Goal: Task Accomplishment & Management: Use online tool/utility

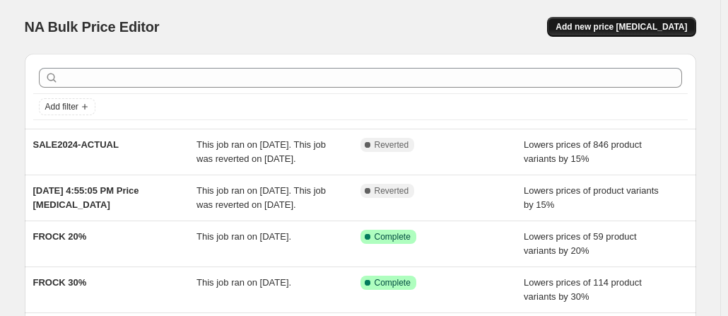
click at [617, 30] on span "Add new price [MEDICAL_DATA]" at bounding box center [620, 26] width 131 height 11
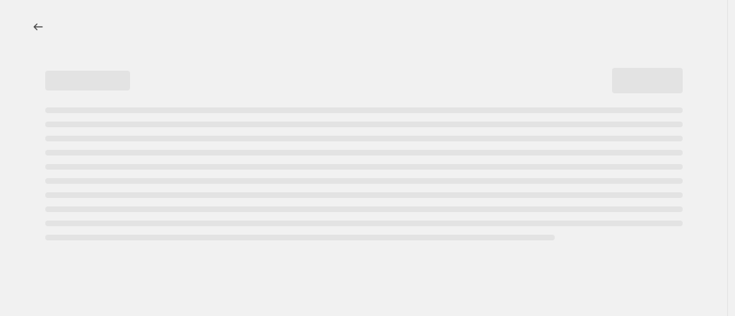
select select "percentage"
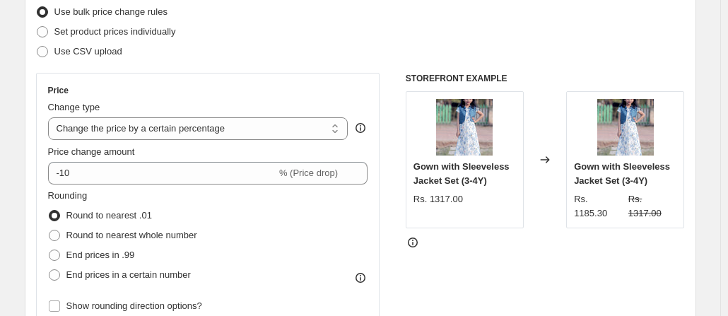
scroll to position [189, 0]
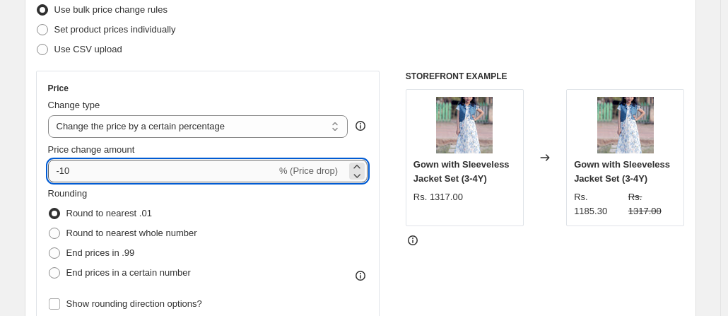
click at [90, 172] on input "-10" at bounding box center [162, 171] width 228 height 23
type input "-1"
type input "-30"
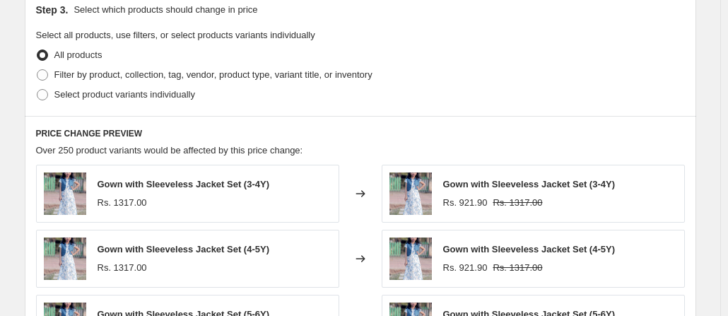
scroll to position [675, 0]
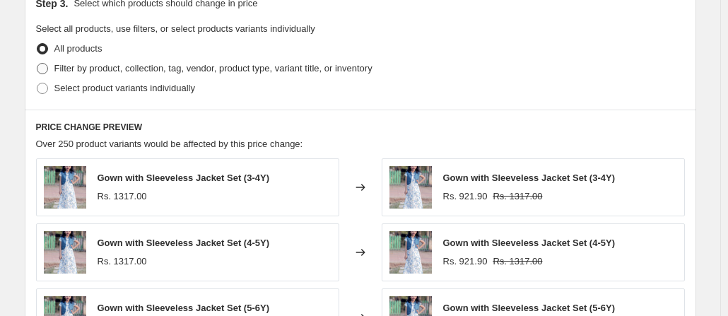
click at [42, 64] on span at bounding box center [42, 68] width 11 height 11
click at [37, 64] on input "Filter by product, collection, tag, vendor, product type, variant title, or inv…" at bounding box center [37, 63] width 1 height 1
radio input "true"
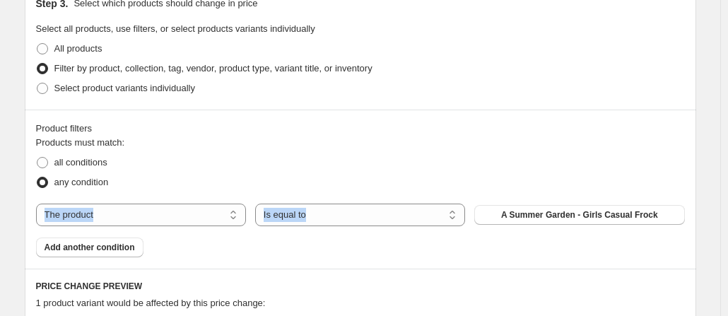
drag, startPoint x: 726, startPoint y: 182, endPoint x: 731, endPoint y: 218, distance: 36.4
click at [636, 145] on fieldset "Products must match: all conditions any condition" at bounding box center [360, 164] width 649 height 57
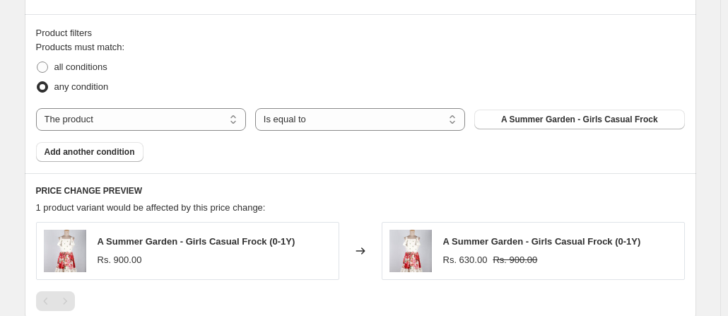
scroll to position [822, 0]
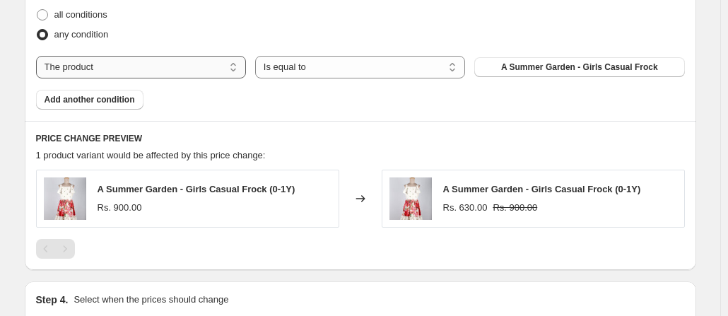
click at [207, 63] on select "The product The product's collection The product's tag The product's vendor The…" at bounding box center [141, 67] width 210 height 23
select select "product_type"
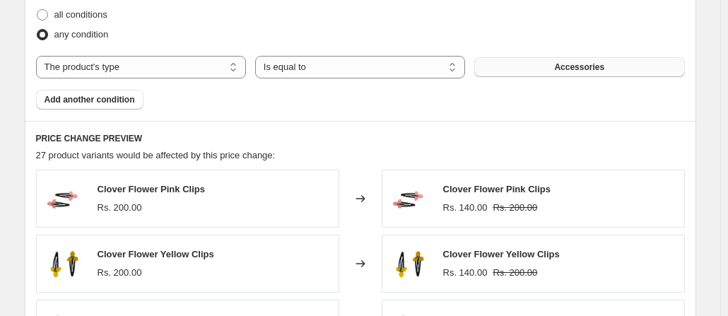
click at [521, 61] on button "Accessories" at bounding box center [579, 67] width 210 height 20
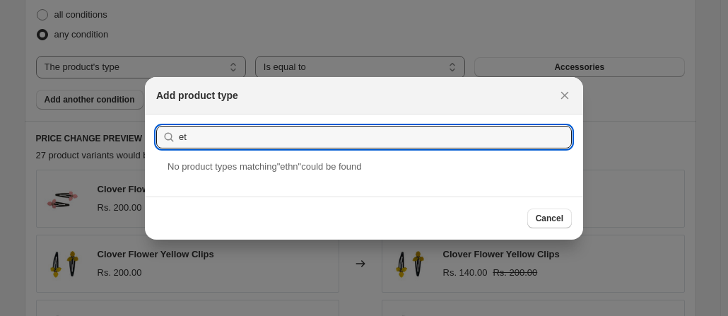
type input "e"
type input "girls"
click at [537, 215] on span "Cancel" at bounding box center [550, 218] width 28 height 11
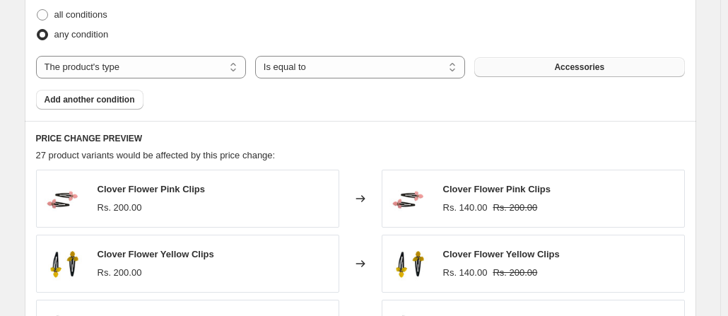
click at [505, 69] on button "Accessories" at bounding box center [579, 67] width 210 height 20
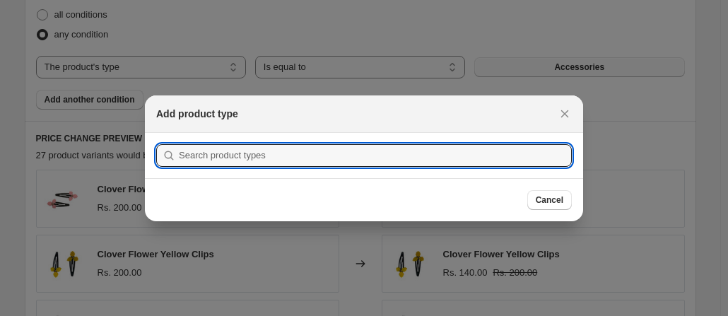
scroll to position [0, 0]
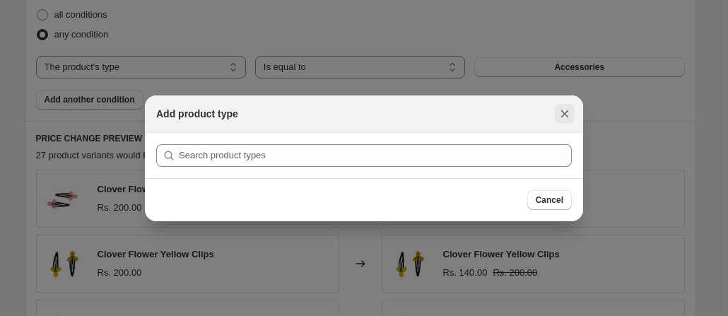
click at [565, 119] on icon "Close" at bounding box center [564, 114] width 14 height 14
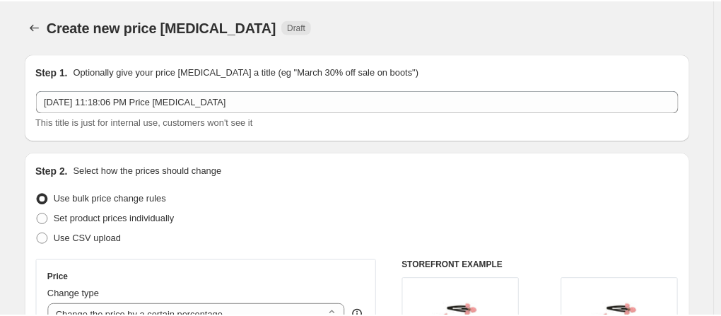
scroll to position [822, 0]
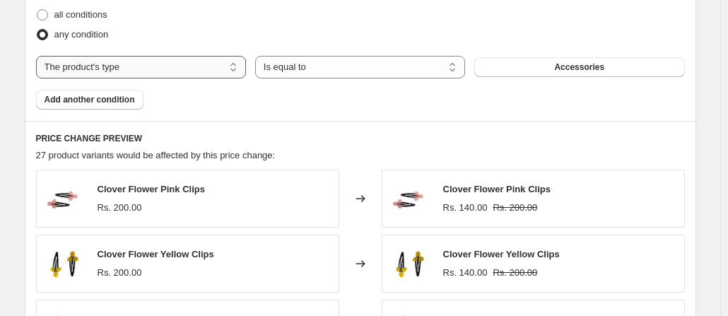
click at [209, 71] on select "The product The product's collection The product's tag The product's vendor The…" at bounding box center [141, 67] width 210 height 23
select select "collection"
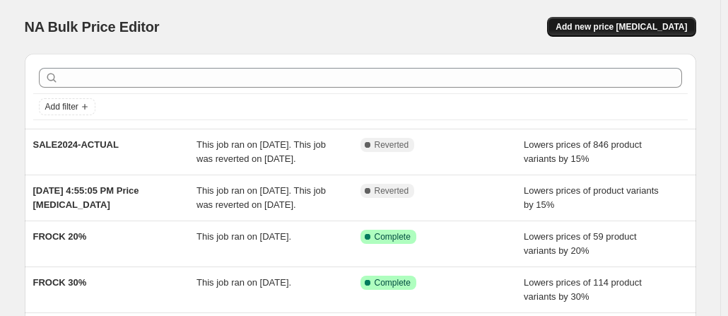
click at [608, 25] on span "Add new price [MEDICAL_DATA]" at bounding box center [620, 26] width 131 height 11
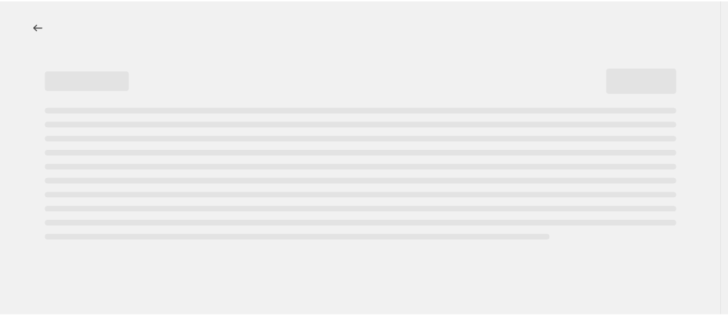
select select "percentage"
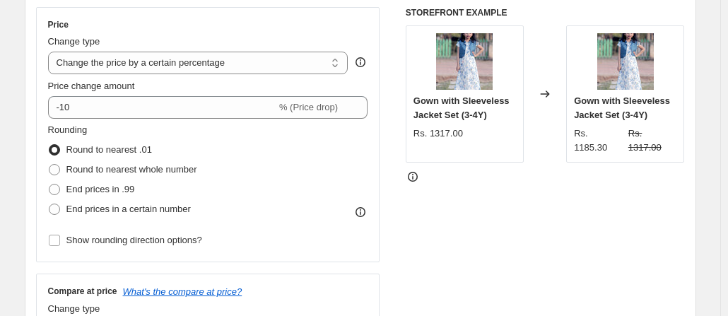
scroll to position [244, 0]
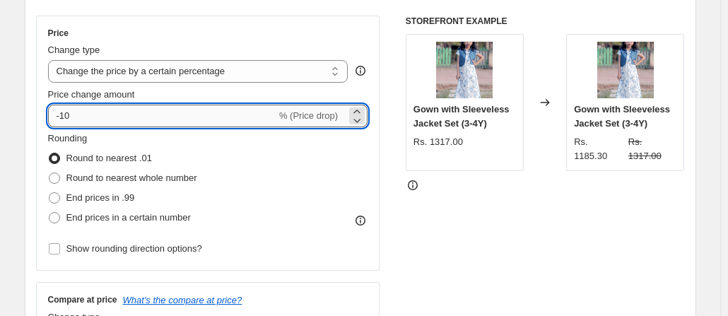
click at [162, 119] on input "-10" at bounding box center [162, 116] width 228 height 23
type input "-1"
type input "-30"
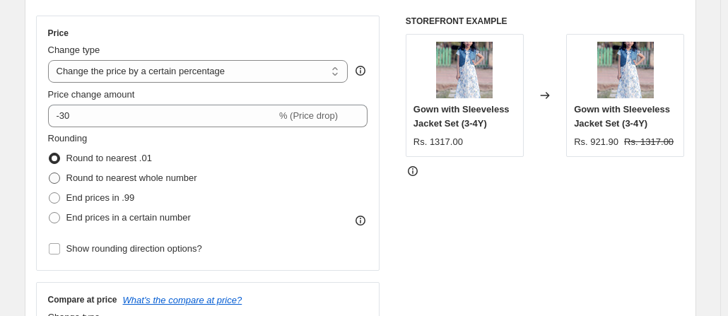
click at [59, 179] on span at bounding box center [54, 177] width 11 height 11
click at [49, 173] on input "Round to nearest whole number" at bounding box center [49, 172] width 1 height 1
radio input "true"
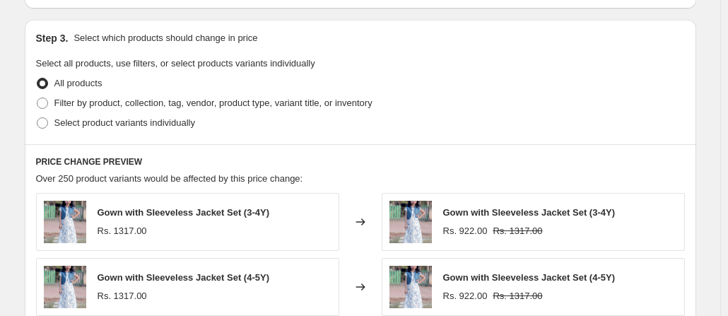
scroll to position [636, 0]
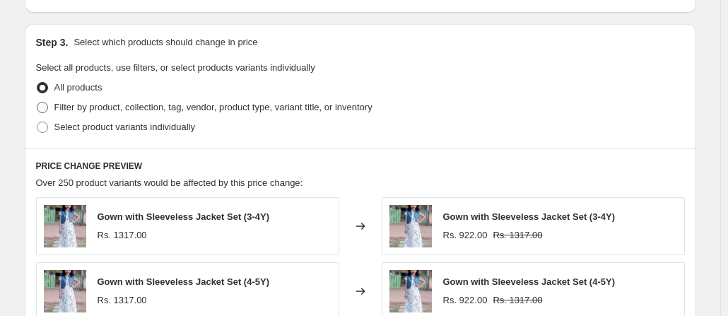
click at [52, 106] on label "Filter by product, collection, tag, vendor, product type, variant title, or inv…" at bounding box center [204, 107] width 336 height 20
click at [37, 102] on input "Filter by product, collection, tag, vendor, product type, variant title, or inv…" at bounding box center [37, 102] width 1 height 1
radio input "true"
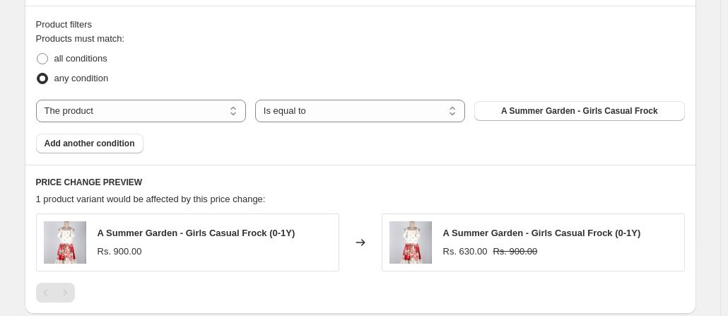
scroll to position [774, 0]
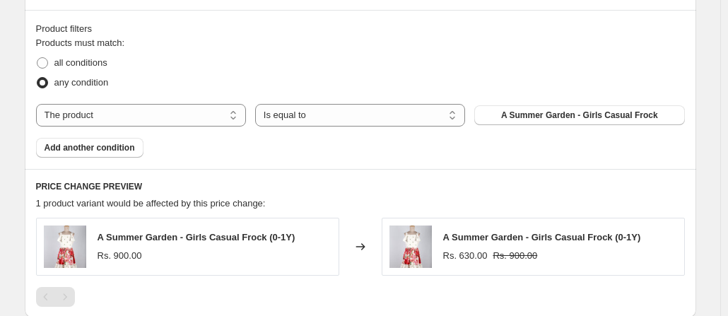
click at [225, 101] on div "Products must match: all conditions any condition The product The product's col…" at bounding box center [360, 97] width 649 height 122
click at [183, 114] on select "The product The product's collection The product's tag The product's vendor The…" at bounding box center [141, 115] width 210 height 23
select select "collection"
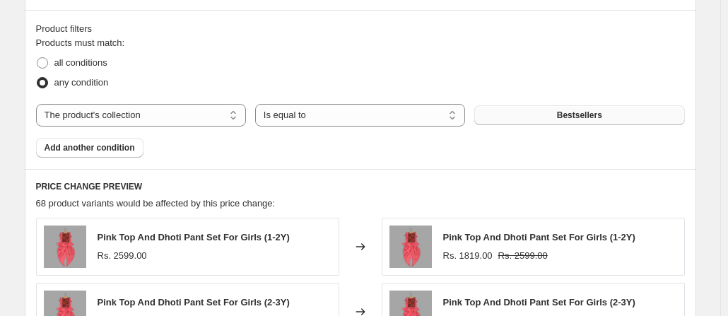
click at [544, 114] on button "Bestsellers" at bounding box center [579, 115] width 210 height 20
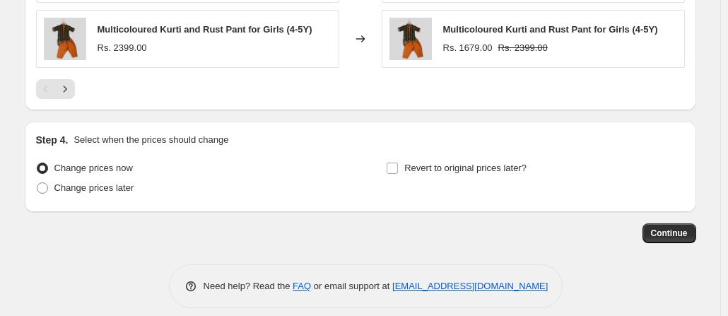
scroll to position [1251, 0]
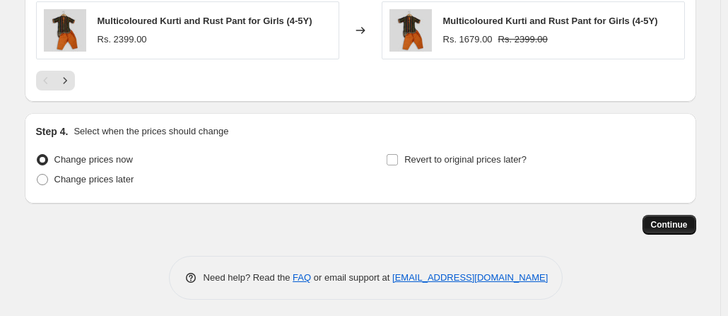
click at [666, 219] on span "Continue" at bounding box center [669, 224] width 37 height 11
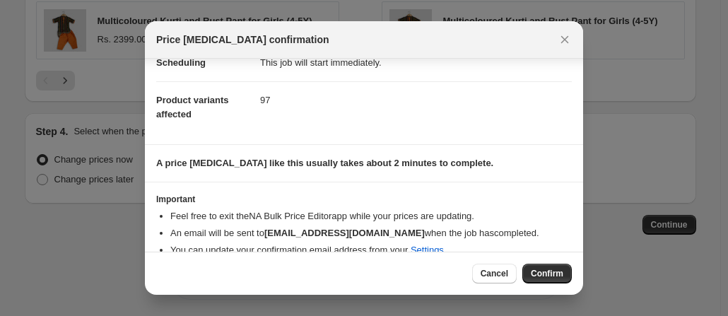
scroll to position [147, 0]
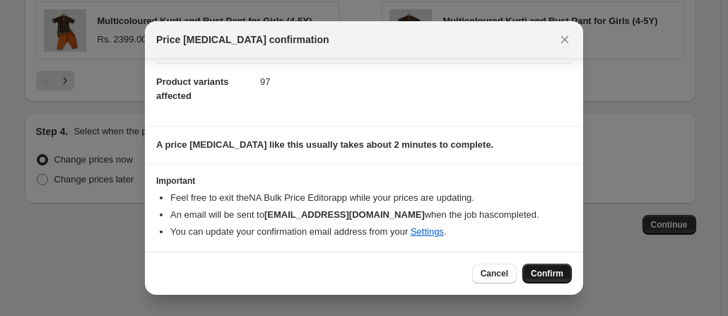
click at [548, 273] on span "Confirm" at bounding box center [547, 273] width 32 height 11
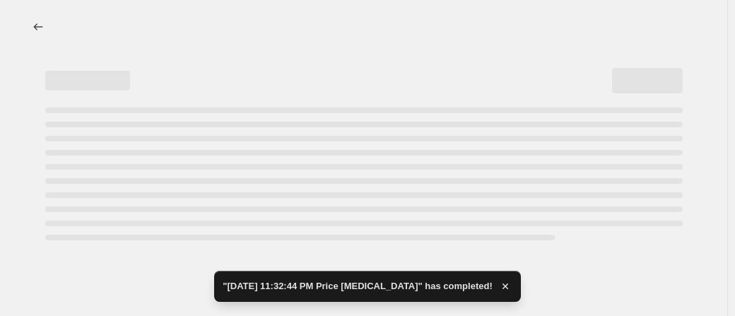
select select "percentage"
select select "collection"
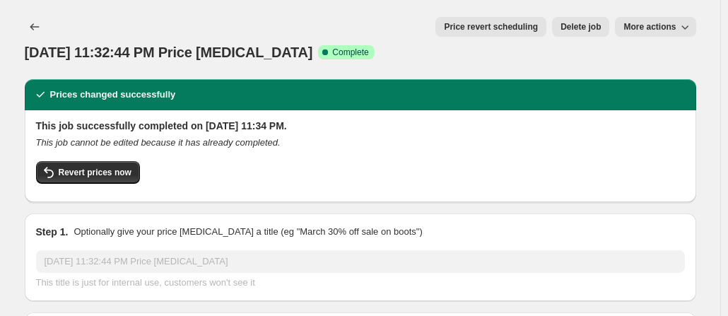
click at [675, 24] on span "More actions" at bounding box center [649, 26] width 52 height 11
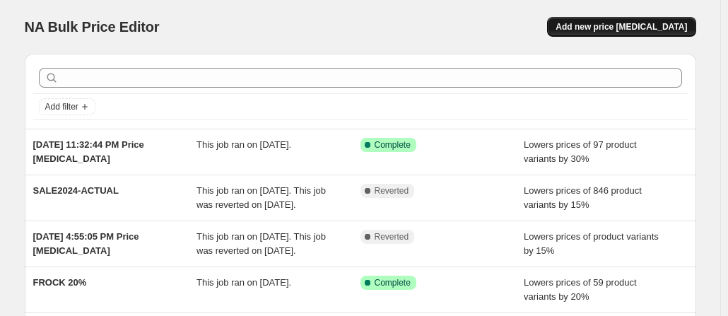
click at [596, 23] on span "Add new price [MEDICAL_DATA]" at bounding box center [620, 26] width 131 height 11
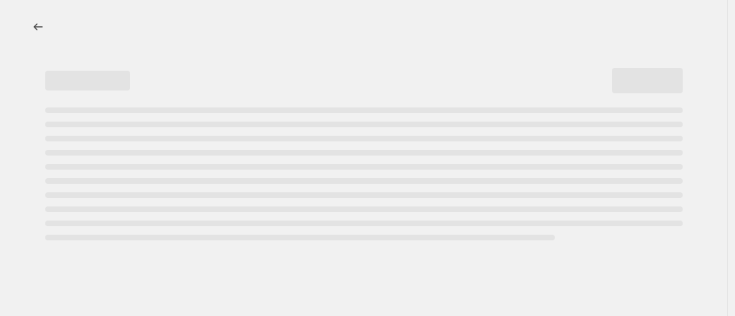
select select "percentage"
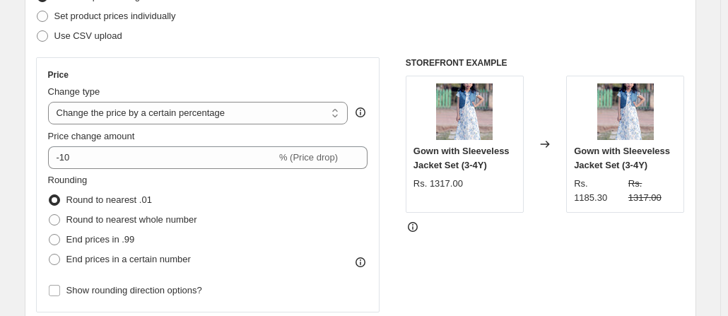
scroll to position [205, 0]
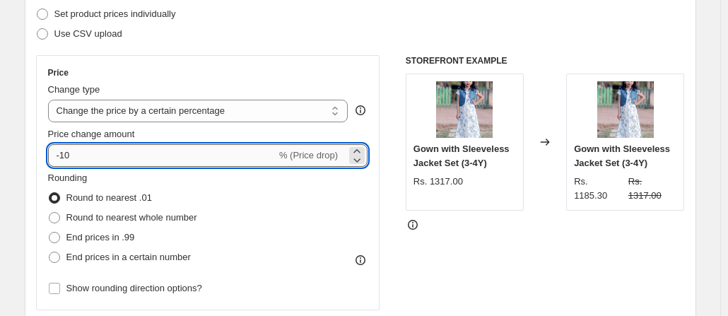
click at [216, 148] on input "-10" at bounding box center [162, 155] width 228 height 23
type input "-1"
type input "-20"
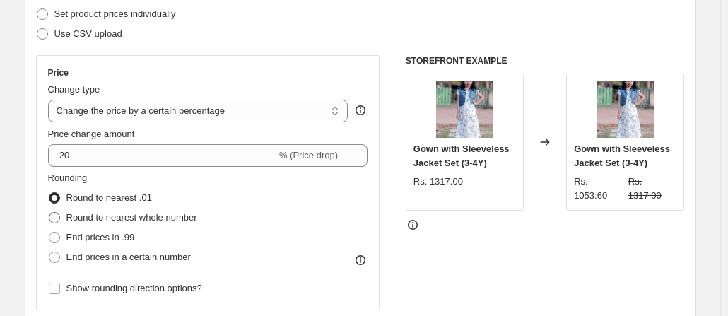
click at [64, 215] on label "Round to nearest whole number" at bounding box center [122, 218] width 149 height 20
click at [49, 213] on input "Round to nearest whole number" at bounding box center [49, 212] width 1 height 1
radio input "true"
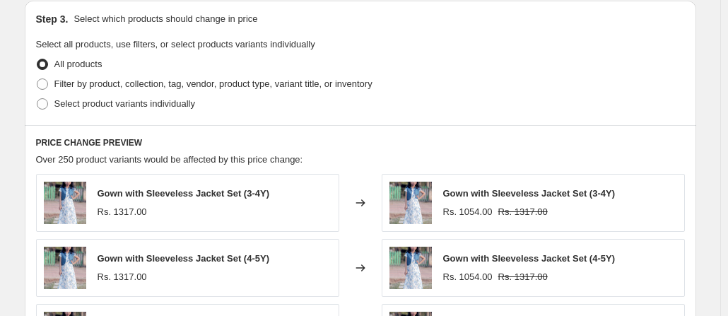
scroll to position [663, 0]
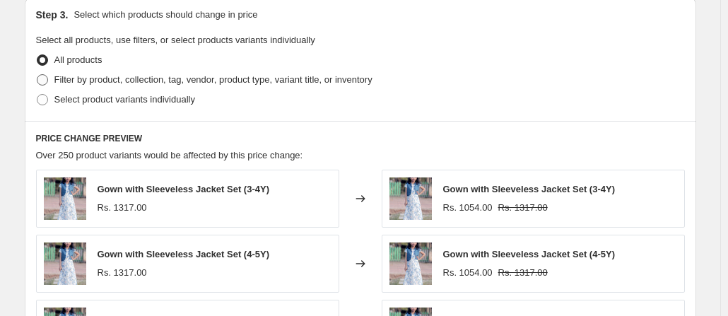
click at [48, 74] on span at bounding box center [42, 79] width 11 height 11
click at [37, 74] on input "Filter by product, collection, tag, vendor, product type, variant title, or inv…" at bounding box center [37, 74] width 1 height 1
radio input "true"
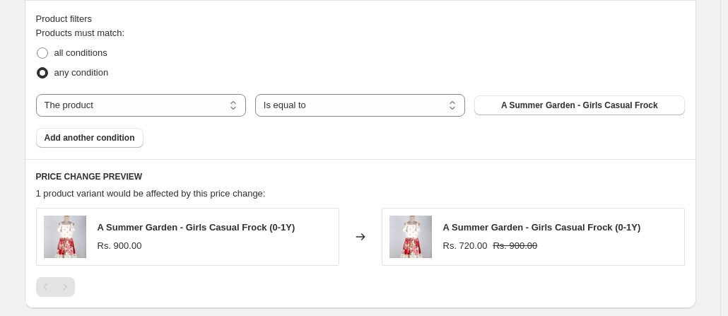
scroll to position [793, 0]
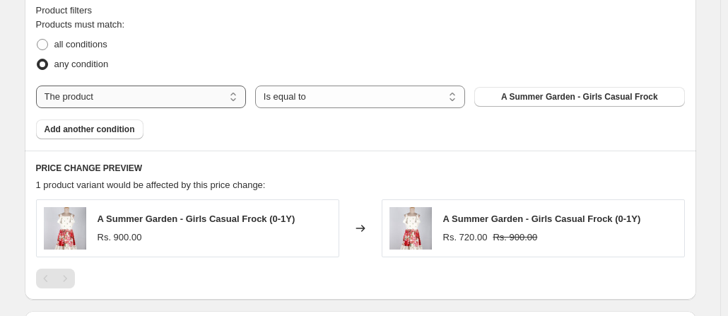
click at [170, 98] on select "The product The product's collection The product's tag The product's vendor The…" at bounding box center [141, 96] width 210 height 23
select select "collection"
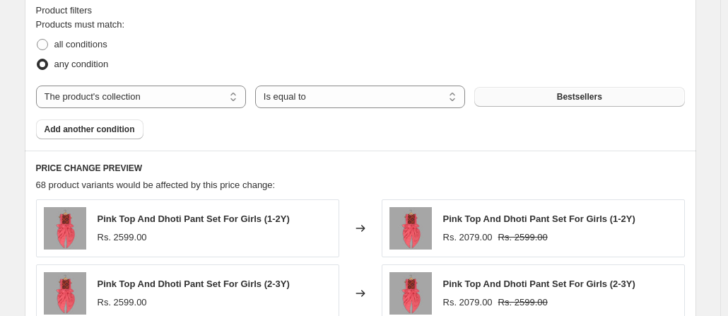
click at [523, 96] on button "Bestsellers" at bounding box center [579, 97] width 210 height 20
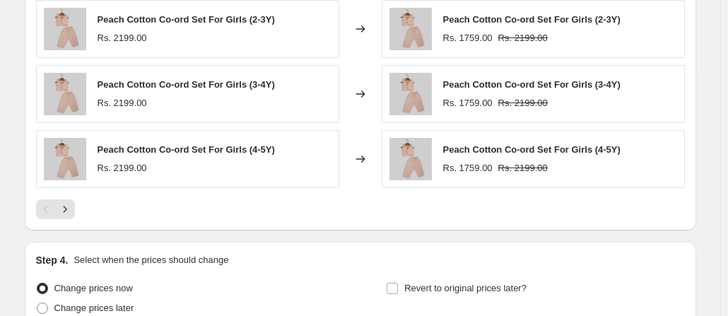
scroll to position [1251, 0]
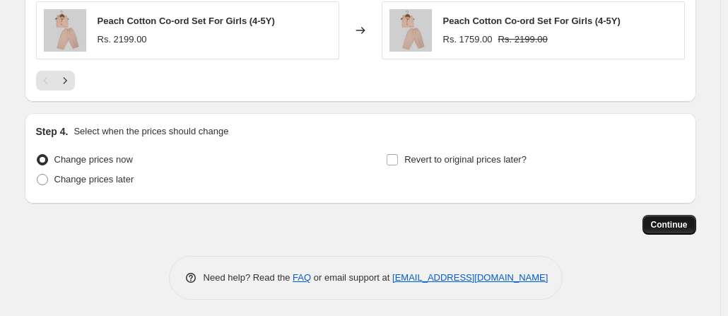
click at [673, 220] on span "Continue" at bounding box center [669, 224] width 37 height 11
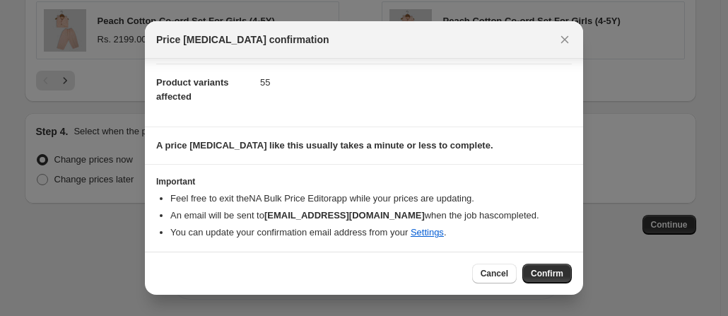
scroll to position [146, 0]
click at [544, 265] on button "Confirm" at bounding box center [546, 274] width 49 height 20
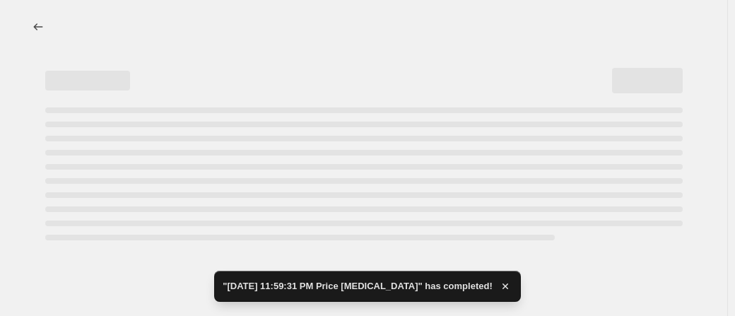
select select "percentage"
select select "collection"
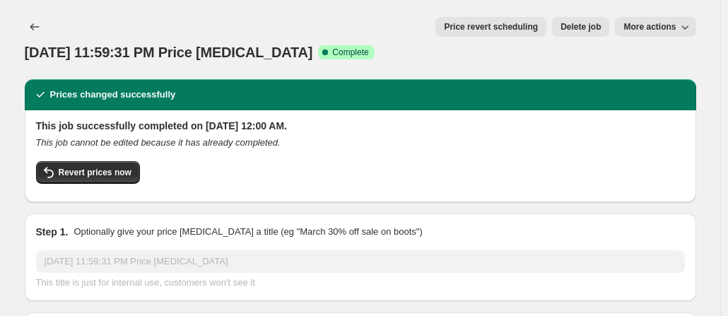
click at [650, 25] on span "More actions" at bounding box center [649, 26] width 52 height 11
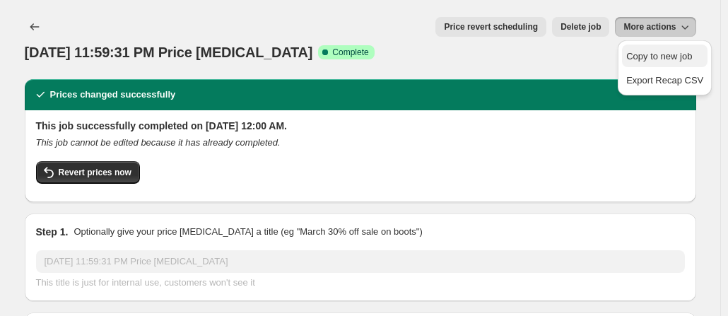
click at [664, 52] on span "Copy to new job" at bounding box center [659, 56] width 66 height 11
select select "percentage"
select select "collection"
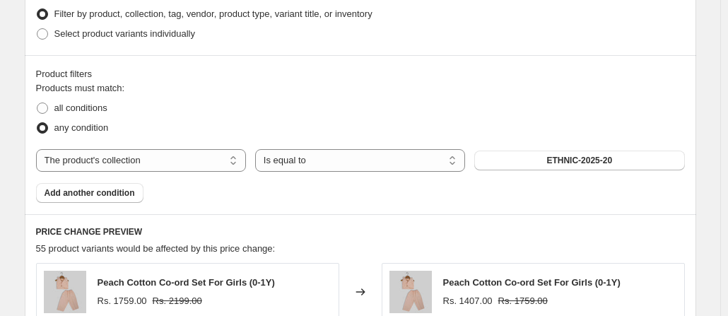
scroll to position [731, 0]
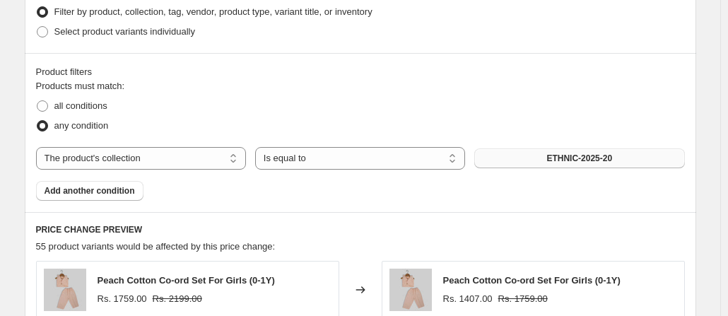
click at [593, 156] on span "ETHNIC-2025-20" at bounding box center [579, 158] width 66 height 11
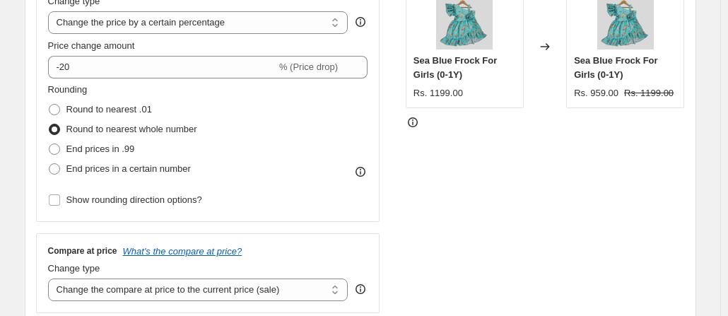
scroll to position [291, 0]
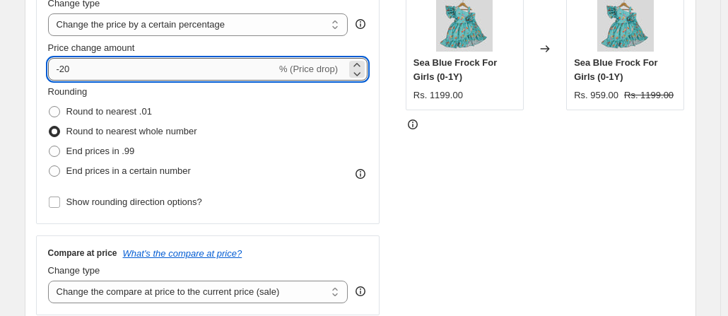
click at [67, 69] on input "-20" at bounding box center [162, 69] width 228 height 23
type input "-30"
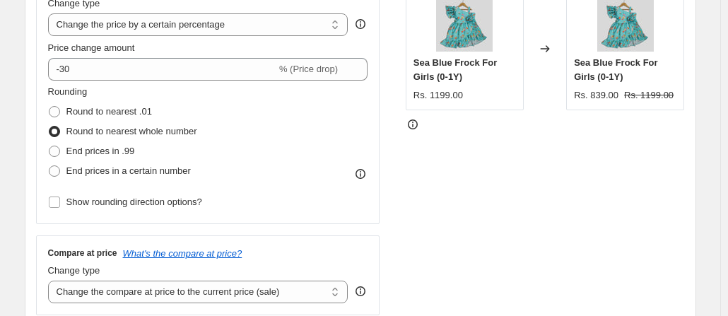
click at [634, 123] on div at bounding box center [545, 124] width 279 height 14
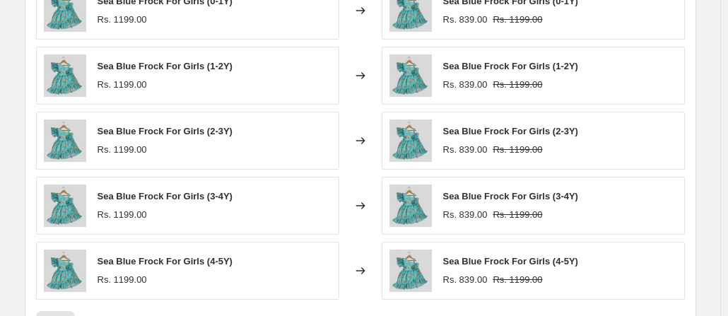
scroll to position [1251, 0]
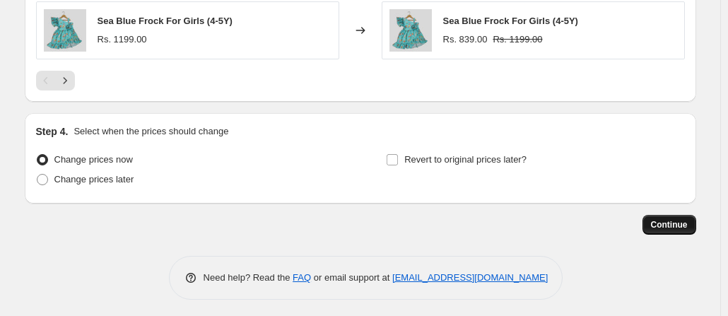
click at [670, 220] on span "Continue" at bounding box center [669, 224] width 37 height 11
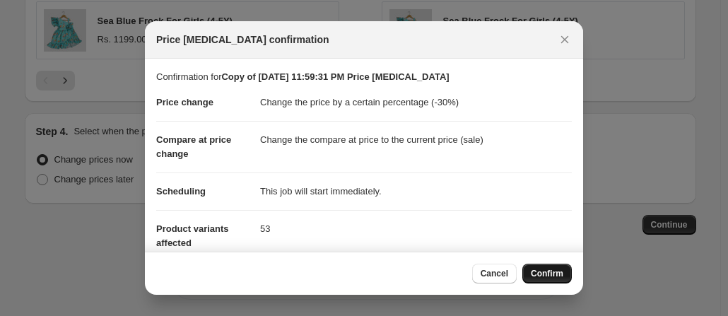
click at [547, 276] on span "Confirm" at bounding box center [547, 273] width 32 height 11
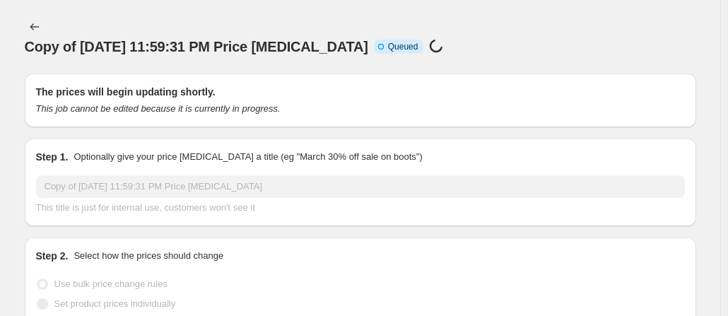
scroll to position [1251, 0]
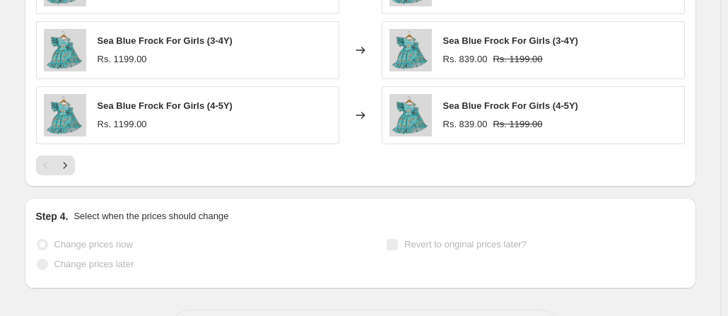
select select "percentage"
select select "collection"
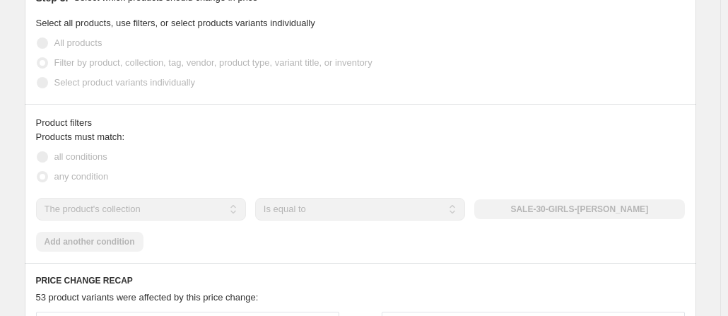
scroll to position [851, 0]
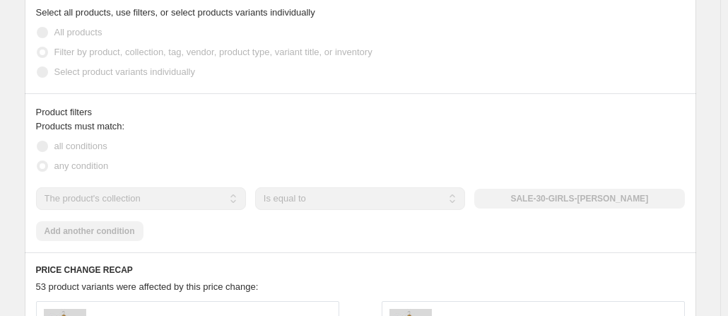
click at [192, 119] on fieldset "Products must match: all conditions any condition" at bounding box center [360, 147] width 649 height 57
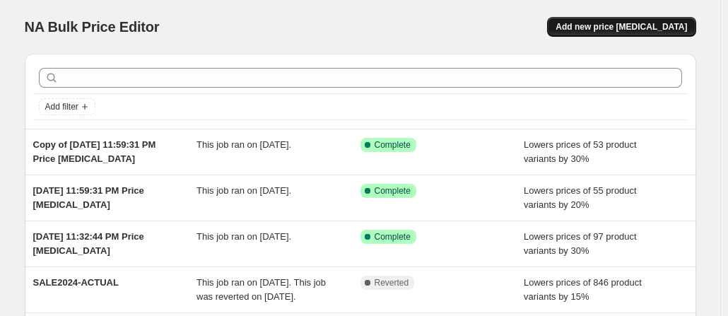
click at [612, 23] on span "Add new price [MEDICAL_DATA]" at bounding box center [620, 26] width 131 height 11
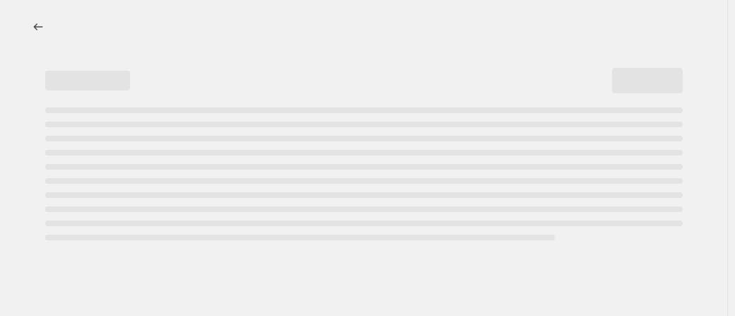
select select "percentage"
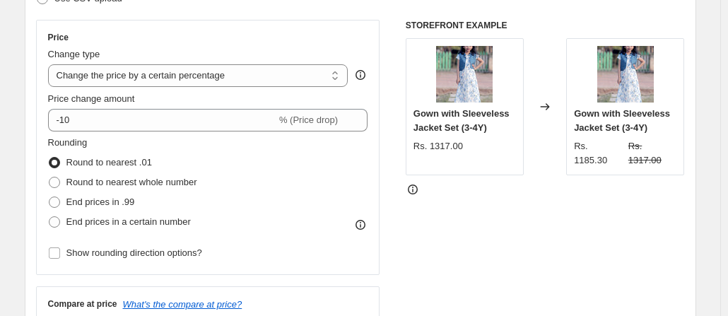
scroll to position [247, 0]
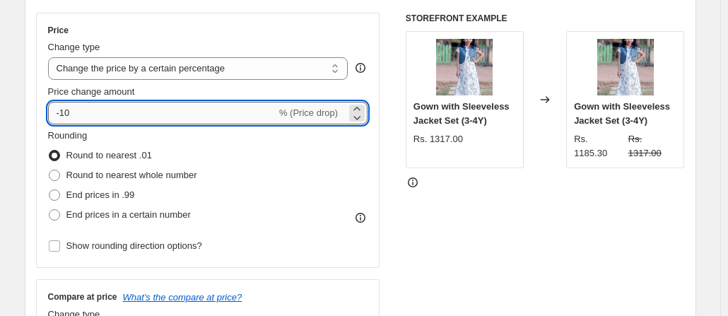
click at [191, 112] on input "-10" at bounding box center [162, 113] width 228 height 23
type input "-1"
type input "-20"
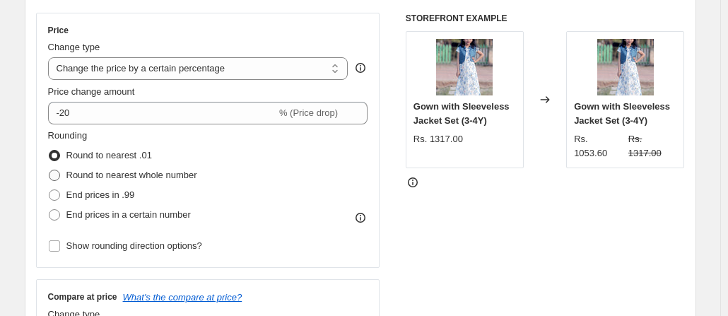
click at [66, 172] on label "Round to nearest whole number" at bounding box center [122, 175] width 149 height 20
click at [49, 170] on input "Round to nearest whole number" at bounding box center [49, 170] width 1 height 1
radio input "true"
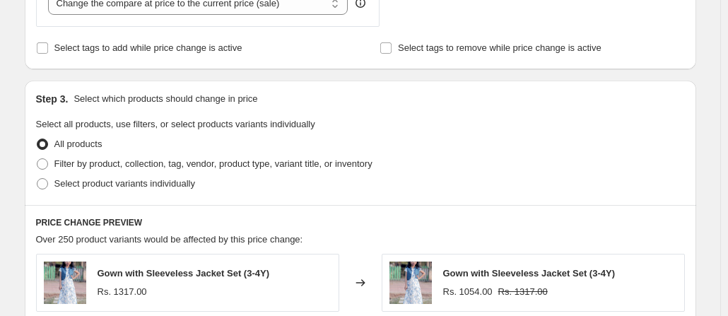
scroll to position [650, 0]
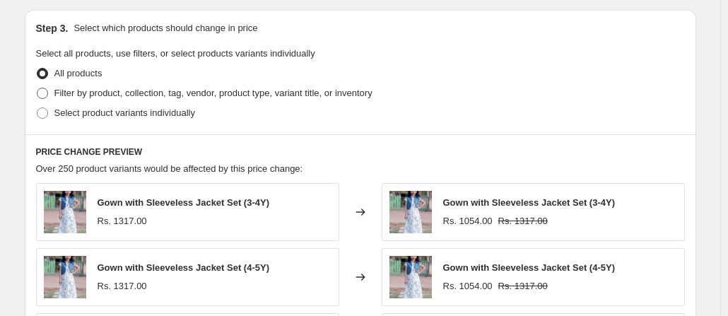
click at [45, 93] on span at bounding box center [42, 93] width 11 height 11
click at [37, 88] on input "Filter by product, collection, tag, vendor, product type, variant title, or inv…" at bounding box center [37, 88] width 1 height 1
radio input "true"
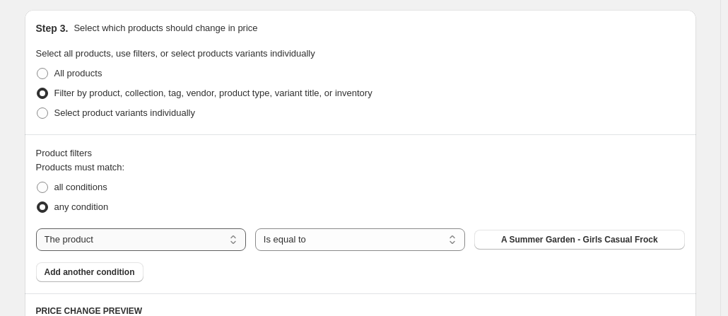
click at [131, 245] on select "The product The product's collection The product's tag The product's vendor The…" at bounding box center [141, 239] width 210 height 23
select select "collection"
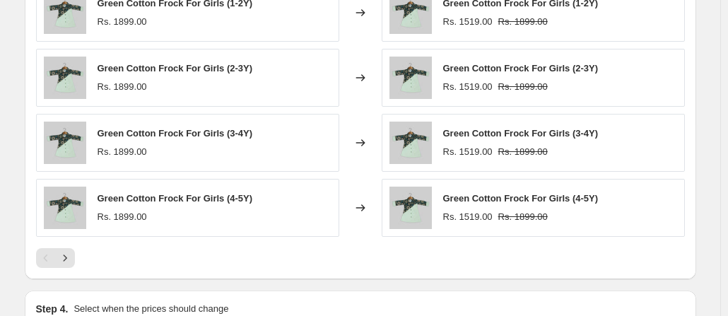
scroll to position [1088, 0]
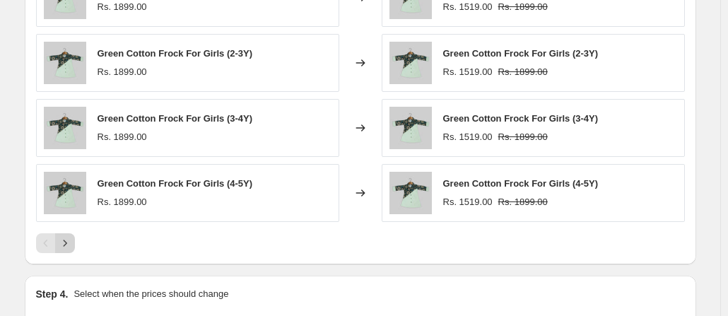
click at [70, 240] on icon "Next" at bounding box center [65, 243] width 14 height 14
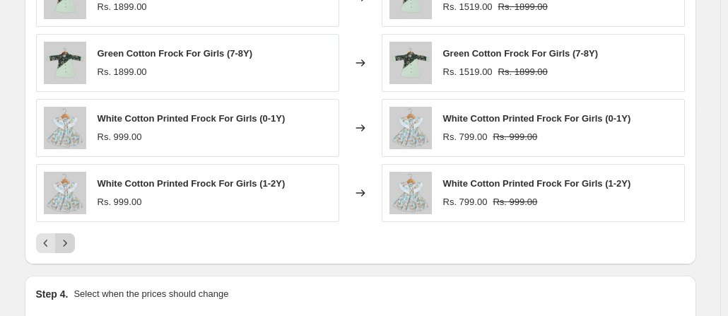
click at [70, 240] on icon "Next" at bounding box center [65, 243] width 14 height 14
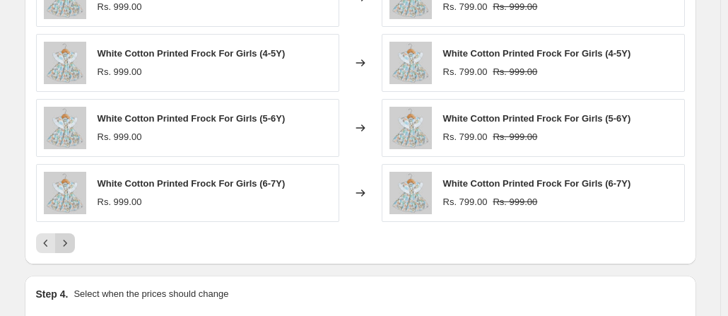
click at [70, 240] on icon "Next" at bounding box center [65, 243] width 14 height 14
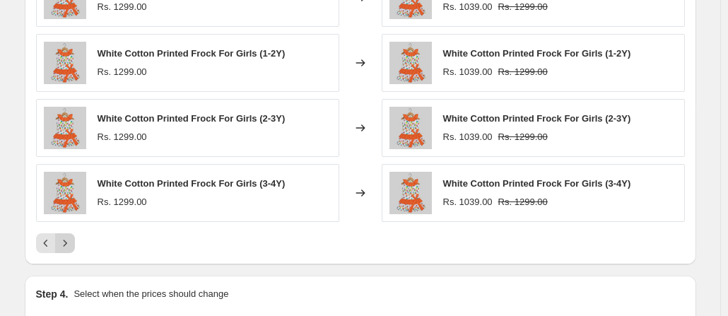
click at [70, 240] on icon "Next" at bounding box center [65, 243] width 14 height 14
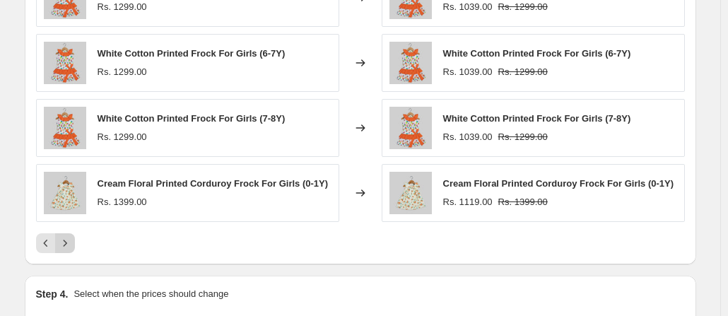
click at [70, 240] on icon "Next" at bounding box center [65, 243] width 14 height 14
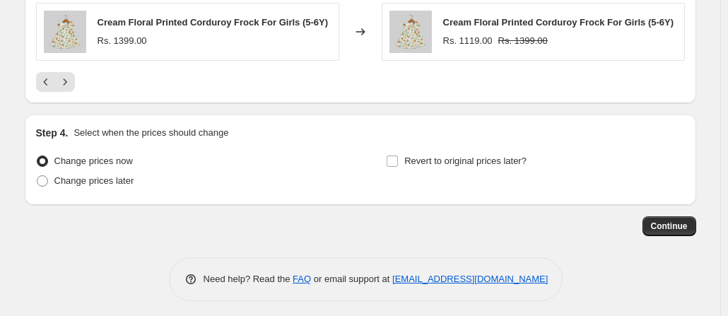
scroll to position [1269, 0]
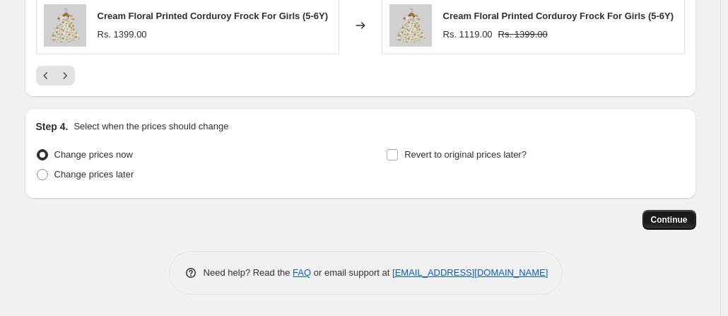
click at [675, 220] on span "Continue" at bounding box center [669, 219] width 37 height 11
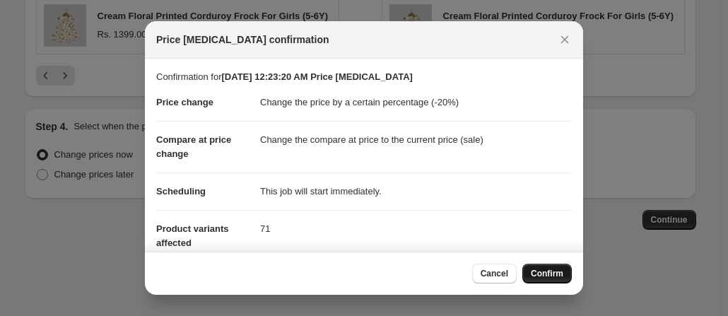
click at [528, 275] on button "Confirm" at bounding box center [546, 274] width 49 height 20
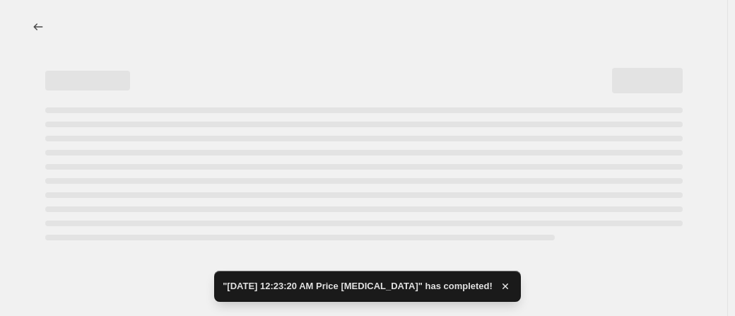
select select "percentage"
select select "collection"
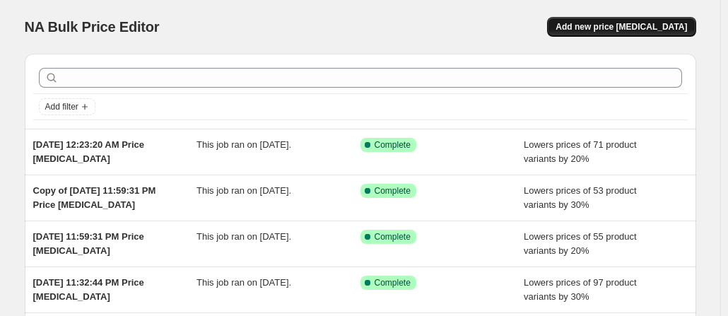
click at [603, 21] on button "Add new price [MEDICAL_DATA]" at bounding box center [621, 27] width 148 height 20
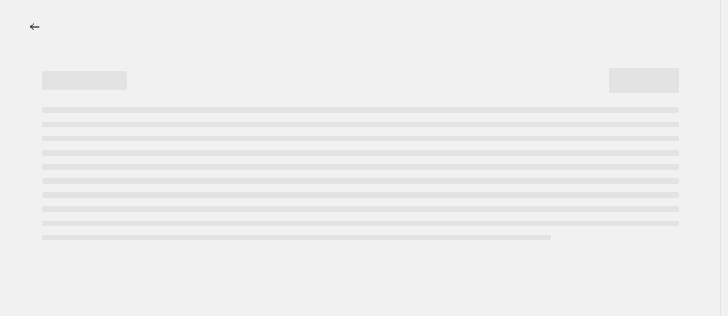
select select "percentage"
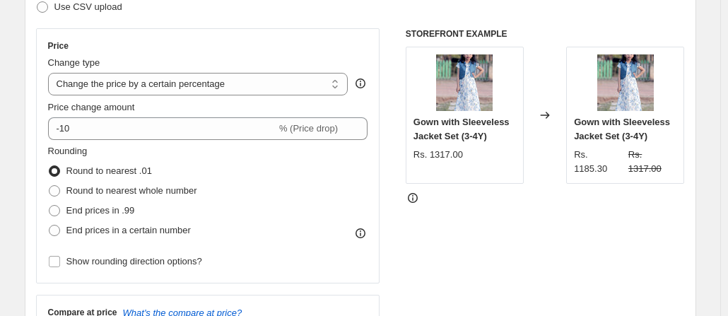
scroll to position [234, 0]
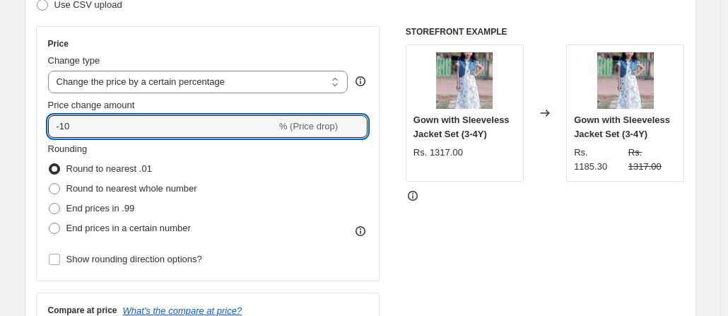
drag, startPoint x: 119, startPoint y: 131, endPoint x: 146, endPoint y: 97, distance: 43.3
click at [146, 98] on div "Price change amount -10 % (Price drop)" at bounding box center [208, 118] width 320 height 40
type input "-1"
type input "-30"
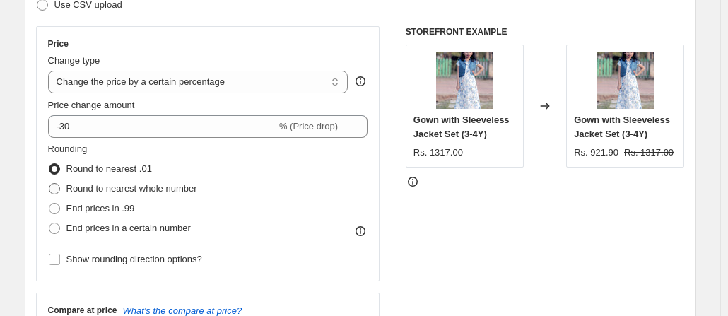
click at [60, 186] on span at bounding box center [54, 188] width 11 height 11
click at [49, 184] on input "Round to nearest whole number" at bounding box center [49, 183] width 1 height 1
radio input "true"
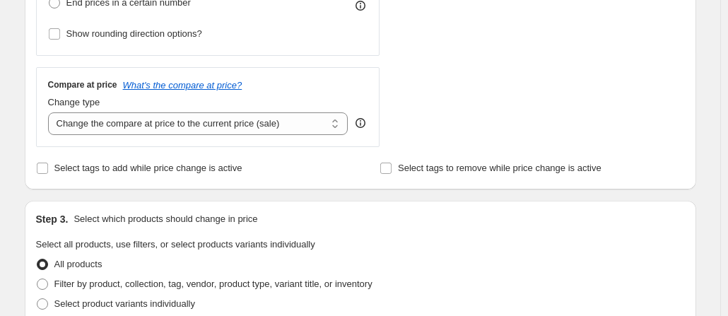
scroll to position [497, 0]
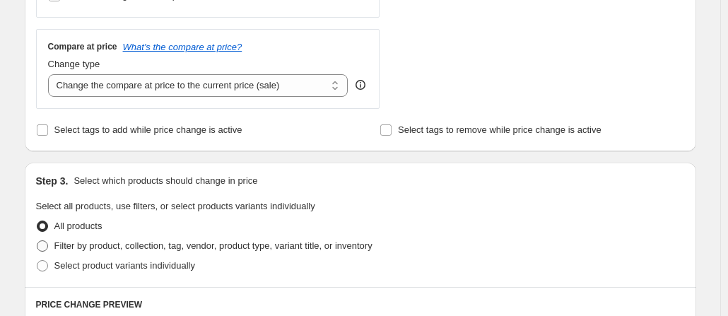
click at [44, 240] on span at bounding box center [42, 245] width 11 height 11
click at [37, 240] on input "Filter by product, collection, tag, vendor, product type, variant title, or inv…" at bounding box center [37, 240] width 1 height 1
radio input "true"
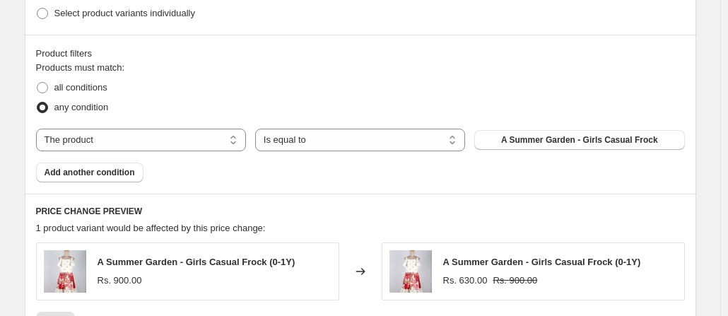
scroll to position [752, 0]
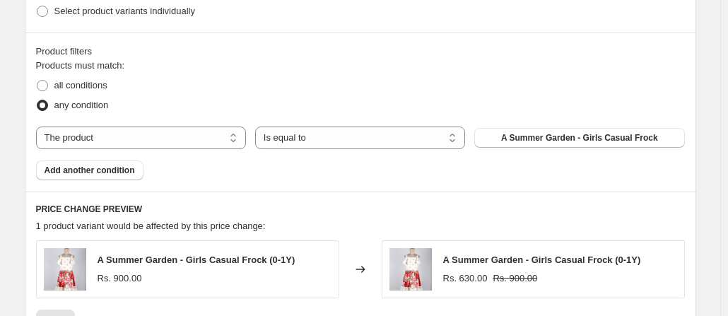
click at [178, 153] on div "Products must match: all conditions any condition The product The product's col…" at bounding box center [360, 120] width 649 height 122
click at [169, 142] on select "The product The product's collection The product's tag The product's vendor The…" at bounding box center [141, 137] width 210 height 23
click at [39, 126] on select "The product The product's collection The product's tag The product's vendor The…" at bounding box center [141, 137] width 210 height 23
click at [176, 134] on select "The product The product's collection The product's tag The product's vendor The…" at bounding box center [141, 137] width 210 height 23
select select "collection"
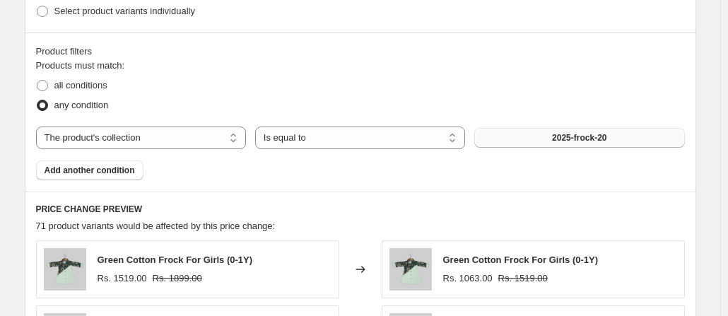
click at [535, 134] on button "2025-frock-20" at bounding box center [579, 138] width 210 height 20
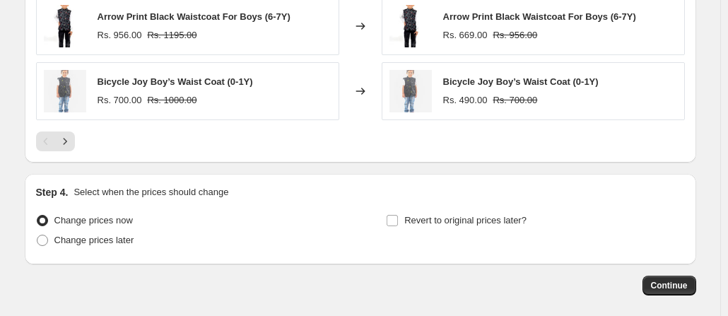
scroll to position [1251, 0]
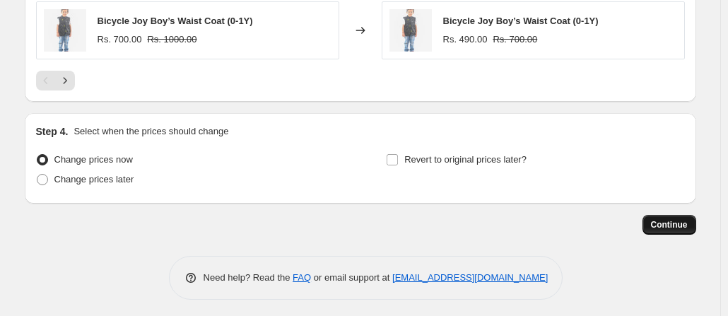
click at [656, 215] on button "Continue" at bounding box center [669, 225] width 54 height 20
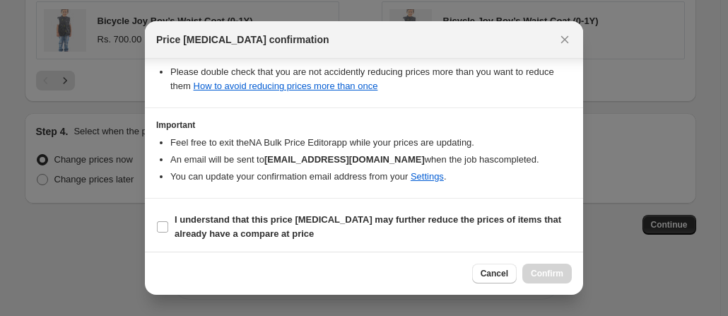
scroll to position [276, 0]
click at [161, 224] on input "I understand that this price change job may further reduce the prices of items …" at bounding box center [162, 225] width 11 height 11
checkbox input "true"
click at [533, 264] on button "Confirm" at bounding box center [546, 274] width 49 height 20
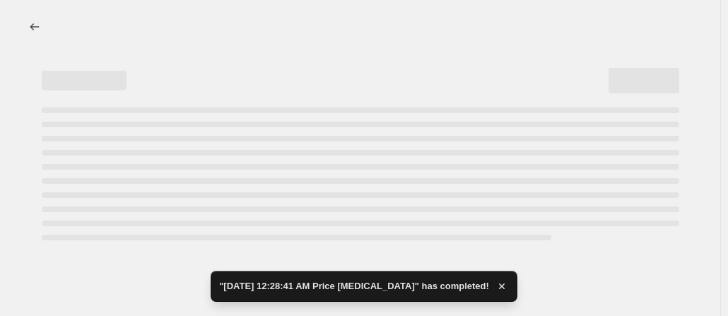
select select "percentage"
select select "collection"
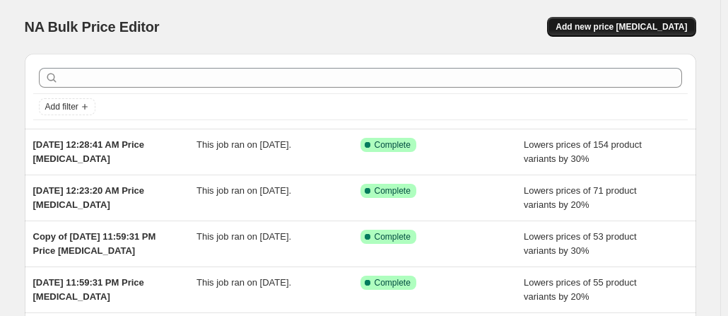
click at [598, 26] on span "Add new price [MEDICAL_DATA]" at bounding box center [620, 26] width 131 height 11
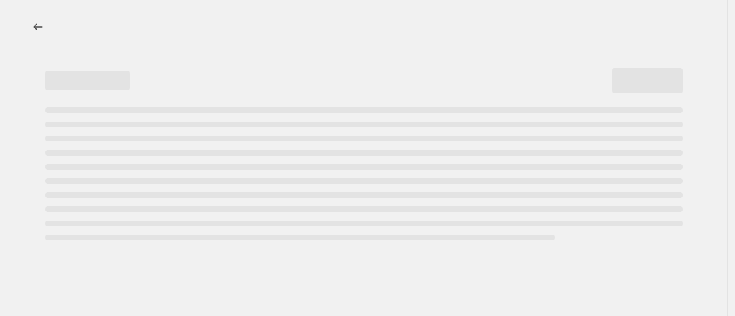
select select "percentage"
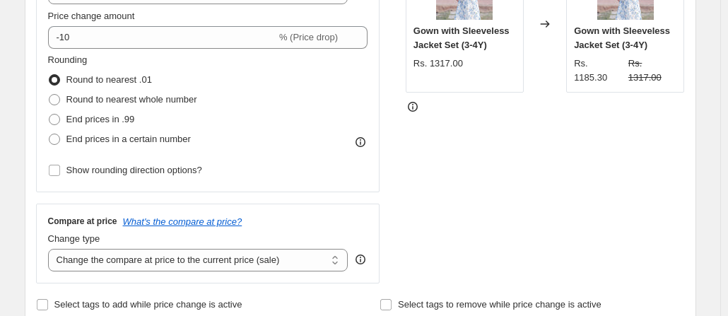
scroll to position [336, 0]
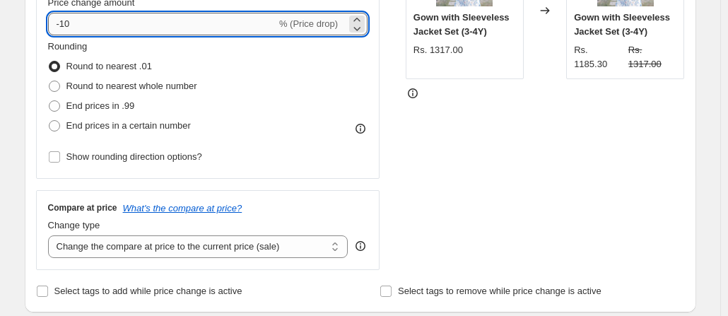
click at [239, 28] on input "-10" at bounding box center [162, 24] width 228 height 23
type input "-1"
type input "-40"
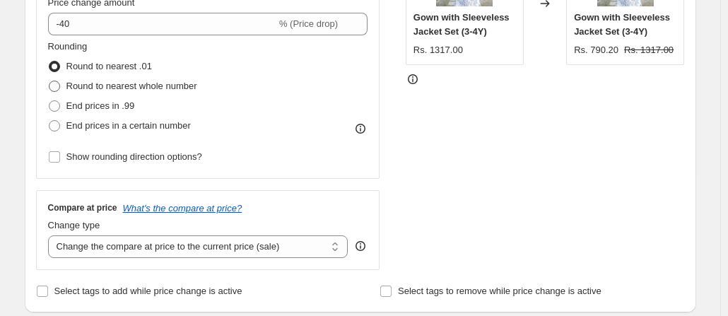
click at [51, 78] on label "Round to nearest whole number" at bounding box center [122, 86] width 149 height 20
click at [49, 81] on input "Round to nearest whole number" at bounding box center [49, 81] width 1 height 1
radio input "true"
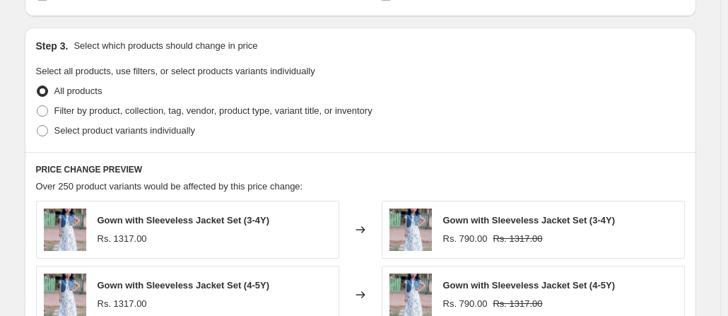
scroll to position [681, 0]
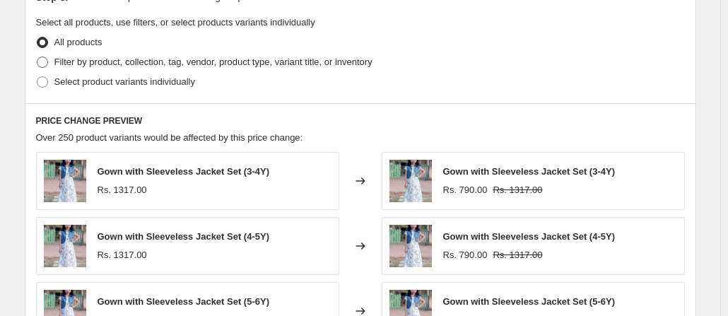
click at [48, 61] on span at bounding box center [42, 62] width 11 height 11
click at [37, 57] on input "Filter by product, collection, tag, vendor, product type, variant title, or inv…" at bounding box center [37, 57] width 1 height 1
radio input "true"
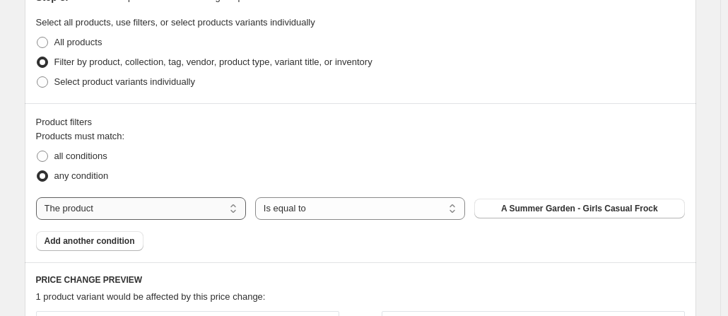
click at [147, 206] on select "The product The product's collection The product's tag The product's vendor The…" at bounding box center [141, 208] width 210 height 23
select select "collection"
click at [548, 201] on button "2025-frock-20" at bounding box center [579, 209] width 210 height 20
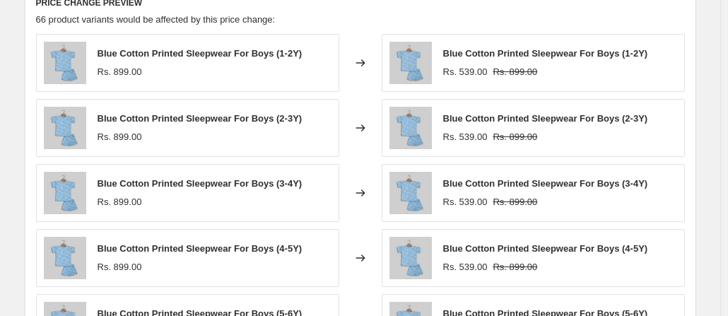
scroll to position [1234, 0]
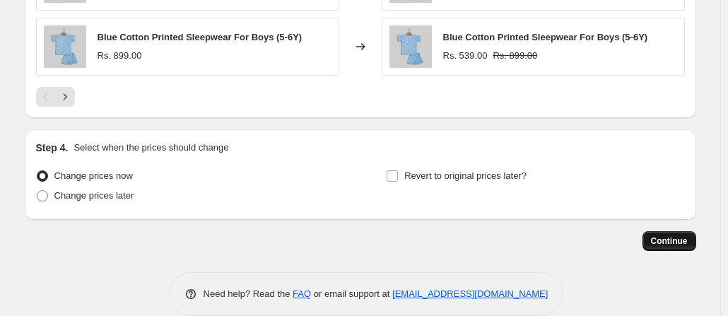
click at [674, 237] on span "Continue" at bounding box center [669, 240] width 37 height 11
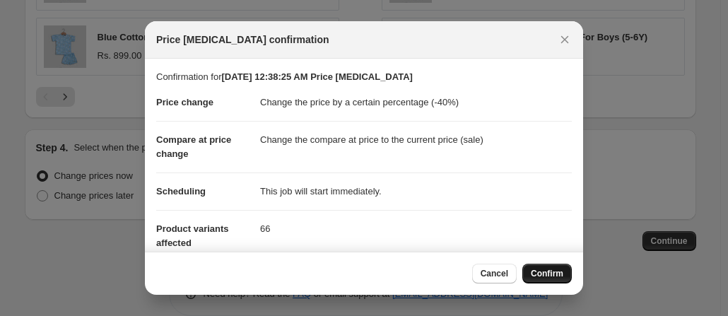
click at [543, 266] on button "Confirm" at bounding box center [546, 274] width 49 height 20
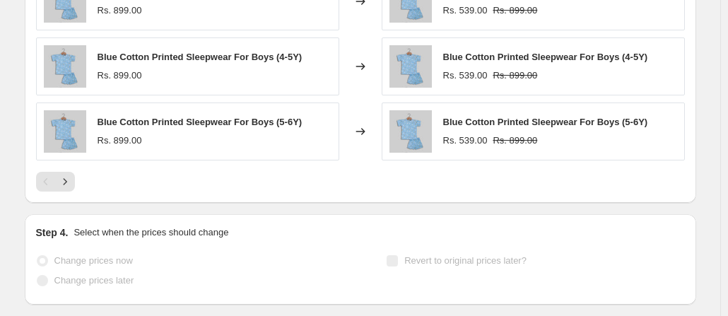
scroll to position [1271, 0]
select select "percentage"
select select "collection"
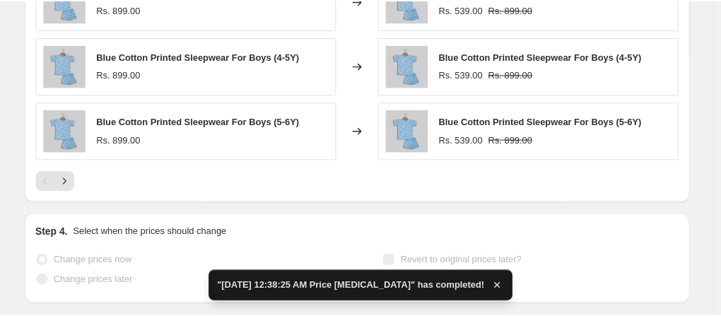
scroll to position [0, 0]
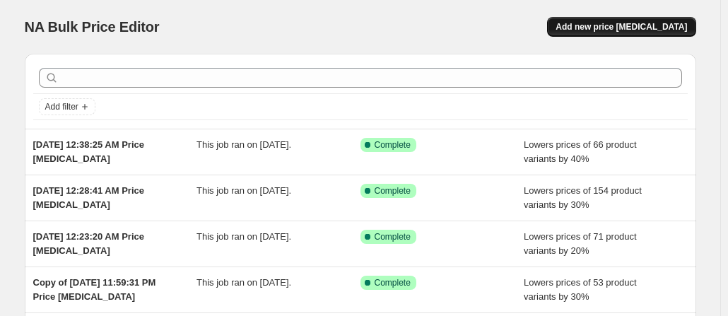
click at [605, 30] on span "Add new price [MEDICAL_DATA]" at bounding box center [620, 26] width 131 height 11
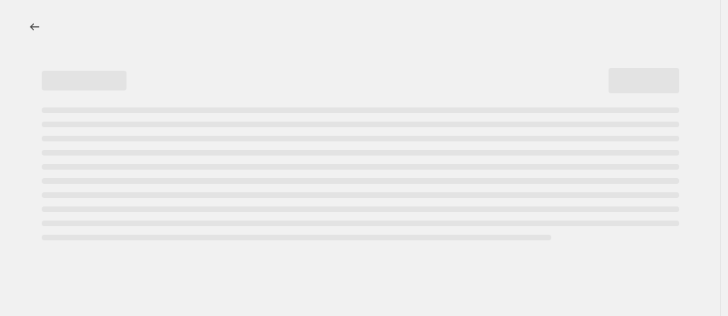
select select "percentage"
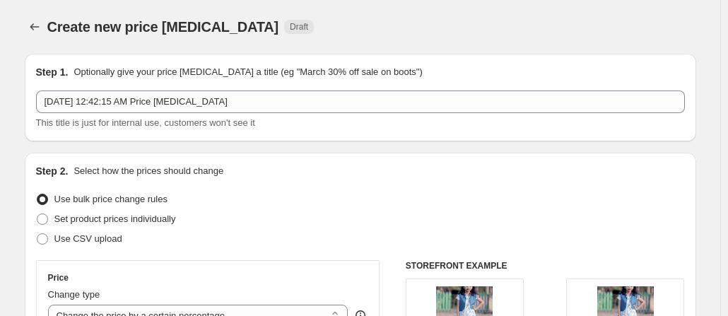
scroll to position [276, 0]
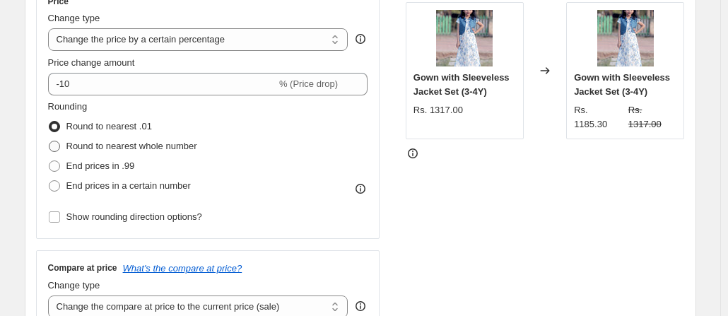
click at [66, 145] on label "Round to nearest whole number" at bounding box center [122, 146] width 149 height 20
click at [49, 141] on input "Round to nearest whole number" at bounding box center [49, 141] width 1 height 1
radio input "true"
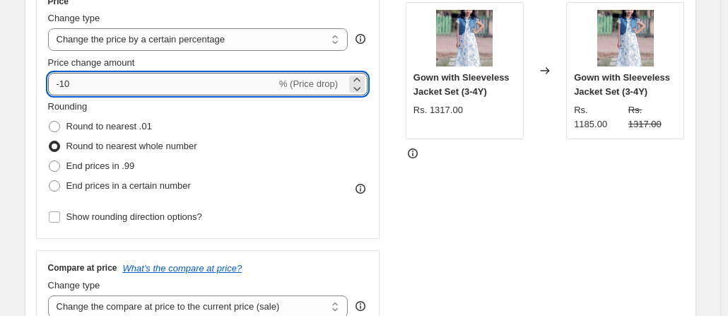
click at [117, 77] on input "-10" at bounding box center [162, 84] width 228 height 23
type input "-1"
type input "0"
click at [117, 77] on input "0" at bounding box center [187, 84] width 279 height 23
click at [117, 77] on input "Price change amount" at bounding box center [187, 84] width 279 height 23
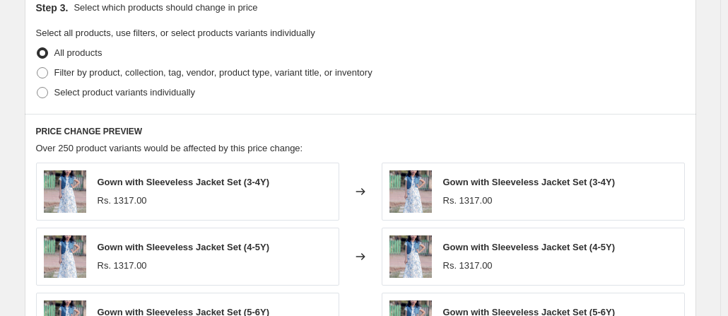
scroll to position [679, 0]
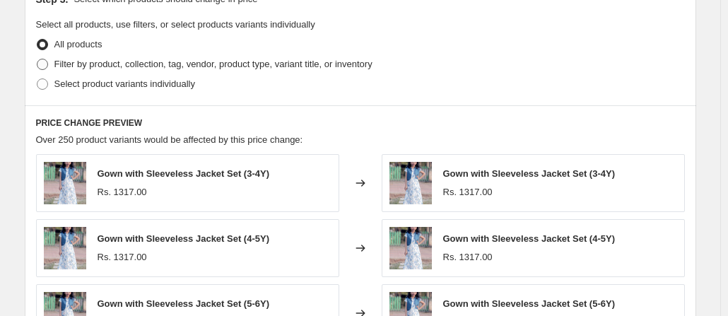
type input "-30"
click at [52, 66] on label "Filter by product, collection, tag, vendor, product type, variant title, or inv…" at bounding box center [204, 64] width 336 height 20
click at [37, 59] on input "Filter by product, collection, tag, vendor, product type, variant title, or inv…" at bounding box center [37, 59] width 1 height 1
radio input "true"
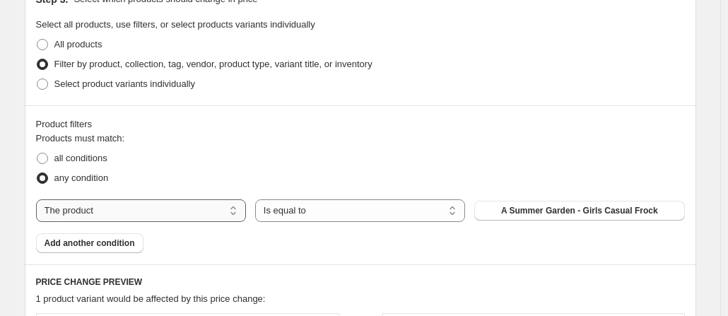
click at [167, 211] on select "The product The product's collection The product's tag The product's vendor The…" at bounding box center [141, 210] width 210 height 23
select select "collection"
click at [543, 213] on button "2025-frock-20" at bounding box center [579, 211] width 210 height 20
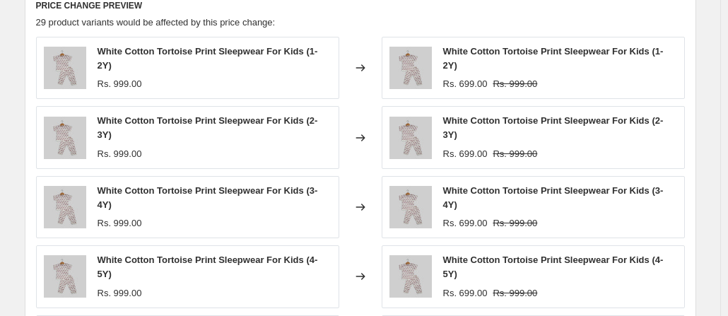
scroll to position [1232, 0]
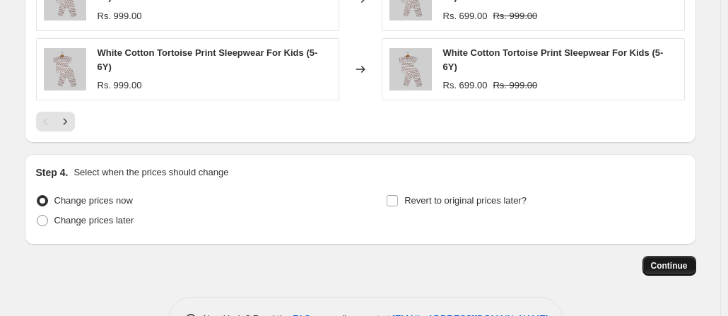
click at [670, 256] on button "Continue" at bounding box center [669, 266] width 54 height 20
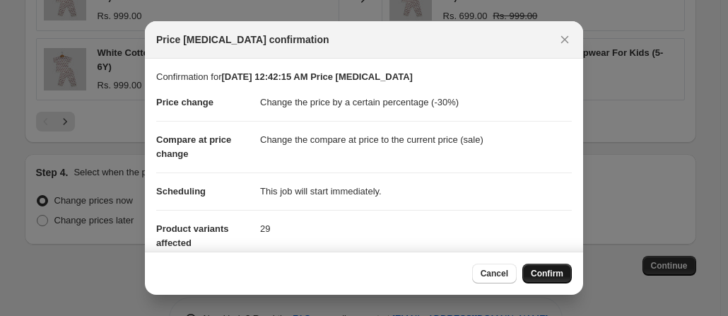
click at [555, 267] on button "Confirm" at bounding box center [546, 274] width 49 height 20
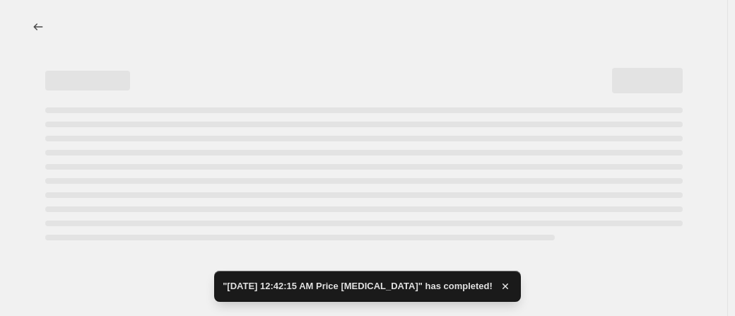
select select "percentage"
select select "collection"
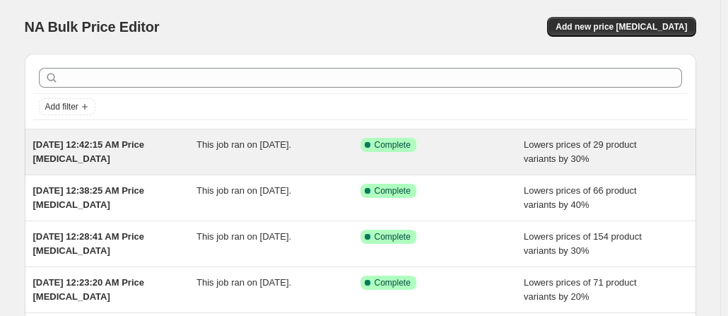
click at [391, 146] on span "Complete" at bounding box center [392, 144] width 36 height 11
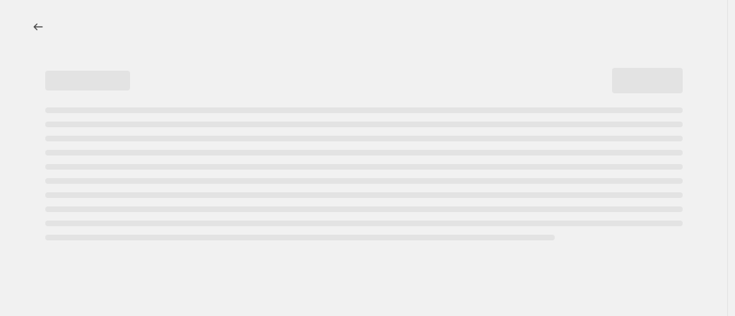
select select "percentage"
select select "collection"
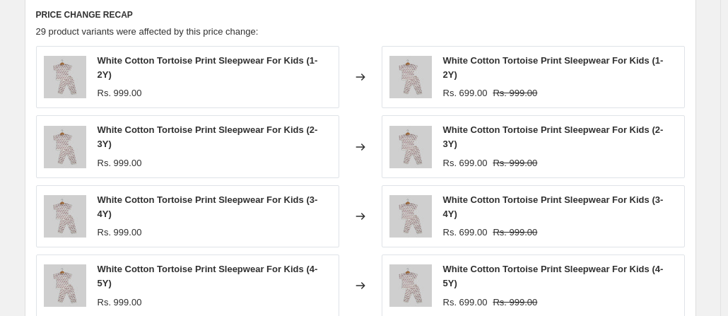
scroll to position [1376, 0]
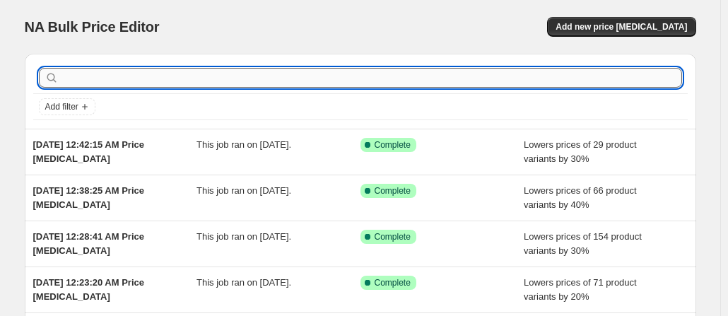
click at [273, 78] on input "text" at bounding box center [371, 78] width 620 height 20
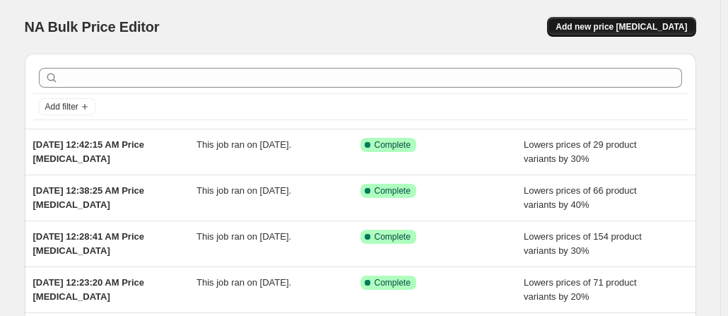
click at [630, 21] on button "Add new price [MEDICAL_DATA]" at bounding box center [621, 27] width 148 height 20
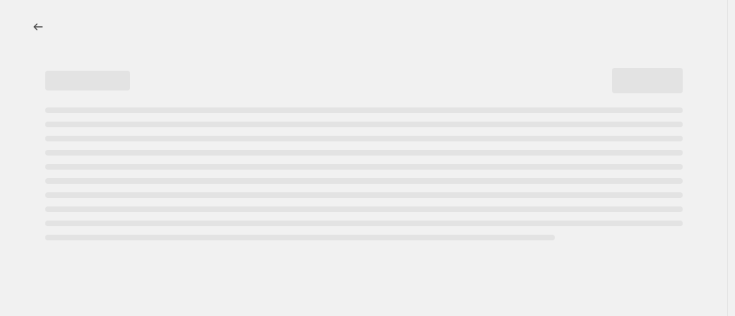
select select "percentage"
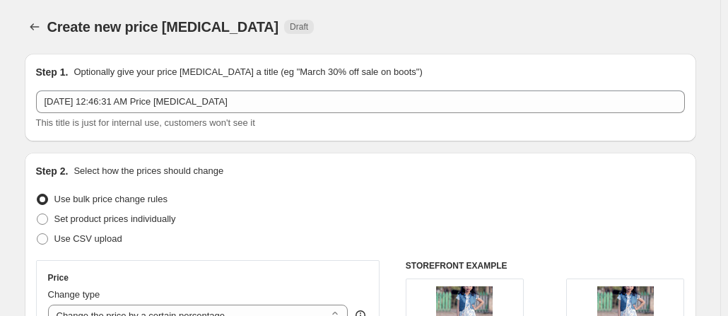
scroll to position [276, 0]
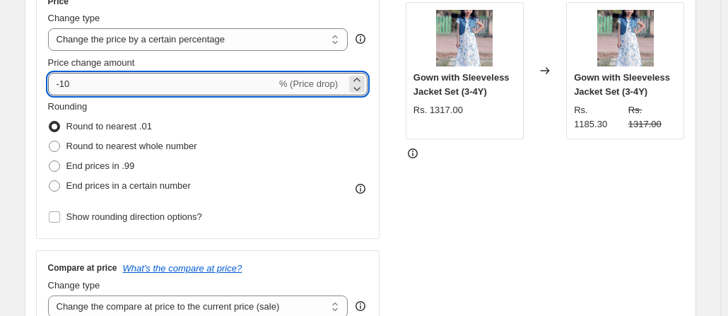
click at [209, 91] on input "-10" at bounding box center [162, 84] width 228 height 23
type input "-1"
type input "-40"
click at [102, 145] on span "Round to nearest whole number" at bounding box center [131, 146] width 131 height 11
click at [49, 141] on input "Round to nearest whole number" at bounding box center [49, 141] width 1 height 1
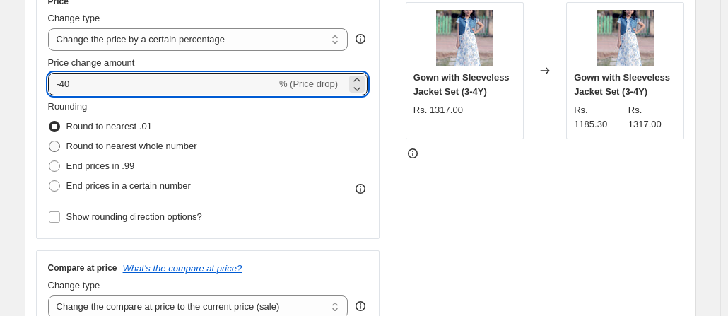
radio input "true"
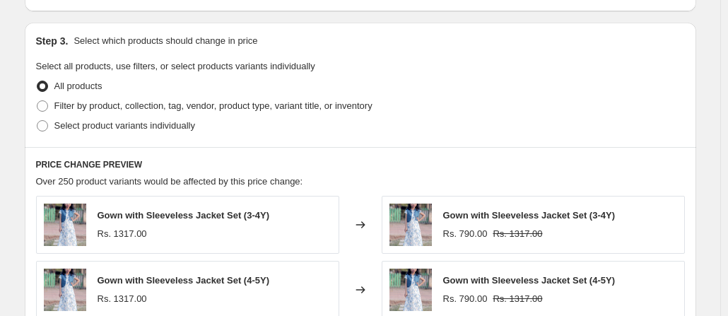
scroll to position [675, 0]
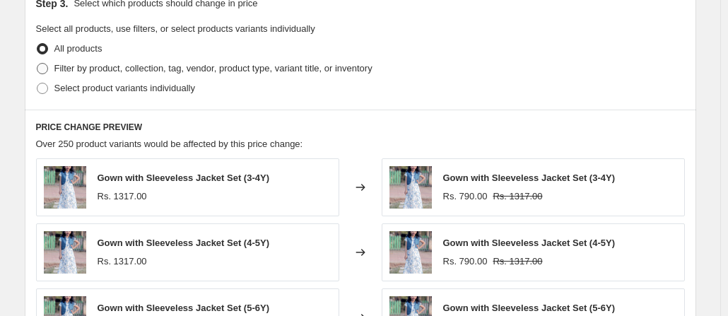
click at [59, 64] on span "Filter by product, collection, tag, vendor, product type, variant title, or inv…" at bounding box center [213, 68] width 318 height 11
click at [37, 64] on input "Filter by product, collection, tag, vendor, product type, variant title, or inv…" at bounding box center [37, 63] width 1 height 1
radio input "true"
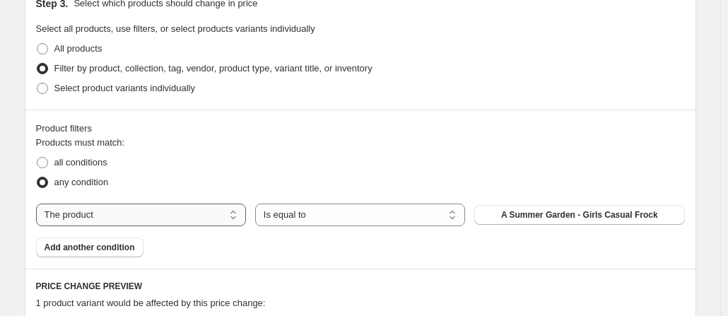
click at [191, 211] on select "The product The product's collection The product's tag The product's vendor The…" at bounding box center [141, 214] width 210 height 23
select select "collection"
click at [558, 211] on span "2025-frock-20" at bounding box center [579, 214] width 54 height 11
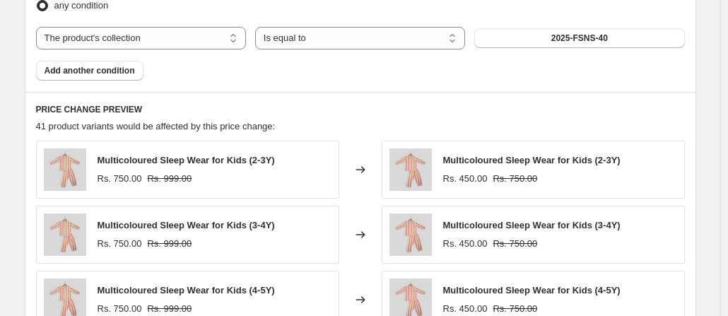
scroll to position [829, 0]
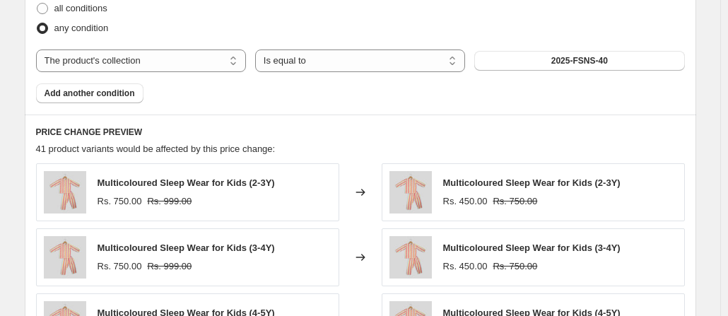
click at [148, 93] on div "Products must match: all conditions any condition The product The product's col…" at bounding box center [360, 43] width 649 height 122
click at [126, 93] on span "Add another condition" at bounding box center [90, 93] width 90 height 11
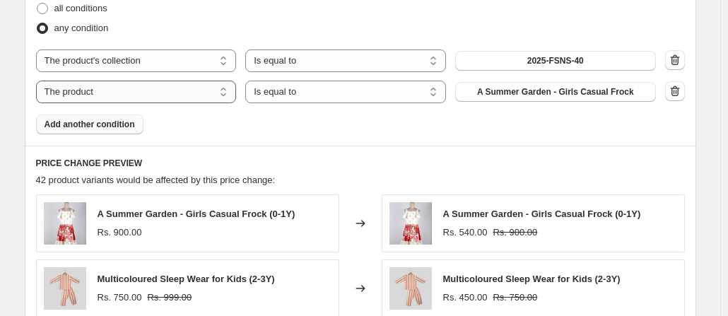
click at [129, 92] on select "The product The product's collection The product's tag The product's vendor The…" at bounding box center [136, 92] width 201 height 23
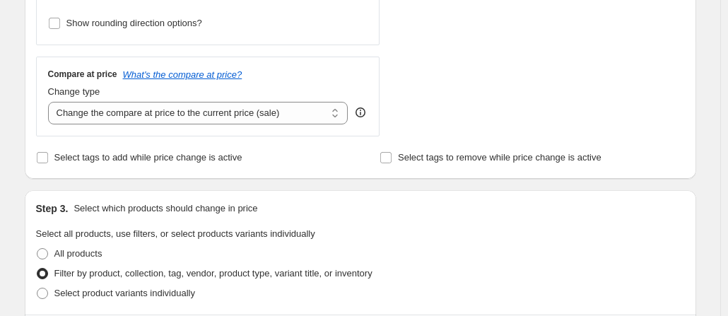
scroll to position [473, 0]
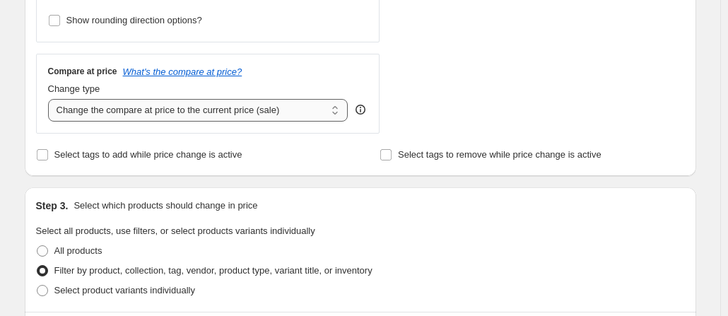
click at [242, 107] on select "Change the compare at price to the current price (sale) Change the compare at p…" at bounding box center [198, 110] width 300 height 23
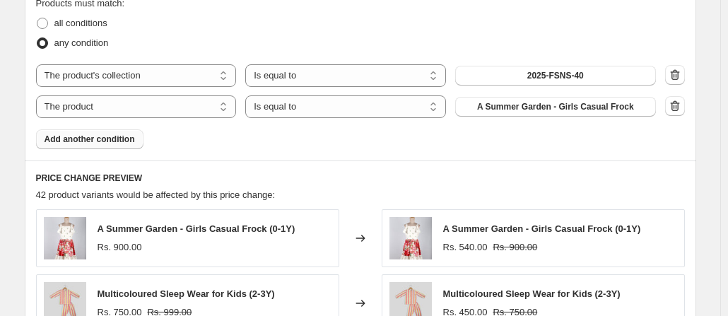
scroll to position [827, 0]
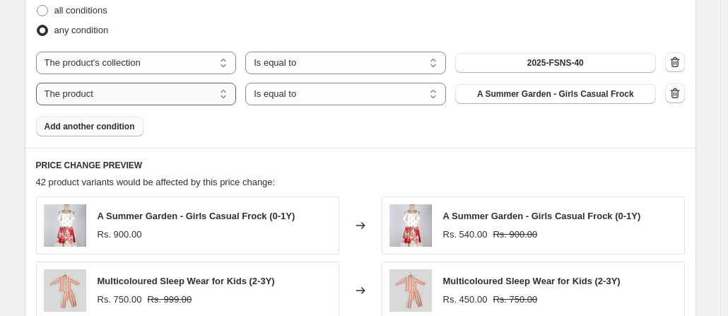
click at [202, 93] on select "The product The product's collection The product's tag The product's vendor The…" at bounding box center [136, 94] width 201 height 23
click at [685, 84] on button "button" at bounding box center [675, 93] width 20 height 20
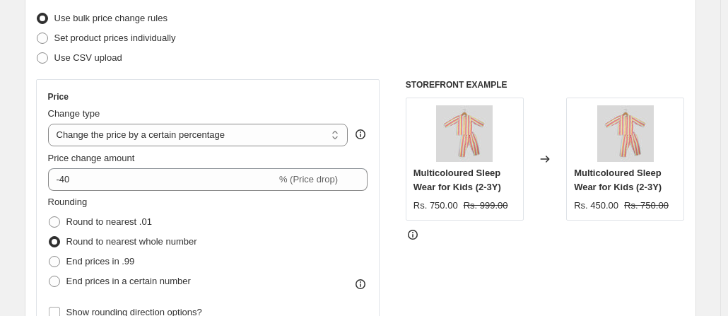
scroll to position [169, 0]
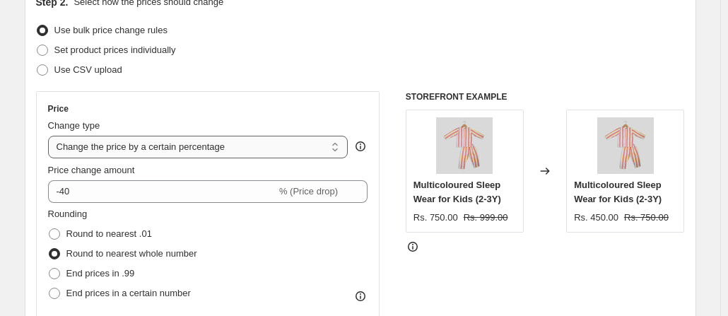
click at [213, 138] on select "Change the price to a certain amount Change the price by a certain amount Chang…" at bounding box center [198, 147] width 300 height 23
select select "ecap"
click at [51, 136] on select "Change the price to a certain amount Change the price by a certain amount Chang…" at bounding box center [198, 147] width 300 height 23
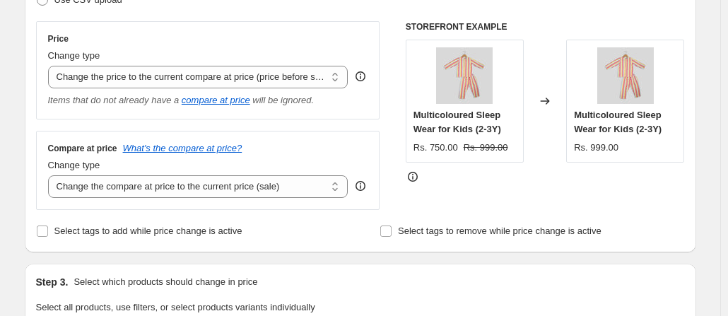
scroll to position [184, 0]
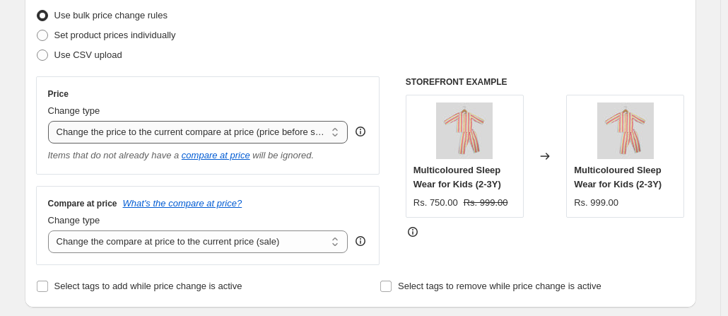
click at [234, 133] on select "Change the price to a certain amount Change the price by a certain amount Chang…" at bounding box center [198, 132] width 300 height 23
click at [51, 121] on select "Change the price to a certain amount Change the price by a certain amount Chang…" at bounding box center [198, 132] width 300 height 23
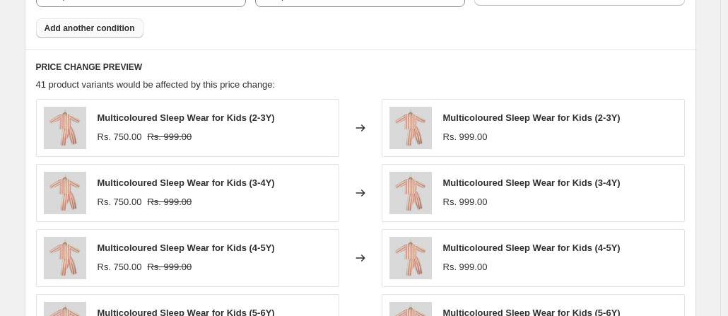
scroll to position [1013, 0]
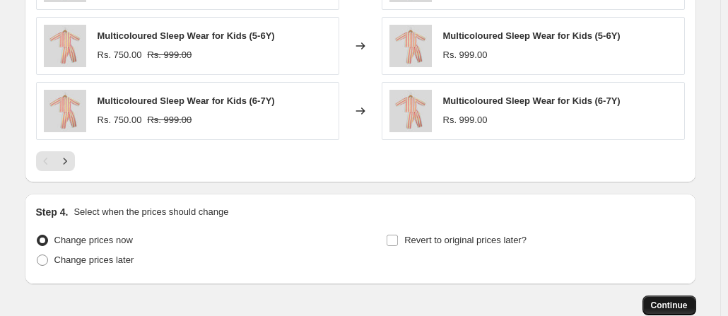
click at [670, 300] on span "Continue" at bounding box center [669, 305] width 37 height 11
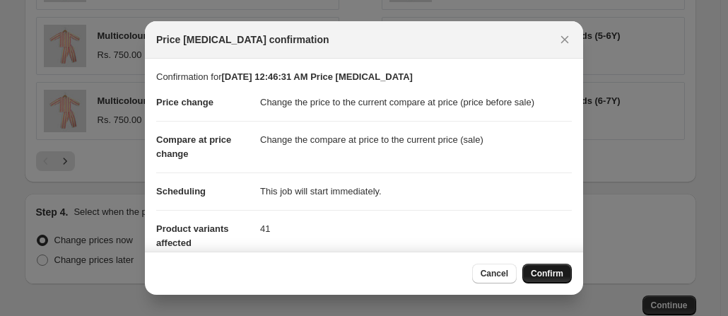
click at [557, 273] on span "Confirm" at bounding box center [547, 273] width 32 height 11
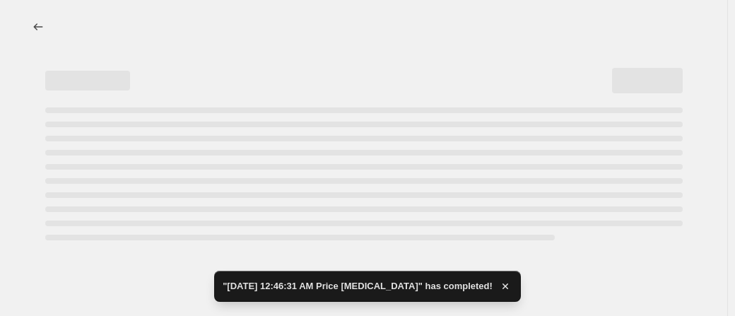
select select "ecap"
select select "collection"
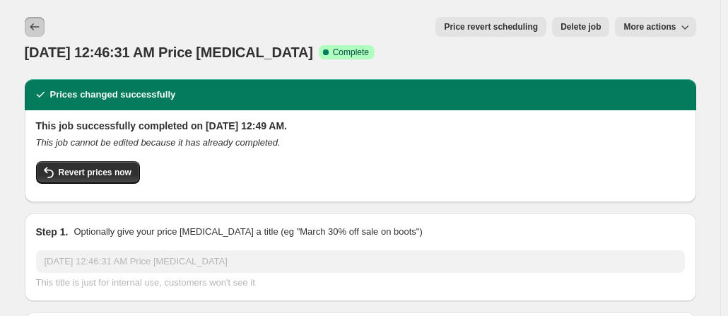
click at [44, 18] on button "Price change jobs" at bounding box center [35, 27] width 20 height 20
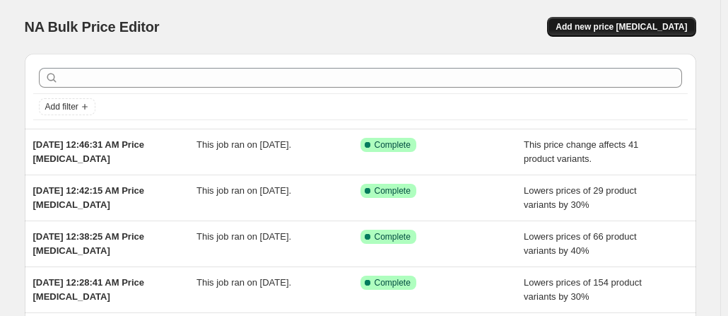
click at [646, 20] on button "Add new price [MEDICAL_DATA]" at bounding box center [621, 27] width 148 height 20
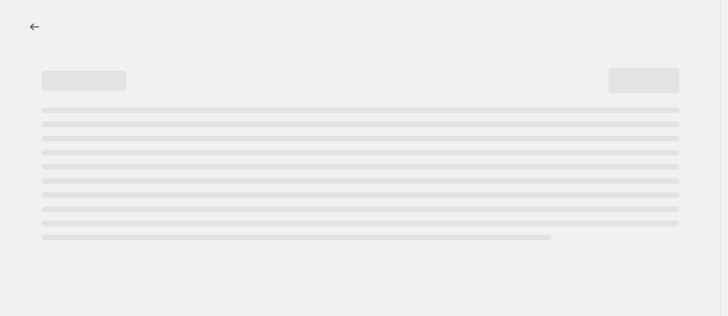
select select "percentage"
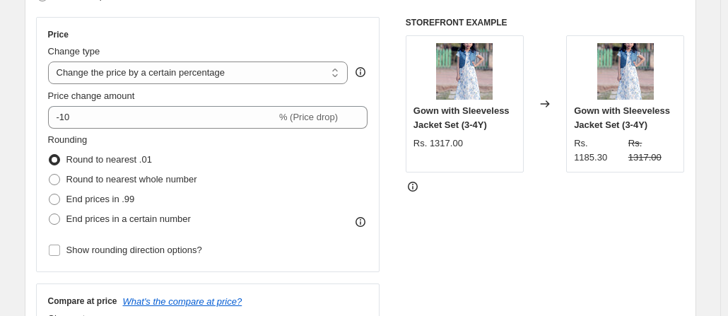
scroll to position [290, 0]
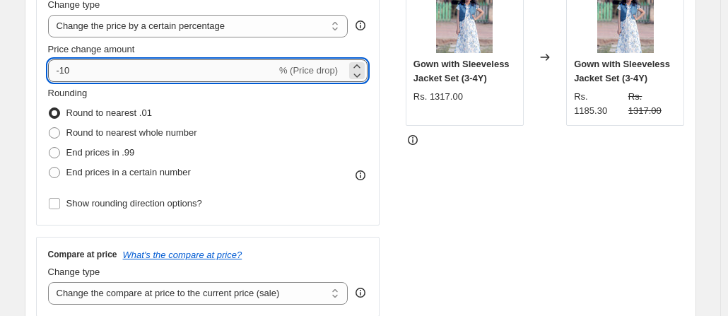
click at [217, 79] on input "-10" at bounding box center [162, 70] width 228 height 23
type input "-1"
type input "-40"
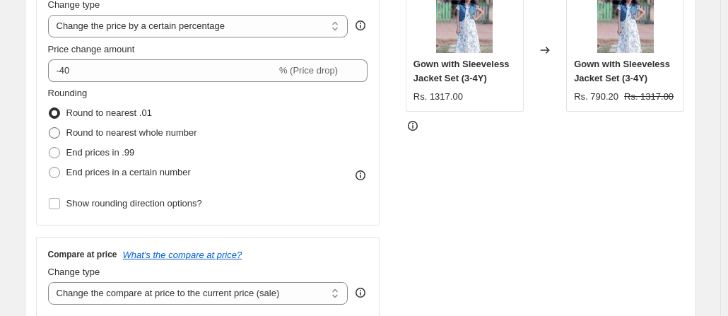
click at [148, 136] on span "Round to nearest whole number" at bounding box center [131, 132] width 131 height 11
click at [49, 128] on input "Round to nearest whole number" at bounding box center [49, 127] width 1 height 1
radio input "true"
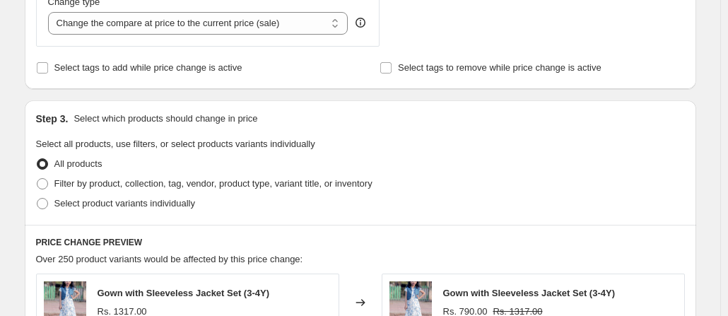
scroll to position [566, 0]
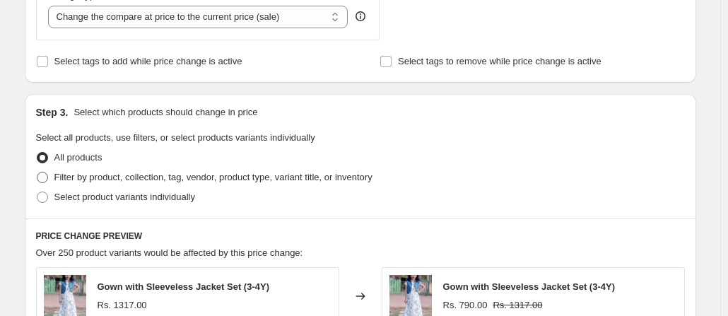
click at [370, 167] on label "Filter by product, collection, tag, vendor, product type, variant title, or inv…" at bounding box center [204, 177] width 336 height 20
click at [37, 172] on input "Filter by product, collection, tag, vendor, product type, variant title, or inv…" at bounding box center [37, 172] width 1 height 1
radio input "true"
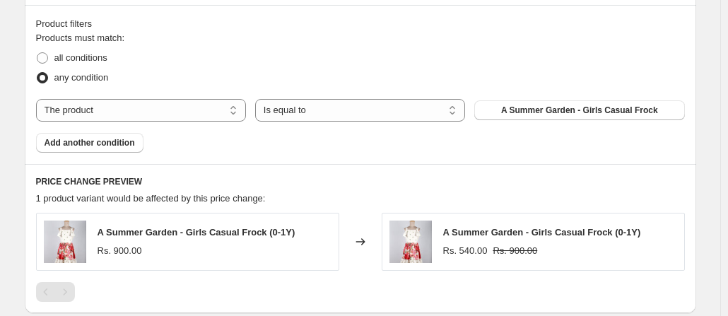
scroll to position [831, 0]
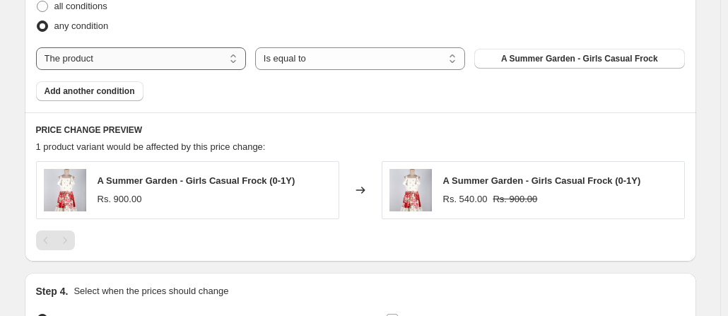
click at [218, 56] on select "The product The product's collection The product's tag The product's vendor The…" at bounding box center [141, 58] width 210 height 23
select select "collection"
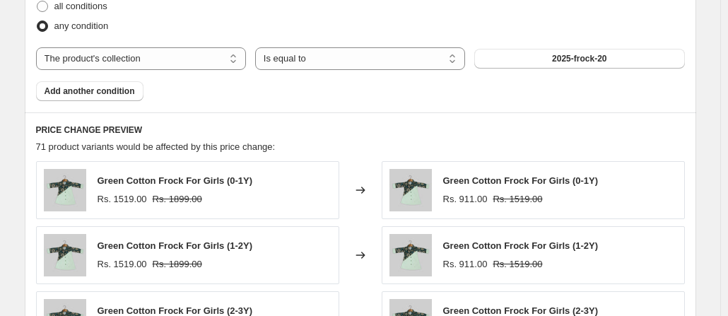
click at [536, 70] on div "Products must match: all conditions any condition The product The product's col…" at bounding box center [360, 41] width 649 height 122
click at [533, 59] on button "2025-frock-20" at bounding box center [579, 59] width 210 height 20
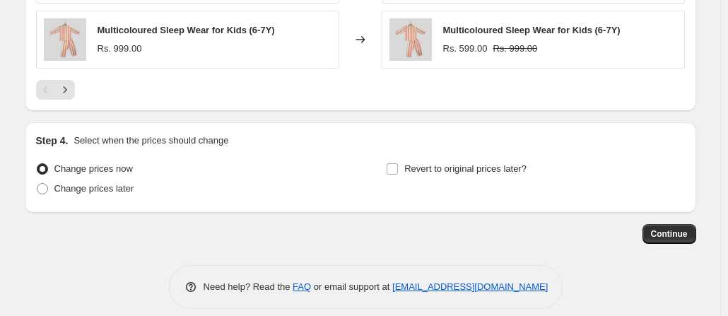
scroll to position [1251, 0]
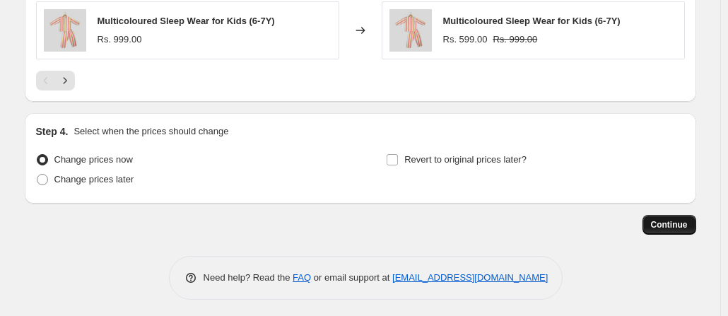
click at [670, 219] on span "Continue" at bounding box center [669, 224] width 37 height 11
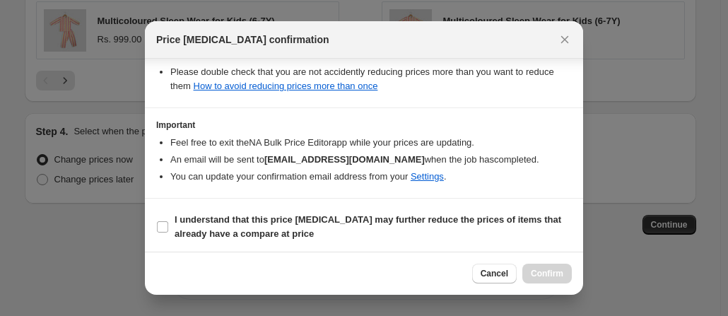
scroll to position [275, 0]
click at [167, 225] on input "I understand that this price change job may further reduce the prices of items …" at bounding box center [162, 227] width 11 height 11
checkbox input "true"
click at [531, 273] on span "Confirm" at bounding box center [547, 273] width 32 height 11
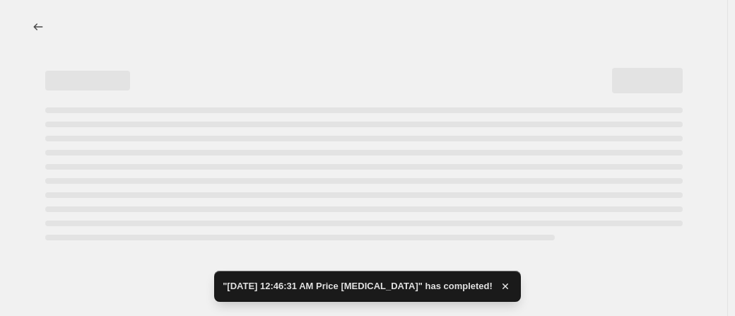
select select "percentage"
select select "collection"
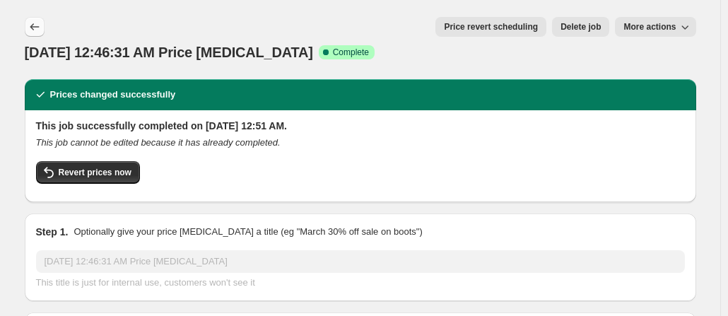
click at [41, 32] on icon "Price change jobs" at bounding box center [35, 27] width 14 height 14
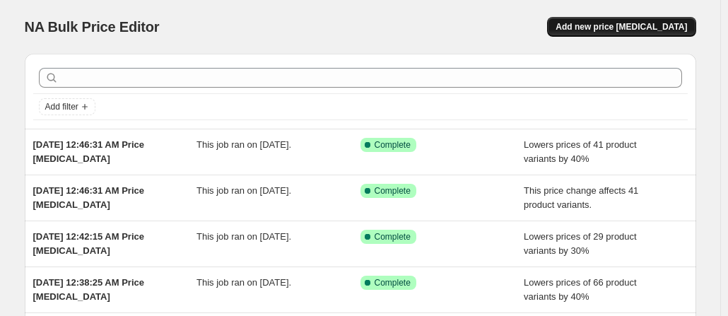
click at [606, 29] on span "Add new price [MEDICAL_DATA]" at bounding box center [620, 26] width 131 height 11
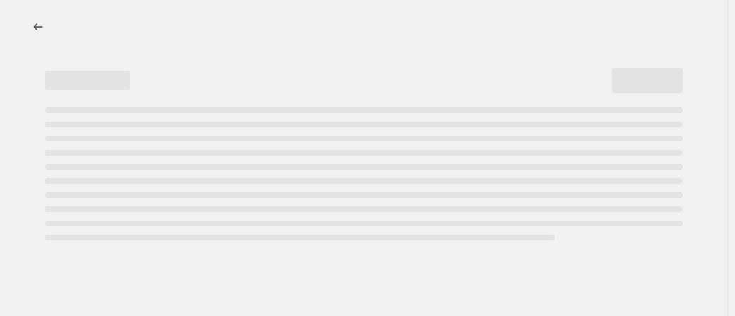
select select "percentage"
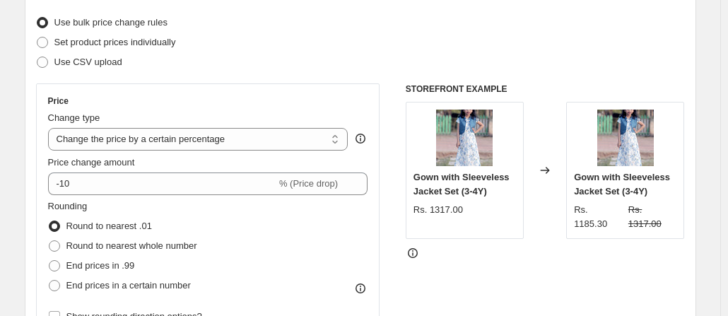
scroll to position [187, 0]
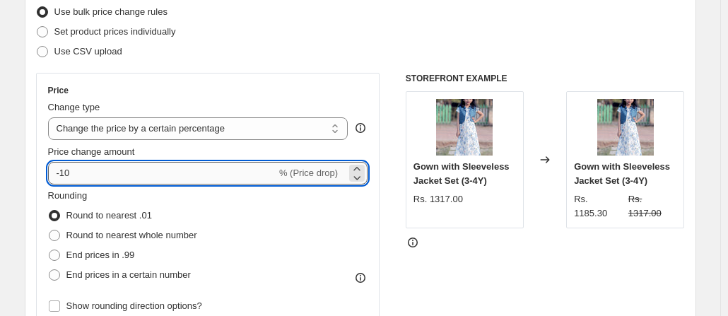
click at [168, 176] on input "-10" at bounding box center [162, 173] width 228 height 23
type input "-1"
type input "-30"
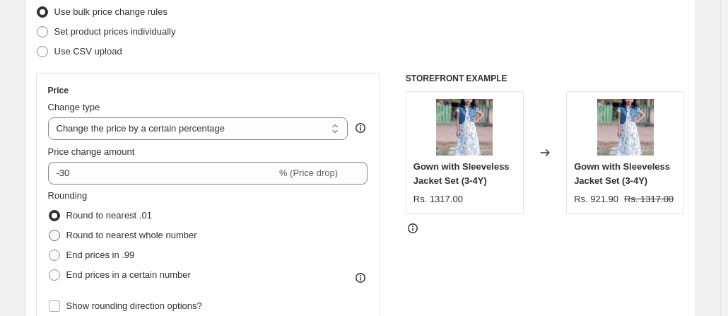
click at [163, 231] on span "Round to nearest whole number" at bounding box center [131, 235] width 131 height 11
click at [49, 230] on input "Round to nearest whole number" at bounding box center [49, 230] width 1 height 1
radio input "true"
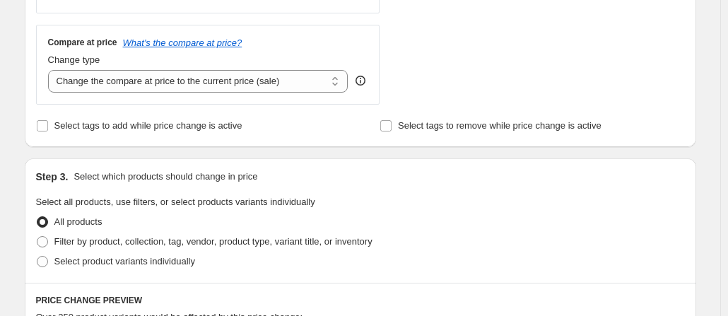
scroll to position [515, 0]
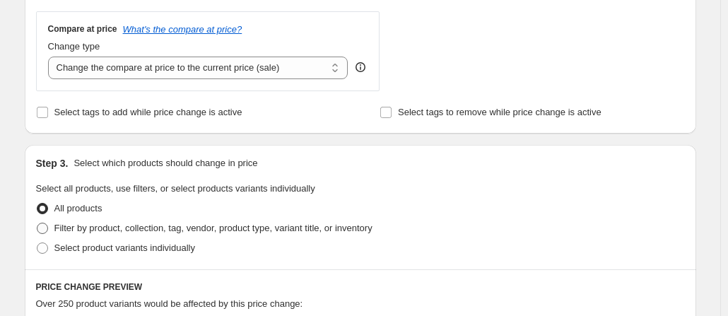
click at [151, 225] on span "Filter by product, collection, tag, vendor, product type, variant title, or inv…" at bounding box center [213, 228] width 318 height 11
click at [37, 223] on input "Filter by product, collection, tag, vendor, product type, variant title, or inv…" at bounding box center [37, 223] width 1 height 1
radio input "true"
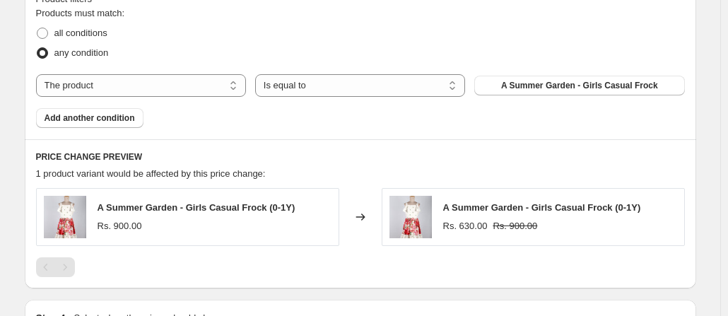
scroll to position [815, 0]
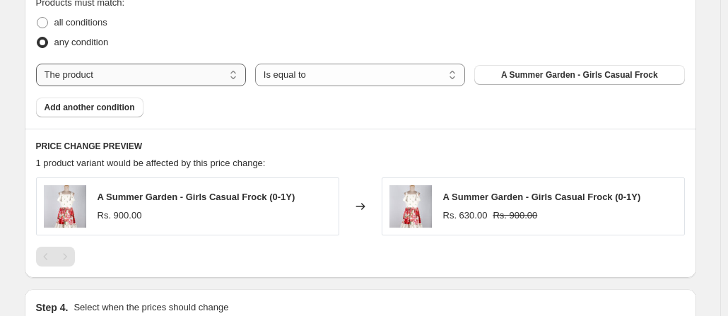
click at [143, 76] on select "The product The product's collection The product's tag The product's vendor The…" at bounding box center [141, 75] width 210 height 23
select select "collection"
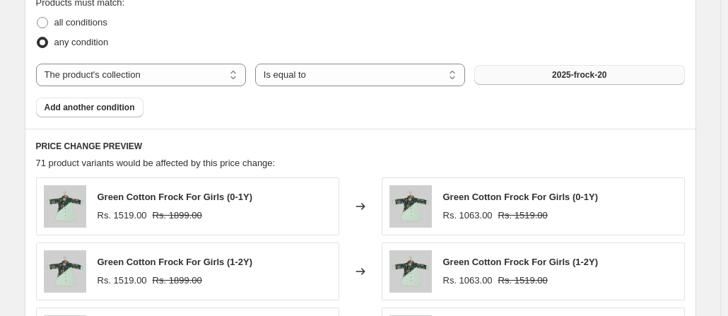
click at [527, 75] on button "2025-frock-20" at bounding box center [579, 75] width 210 height 20
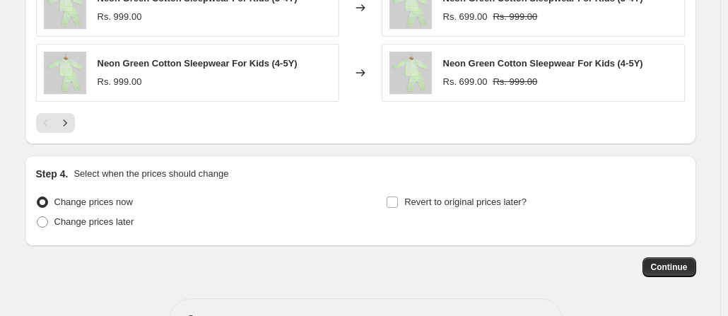
scroll to position [1251, 0]
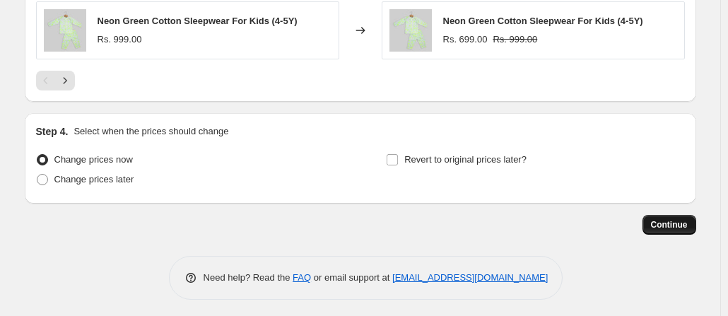
click at [663, 219] on span "Continue" at bounding box center [669, 224] width 37 height 11
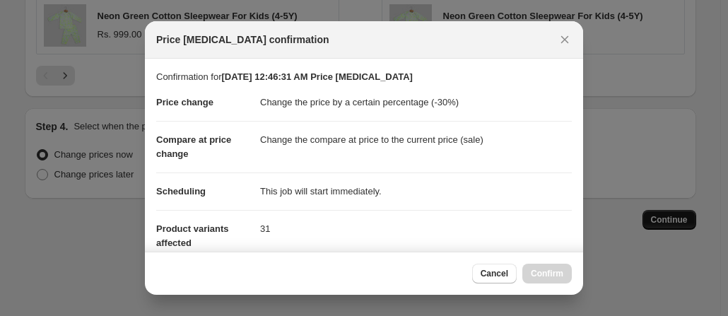
scroll to position [0, 0]
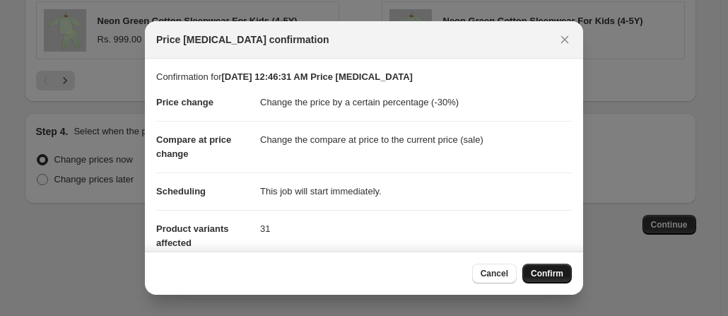
click at [550, 270] on span "Confirm" at bounding box center [547, 273] width 32 height 11
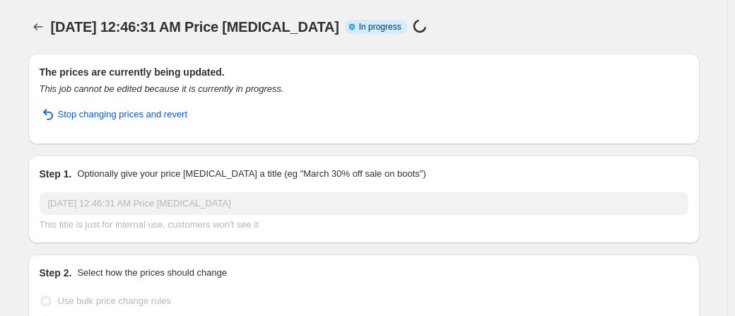
click at [729, 25] on html "Home Settings Plans Skip to content Sep 6, 2025, 12:46:31 AM Price change job. …" at bounding box center [367, 158] width 735 height 316
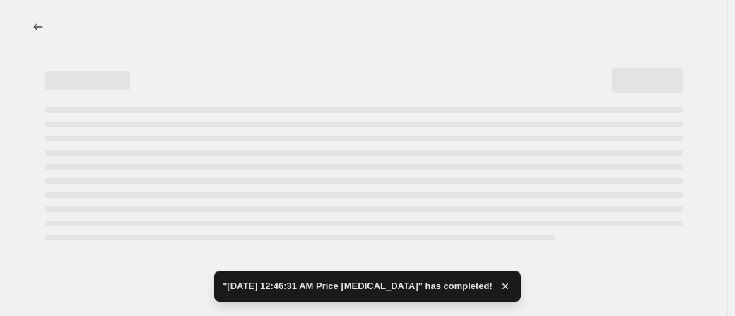
select select "percentage"
select select "collection"
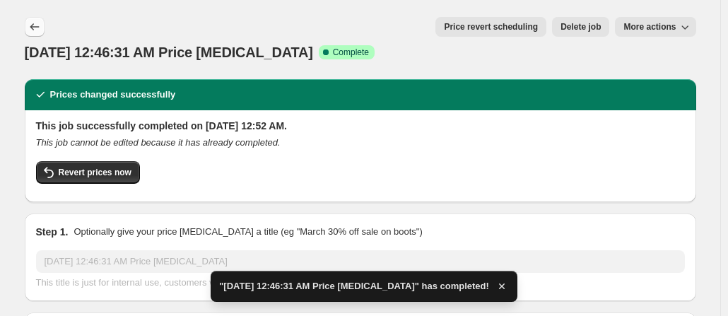
click at [36, 28] on icon "Price change jobs" at bounding box center [35, 27] width 14 height 14
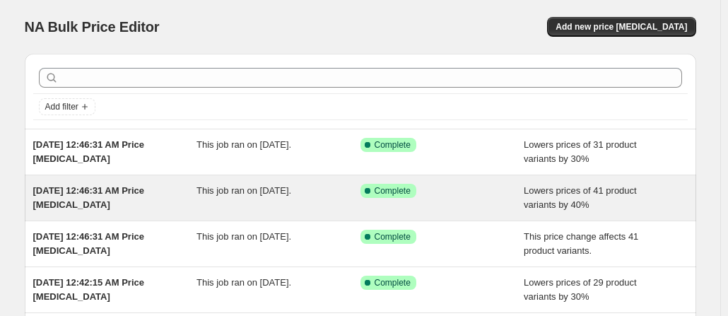
click at [179, 206] on div "[DATE] 12:46:31 AM Price [MEDICAL_DATA]" at bounding box center [115, 198] width 164 height 28
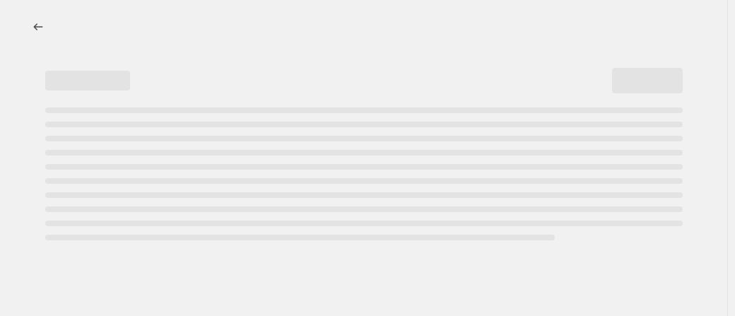
select select "percentage"
select select "collection"
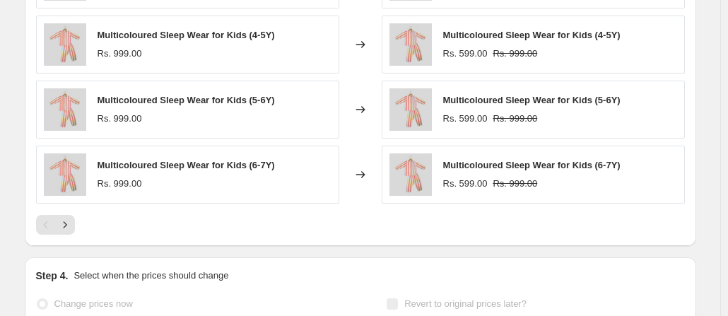
scroll to position [1271, 0]
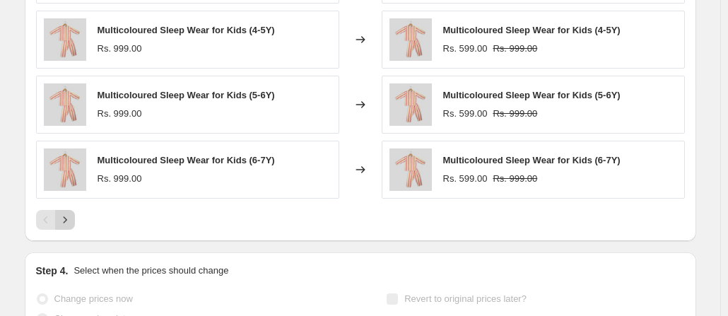
click at [71, 213] on icon "Next" at bounding box center [65, 220] width 14 height 14
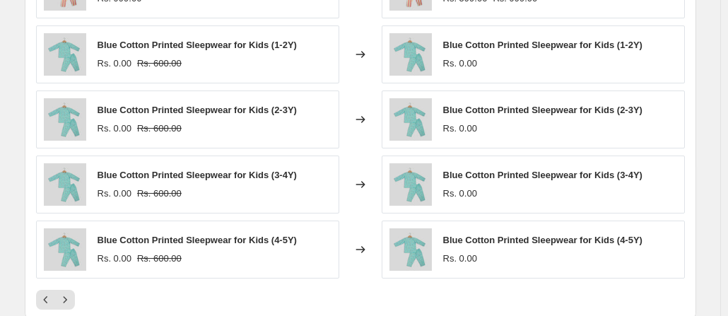
scroll to position [1233, 0]
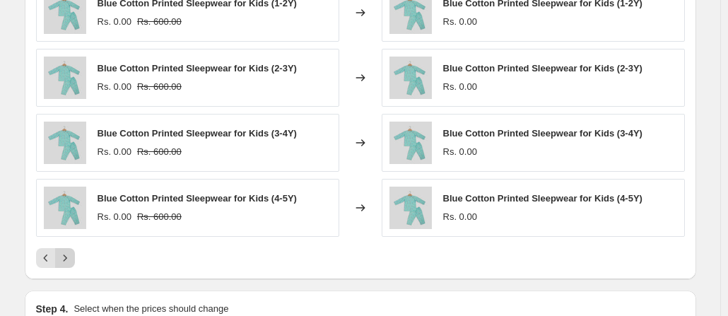
click at [72, 251] on icon "Next" at bounding box center [65, 258] width 14 height 14
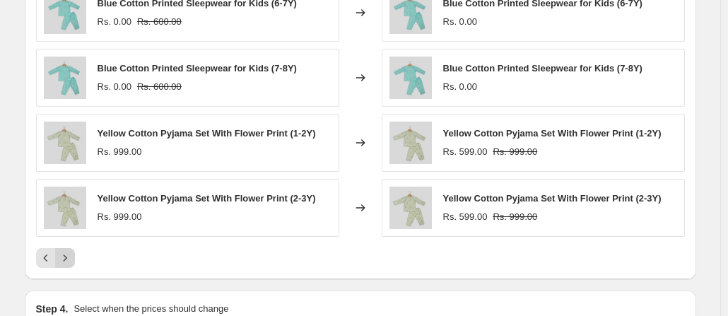
click at [72, 251] on icon "Next" at bounding box center [65, 258] width 14 height 14
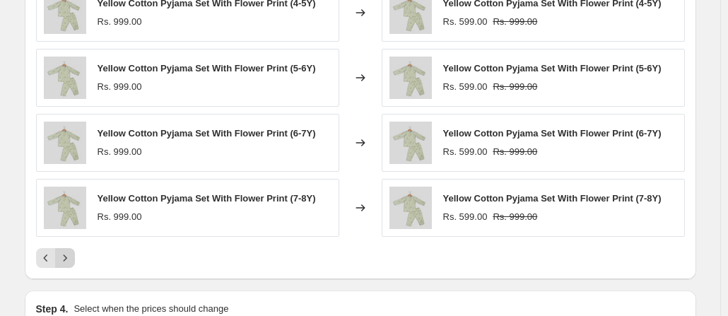
click at [72, 251] on icon "Next" at bounding box center [65, 258] width 14 height 14
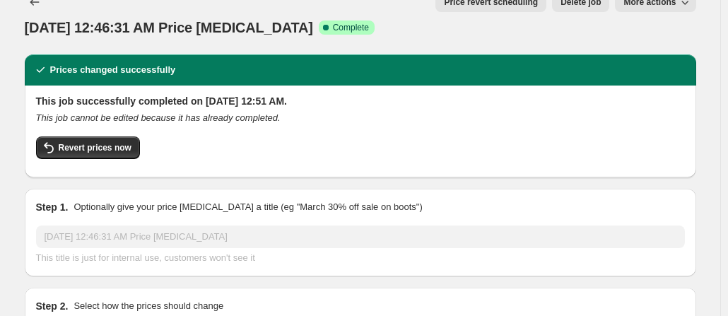
scroll to position [0, 0]
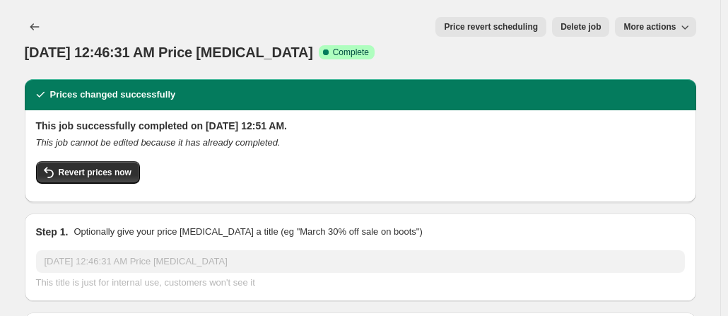
click at [674, 23] on span "More actions" at bounding box center [649, 26] width 52 height 11
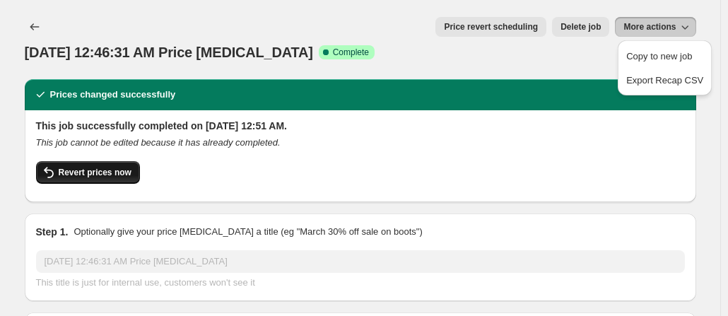
click at [124, 167] on span "Revert prices now" at bounding box center [95, 172] width 73 height 11
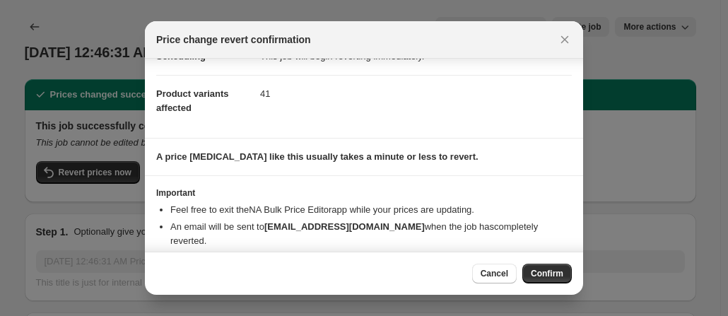
scroll to position [75, 0]
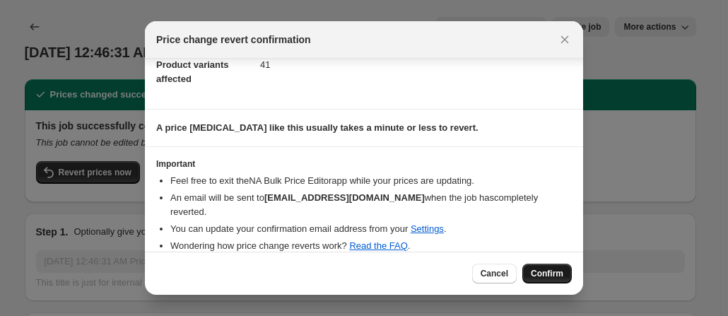
click at [542, 271] on span "Confirm" at bounding box center [547, 273] width 32 height 11
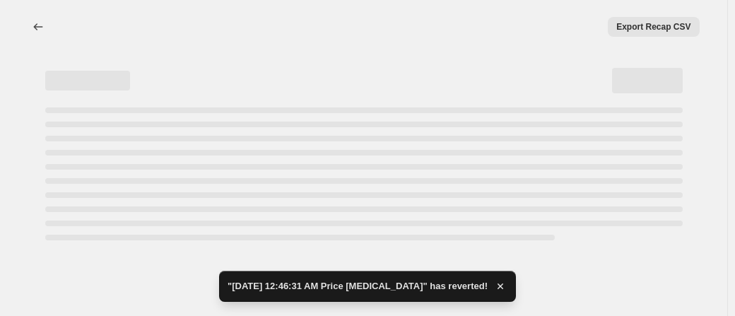
select select "percentage"
select select "collection"
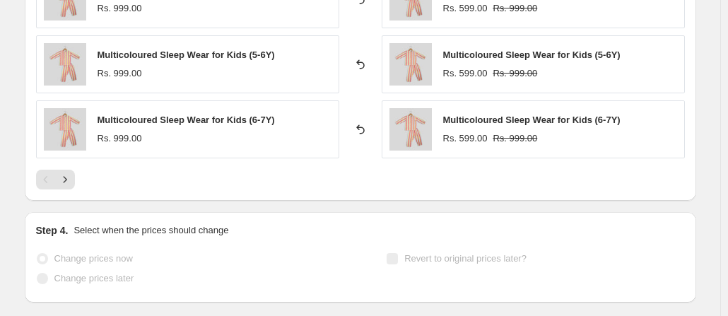
scroll to position [1283, 0]
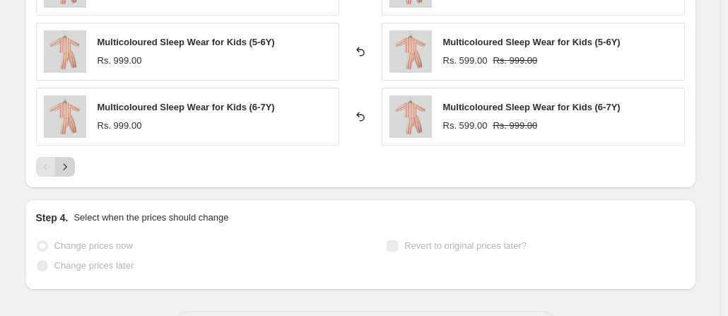
click at [69, 160] on icon "Next" at bounding box center [65, 167] width 14 height 14
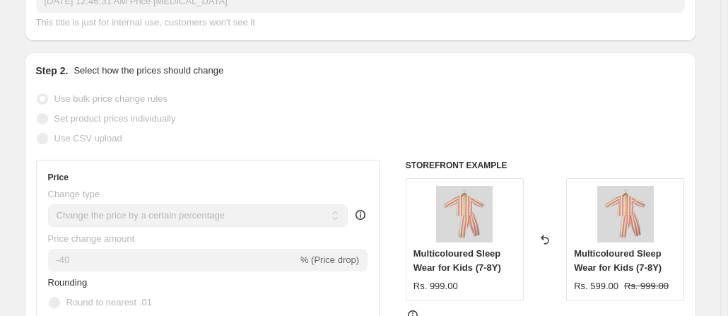
scroll to position [0, 0]
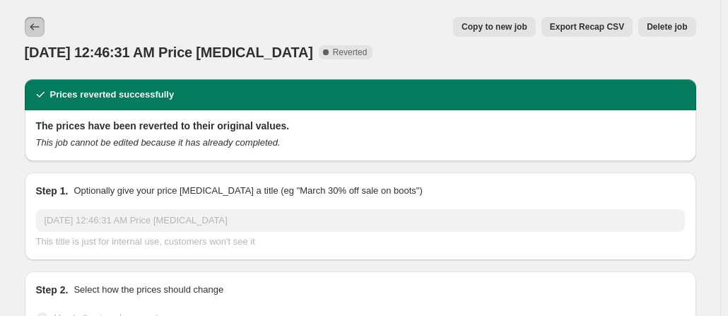
click at [42, 23] on icon "Price change jobs" at bounding box center [35, 27] width 14 height 14
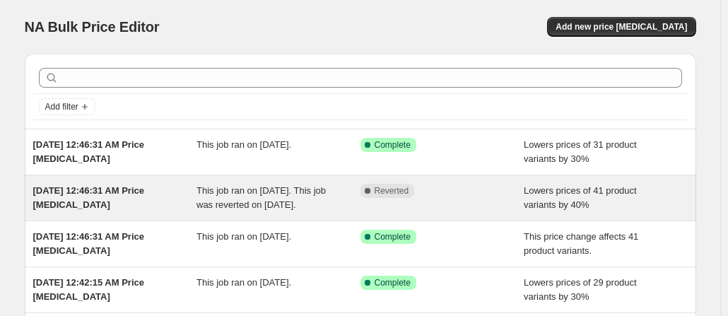
click at [338, 185] on div "This job ran on [DATE]. This job was reverted on [DATE]." at bounding box center [278, 198] width 164 height 28
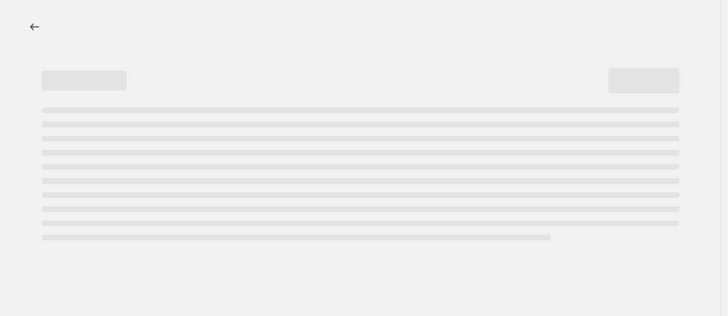
select select "percentage"
select select "collection"
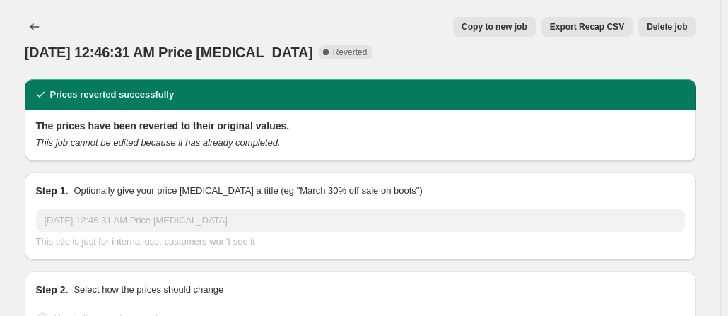
click at [483, 25] on span "Copy to new job" at bounding box center [494, 26] width 66 height 11
select select "percentage"
select select "collection"
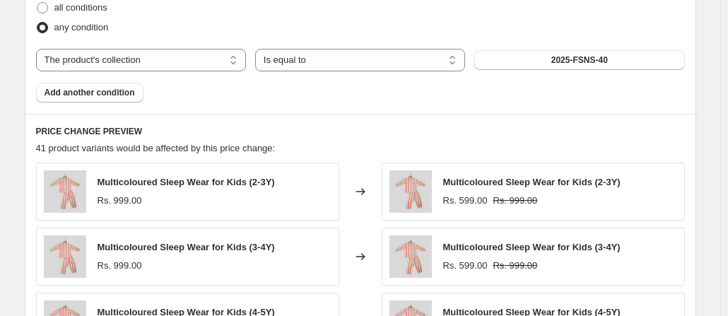
scroll to position [1106, 0]
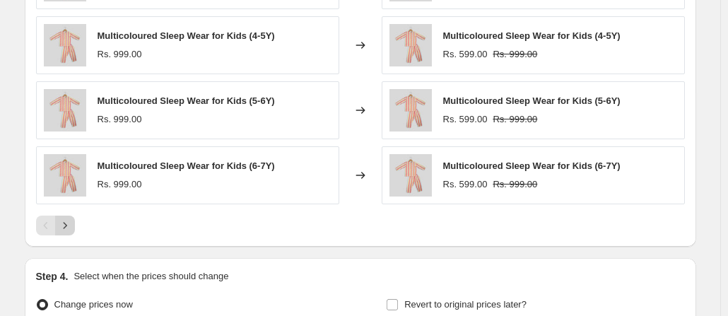
click at [72, 221] on icon "Next" at bounding box center [65, 225] width 14 height 14
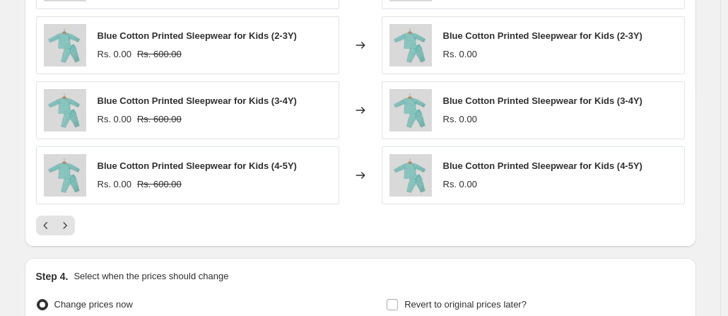
click at [167, 112] on strike "Rs. 600.00" at bounding box center [159, 119] width 45 height 14
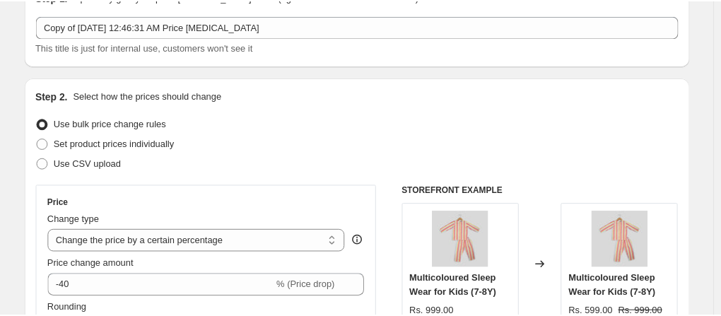
scroll to position [82, 0]
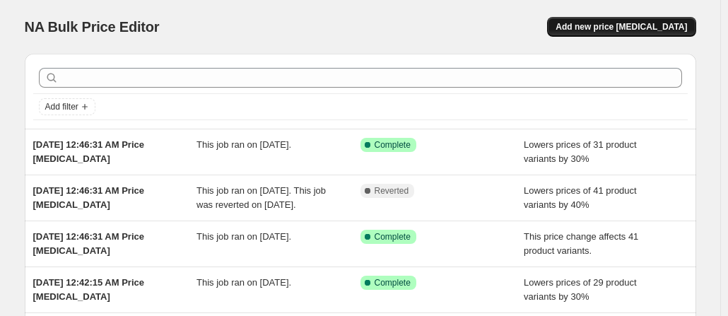
click at [610, 24] on span "Add new price [MEDICAL_DATA]" at bounding box center [620, 26] width 131 height 11
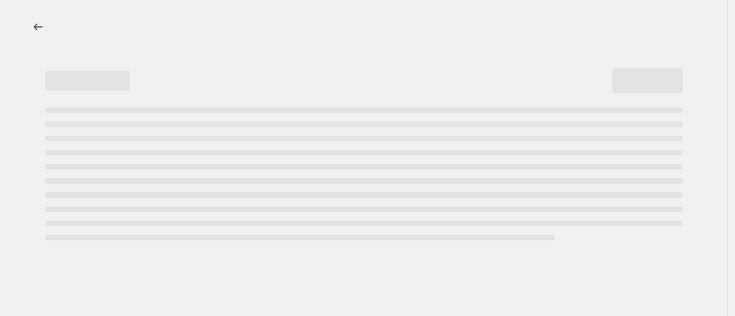
select select "percentage"
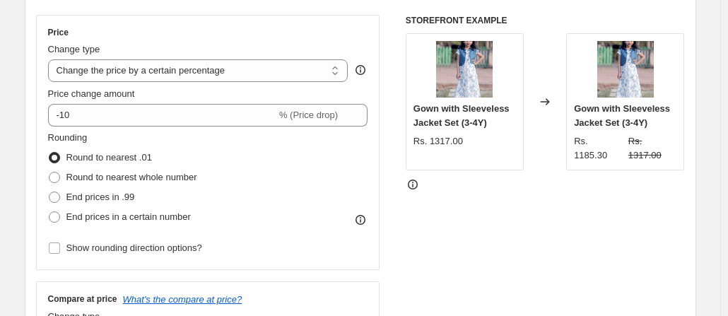
scroll to position [247, 0]
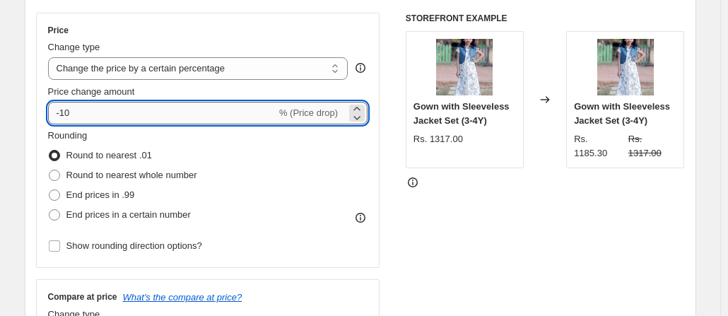
click at [188, 107] on input "-10" at bounding box center [162, 113] width 228 height 23
type input "-1"
type input "-2"
type input "-3"
type input "-20"
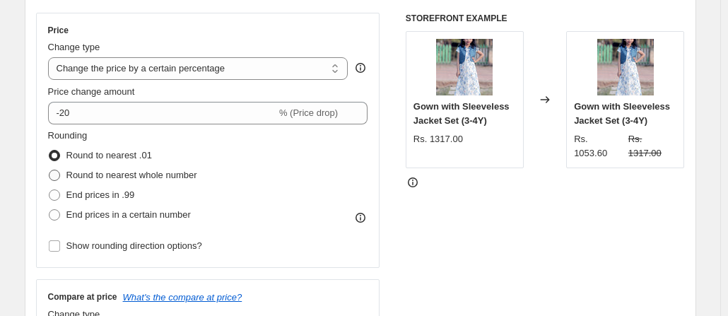
click at [56, 177] on span at bounding box center [54, 175] width 11 height 11
click at [49, 170] on input "Round to nearest whole number" at bounding box center [49, 170] width 1 height 1
radio input "true"
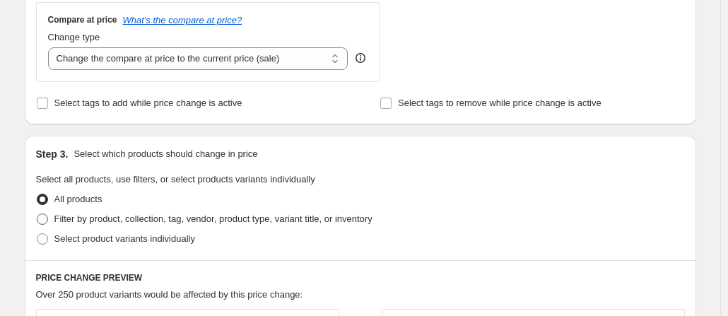
click at [78, 217] on span "Filter by product, collection, tag, vendor, product type, variant title, or inv…" at bounding box center [213, 218] width 318 height 11
click at [37, 214] on input "Filter by product, collection, tag, vendor, product type, variant title, or inv…" at bounding box center [37, 213] width 1 height 1
radio input "true"
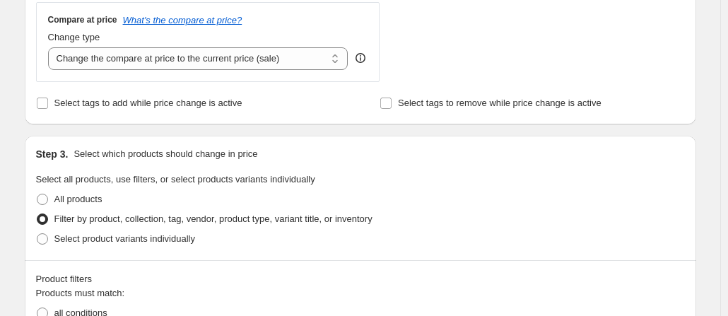
scroll to position [800, 0]
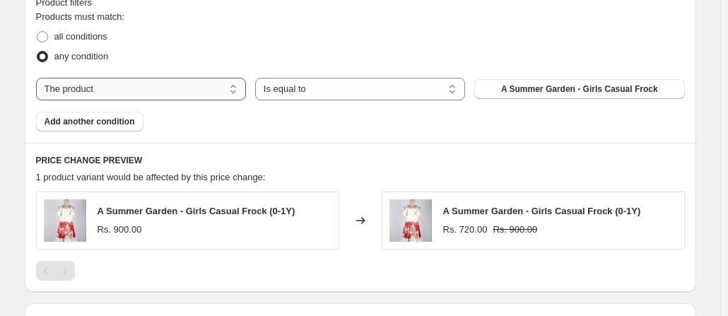
click at [141, 95] on select "The product The product's collection The product's tag The product's vendor The…" at bounding box center [141, 89] width 210 height 23
select select "collection"
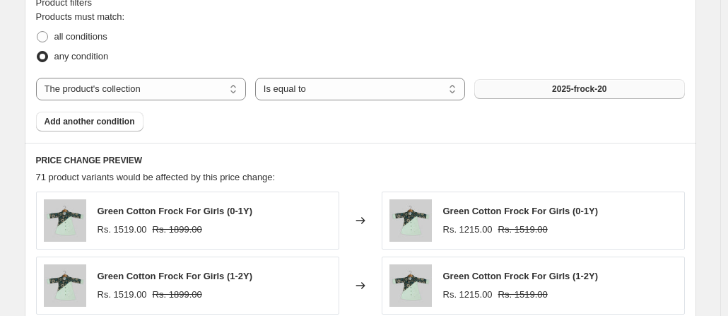
click at [485, 88] on button "2025-frock-20" at bounding box center [579, 89] width 210 height 20
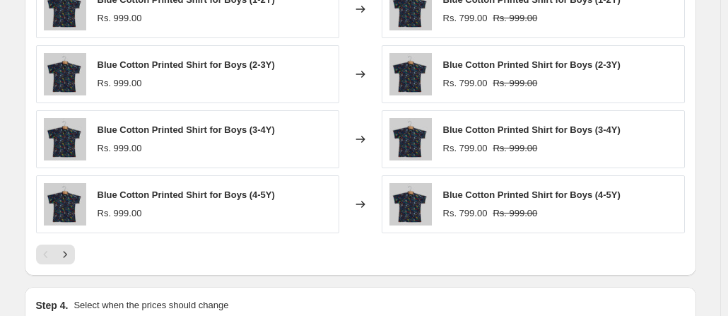
scroll to position [1251, 0]
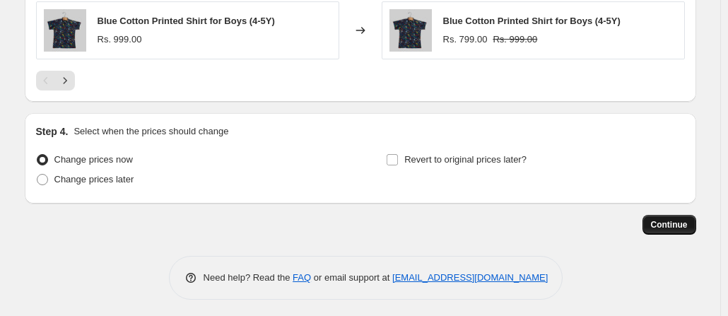
click at [665, 219] on span "Continue" at bounding box center [669, 224] width 37 height 11
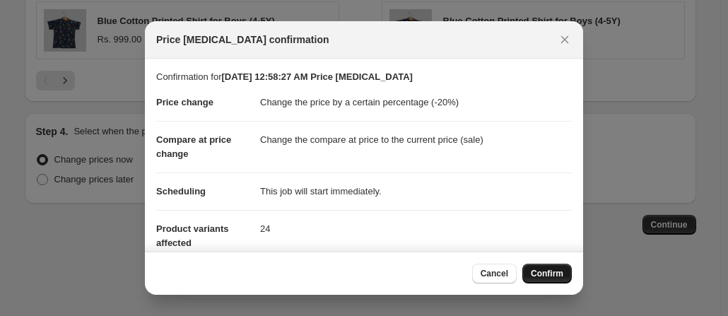
click at [555, 275] on span "Confirm" at bounding box center [547, 273] width 32 height 11
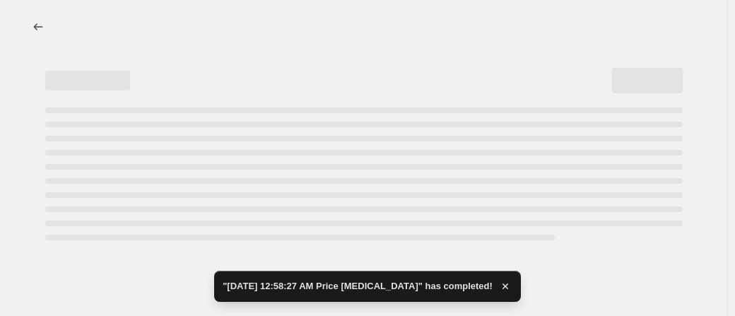
select select "percentage"
select select "collection"
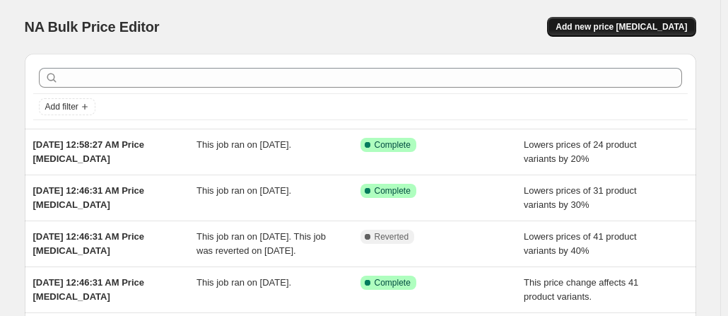
click at [582, 32] on button "Add new price [MEDICAL_DATA]" at bounding box center [621, 27] width 148 height 20
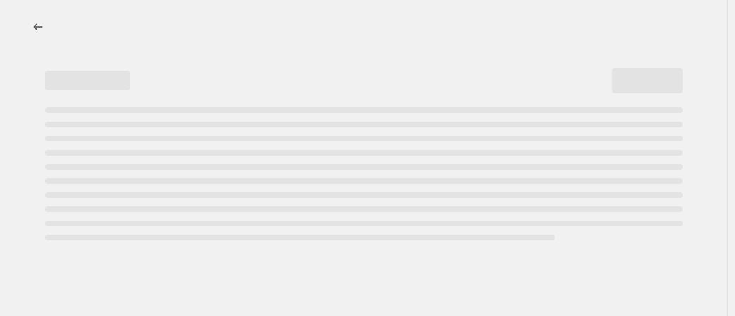
select select "percentage"
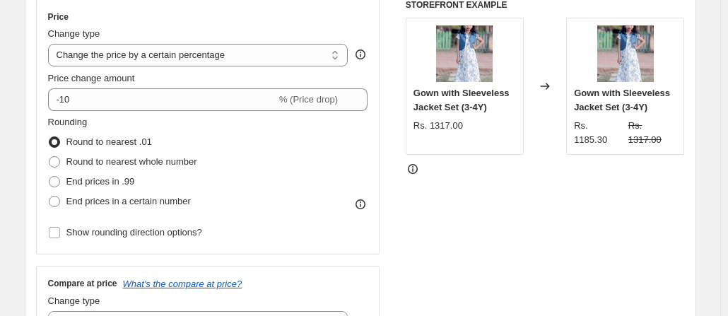
scroll to position [263, 0]
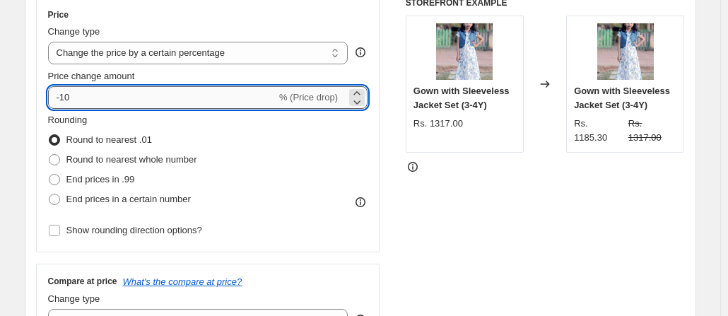
click at [167, 98] on input "-10" at bounding box center [162, 97] width 228 height 23
type input "-1"
type input "-2"
type input "-30"
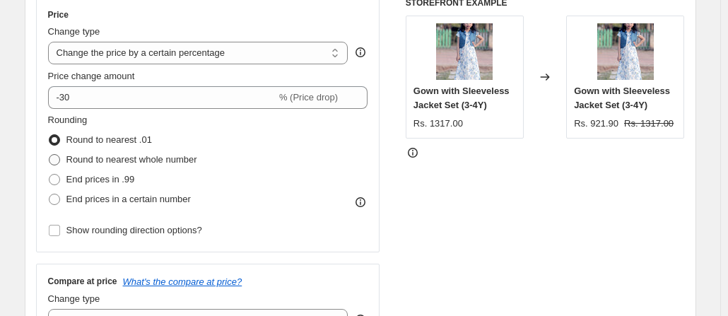
click at [55, 154] on span at bounding box center [54, 159] width 11 height 11
click at [49, 154] on input "Round to nearest whole number" at bounding box center [49, 154] width 1 height 1
radio input "true"
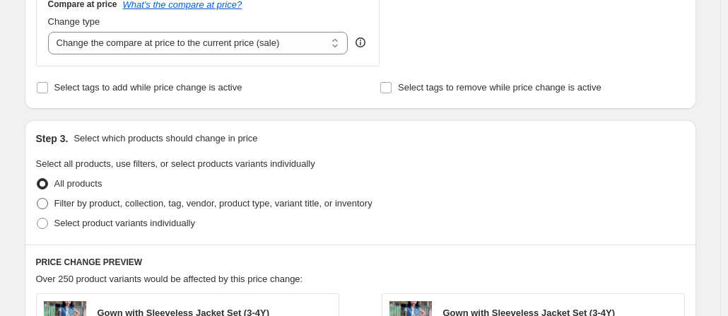
click at [108, 203] on span "Filter by product, collection, tag, vendor, product type, variant title, or inv…" at bounding box center [213, 203] width 318 height 11
click at [37, 199] on input "Filter by product, collection, tag, vendor, product type, variant title, or inv…" at bounding box center [37, 198] width 1 height 1
radio input "true"
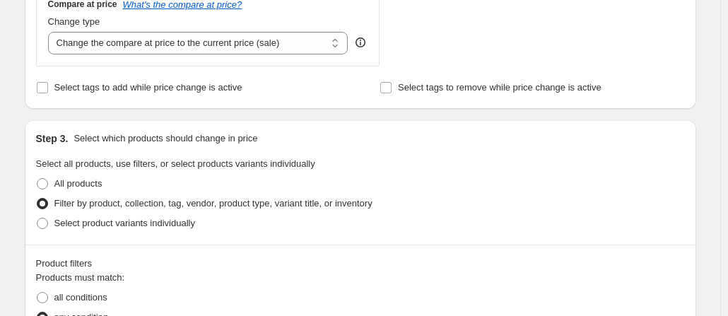
scroll to position [816, 0]
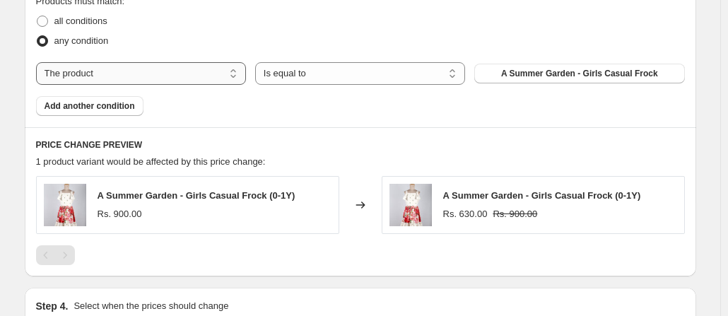
click at [157, 69] on select "The product The product's collection The product's tag The product's vendor The…" at bounding box center [141, 73] width 210 height 23
select select "collection"
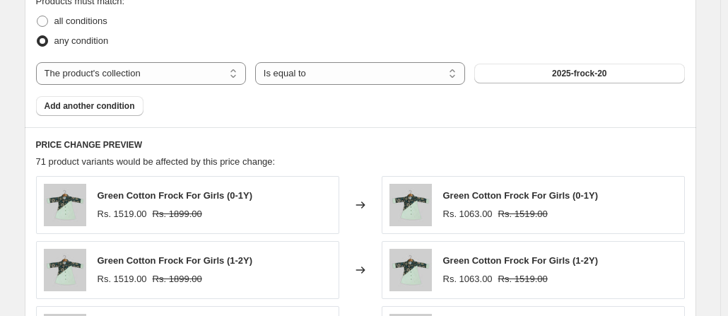
click at [547, 69] on button "2025-frock-20" at bounding box center [579, 74] width 210 height 20
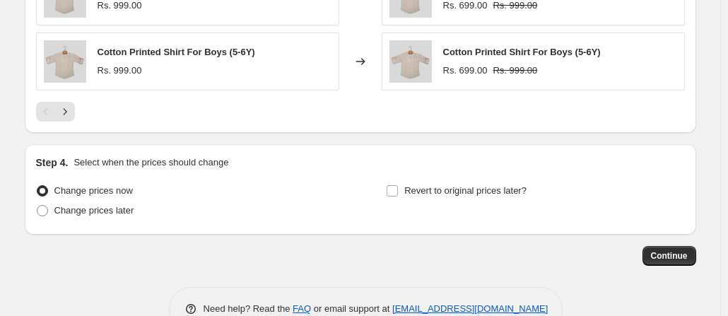
scroll to position [1229, 0]
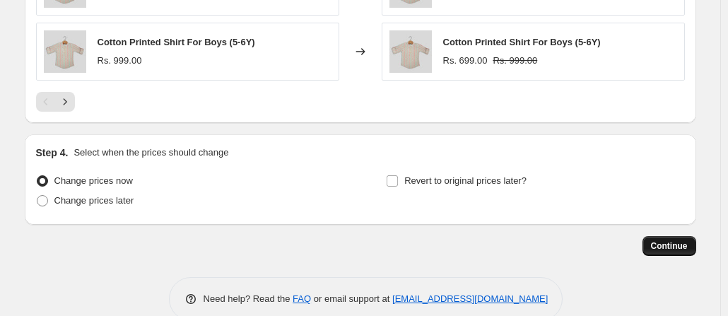
click at [664, 240] on span "Continue" at bounding box center [669, 245] width 37 height 11
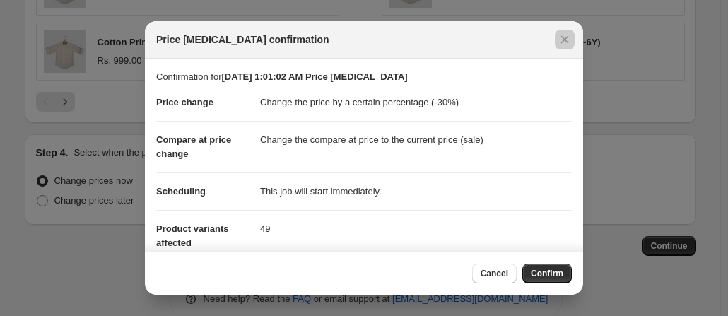
click at [583, 217] on div at bounding box center [364, 158] width 728 height 316
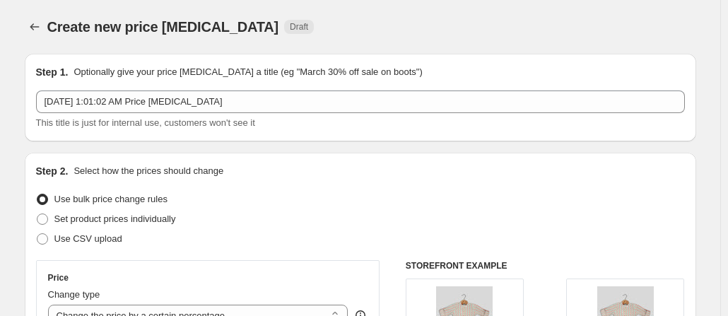
scroll to position [1229, 0]
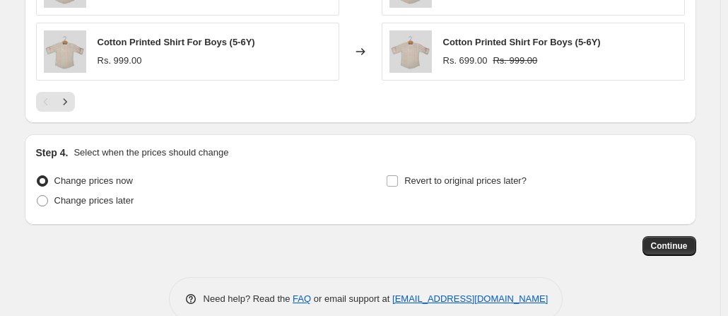
click at [583, 217] on div "Step 4. Select when the prices should change Change prices now Change prices la…" at bounding box center [360, 179] width 671 height 90
click at [661, 252] on button "Continue" at bounding box center [669, 246] width 54 height 20
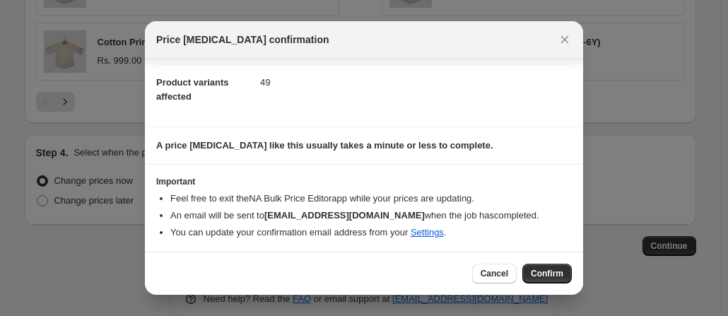
scroll to position [146, 0]
click at [541, 275] on span "Confirm" at bounding box center [547, 273] width 32 height 11
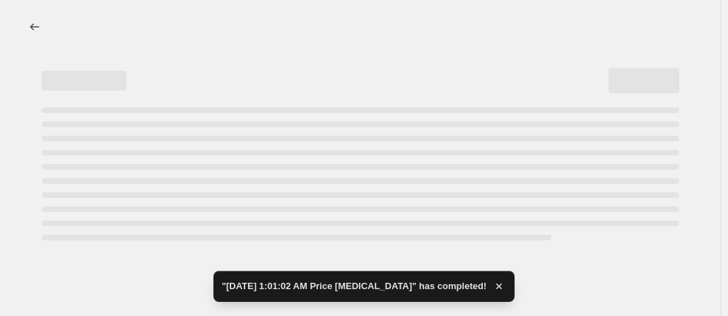
select select "percentage"
select select "collection"
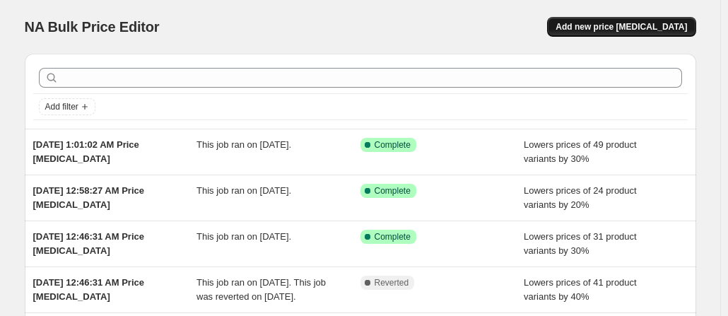
click at [603, 22] on span "Add new price [MEDICAL_DATA]" at bounding box center [620, 26] width 131 height 11
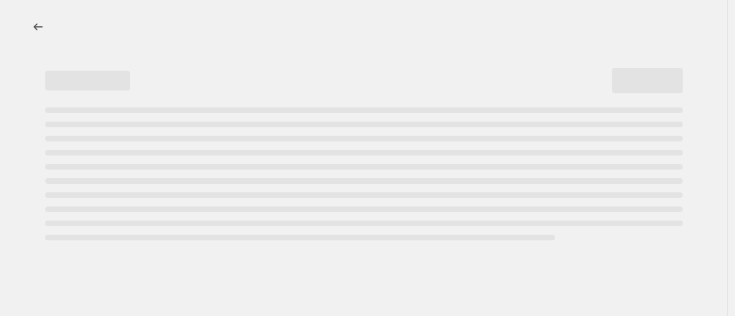
select select "percentage"
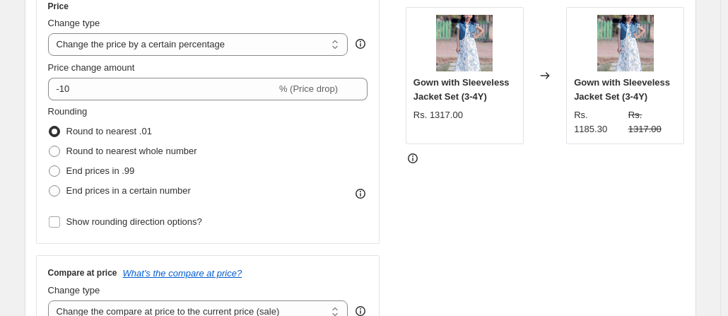
scroll to position [278, 0]
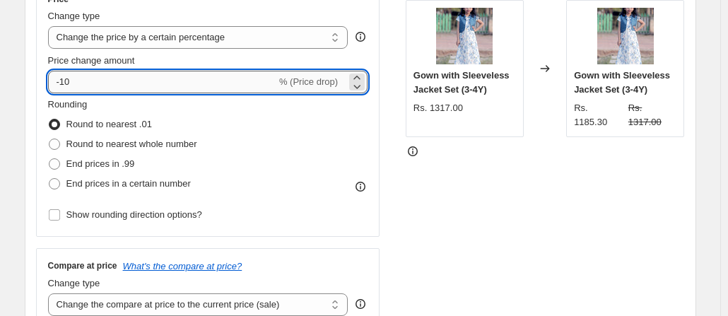
click at [204, 81] on input "-10" at bounding box center [162, 82] width 228 height 23
type input "-1"
type input "-20"
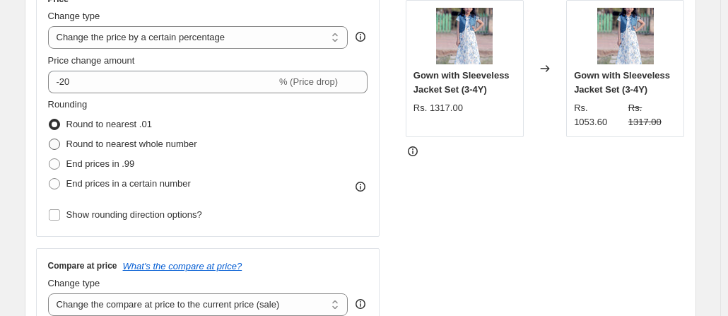
click at [134, 146] on span "Round to nearest whole number" at bounding box center [131, 143] width 131 height 11
click at [49, 139] on input "Round to nearest whole number" at bounding box center [49, 138] width 1 height 1
radio input "true"
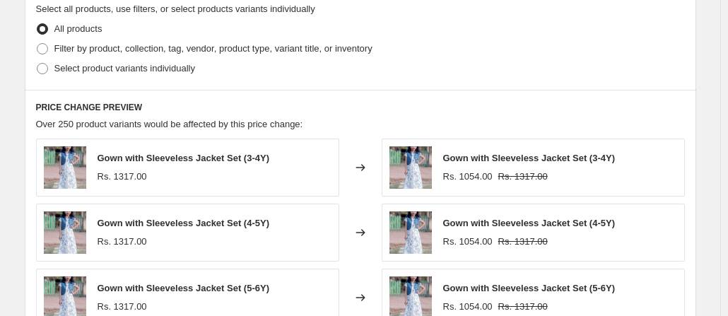
scroll to position [692, 0]
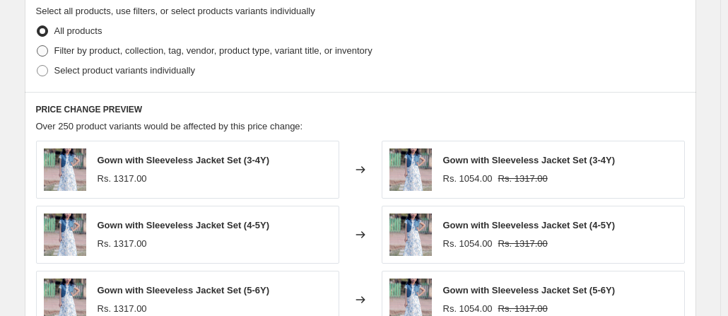
click at [264, 49] on span "Filter by product, collection, tag, vendor, product type, variant title, or inv…" at bounding box center [213, 50] width 318 height 11
click at [37, 46] on input "Filter by product, collection, tag, vendor, product type, variant title, or inv…" at bounding box center [37, 45] width 1 height 1
radio input "true"
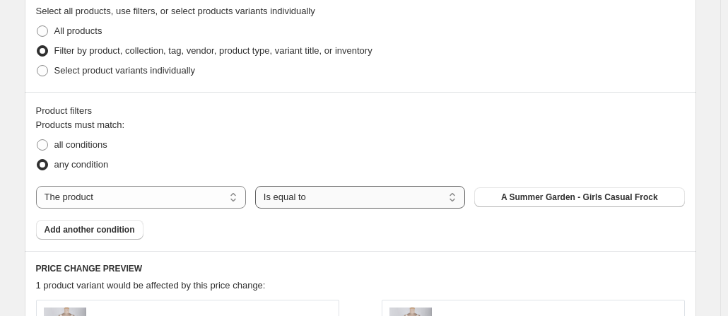
click at [269, 189] on select "Is equal to Is not equal to" at bounding box center [360, 197] width 210 height 23
click at [215, 190] on select "The product The product's collection The product's tag The product's vendor The…" at bounding box center [141, 197] width 210 height 23
select select "collection"
click at [586, 197] on span "2025-frock-20" at bounding box center [579, 196] width 54 height 11
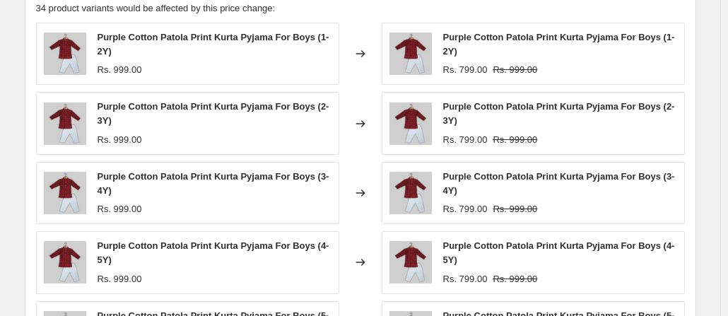
scroll to position [1246, 0]
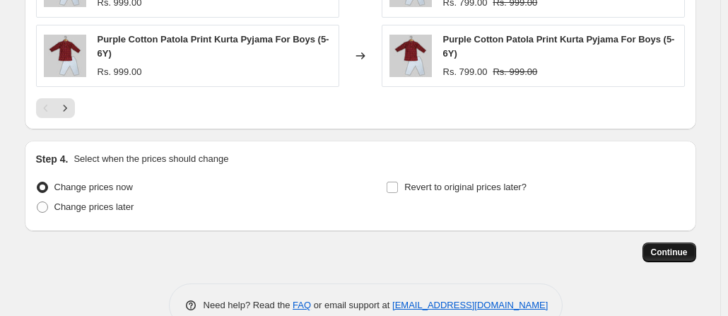
click at [668, 247] on span "Continue" at bounding box center [669, 252] width 37 height 11
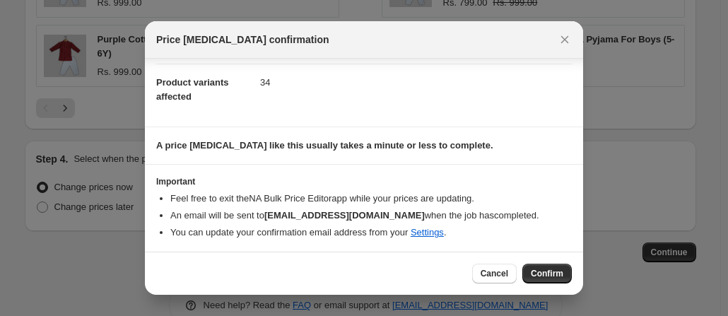
scroll to position [146, 0]
click at [548, 266] on button "Confirm" at bounding box center [546, 274] width 49 height 20
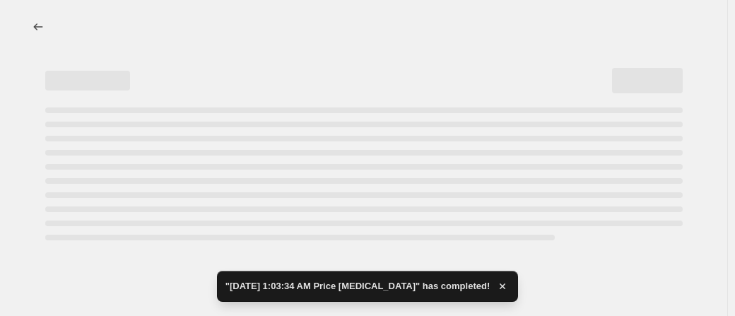
select select "percentage"
select select "collection"
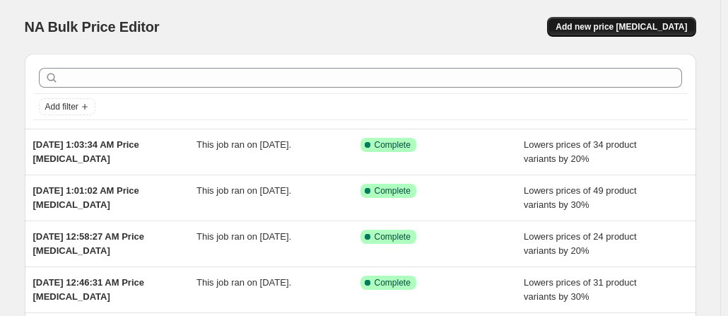
click at [614, 32] on span "Add new price [MEDICAL_DATA]" at bounding box center [620, 26] width 131 height 11
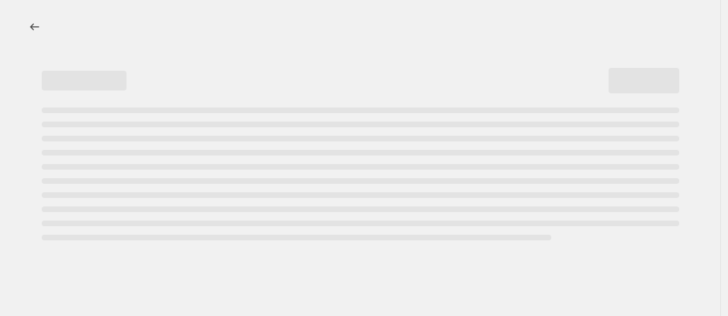
select select "percentage"
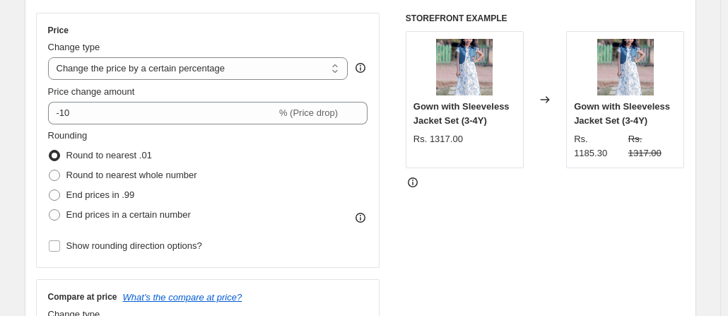
scroll to position [274, 0]
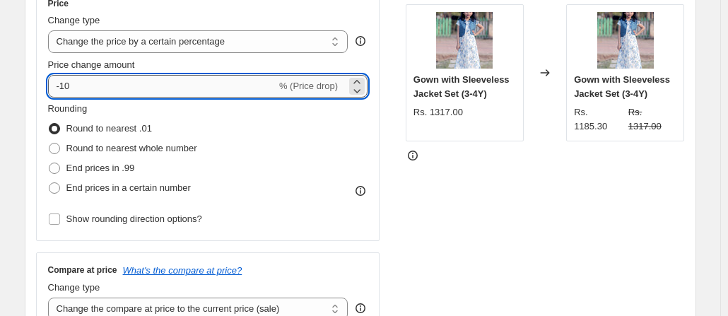
click at [227, 90] on input "-10" at bounding box center [162, 86] width 228 height 23
type input "-1"
type input "-30"
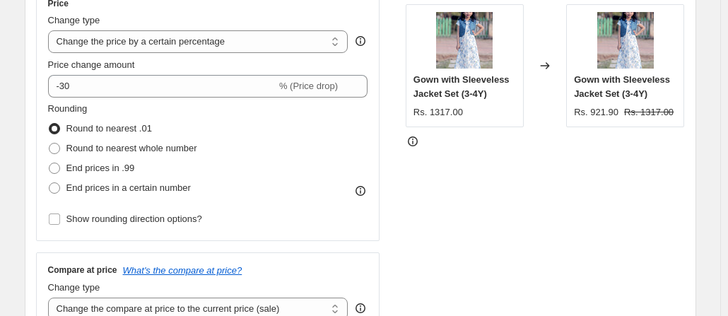
click at [167, 158] on div "End prices in .99" at bounding box center [122, 168] width 149 height 20
click at [167, 151] on span "Round to nearest whole number" at bounding box center [131, 148] width 131 height 11
click at [49, 143] on input "Round to nearest whole number" at bounding box center [49, 143] width 1 height 1
radio input "true"
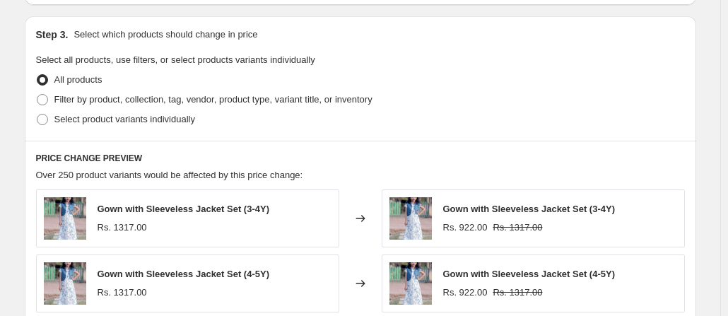
scroll to position [646, 0]
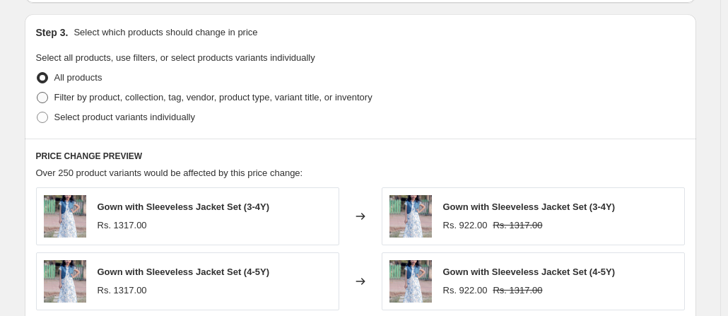
click at [372, 93] on span "Filter by product, collection, tag, vendor, product type, variant title, or inv…" at bounding box center [213, 97] width 318 height 11
click at [37, 93] on input "Filter by product, collection, tag, vendor, product type, variant title, or inv…" at bounding box center [37, 92] width 1 height 1
radio input "true"
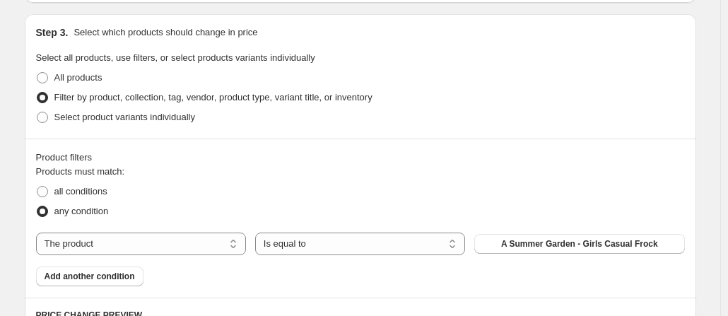
click at [189, 224] on div "Products must match: all conditions any condition The product The product's col…" at bounding box center [360, 226] width 649 height 122
click at [182, 235] on select "The product The product's collection The product's tag The product's vendor The…" at bounding box center [141, 243] width 210 height 23
select select "collection"
click at [531, 245] on button "2025-frock-20" at bounding box center [579, 244] width 210 height 20
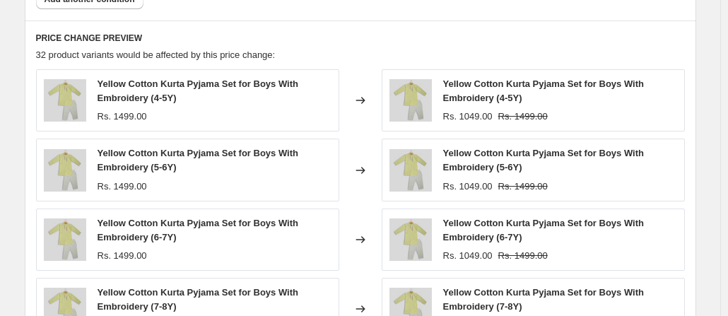
scroll to position [1199, 0]
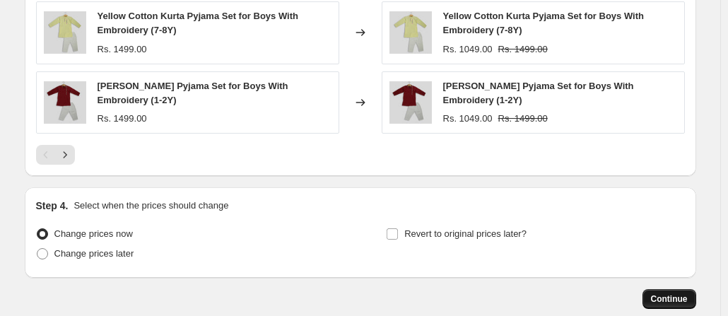
click at [676, 296] on span "Continue" at bounding box center [669, 298] width 37 height 11
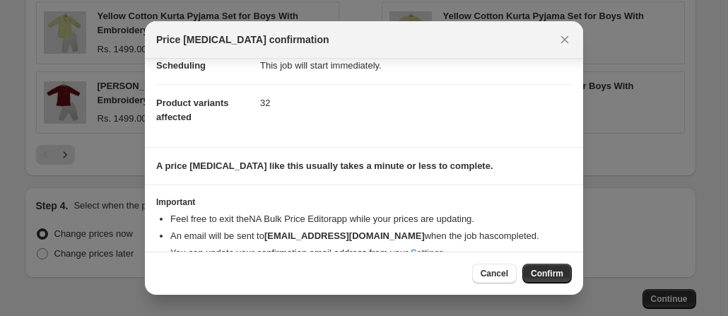
scroll to position [147, 0]
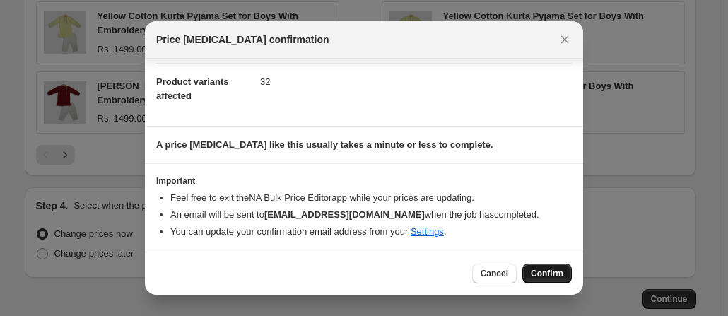
click at [540, 272] on span "Confirm" at bounding box center [547, 273] width 32 height 11
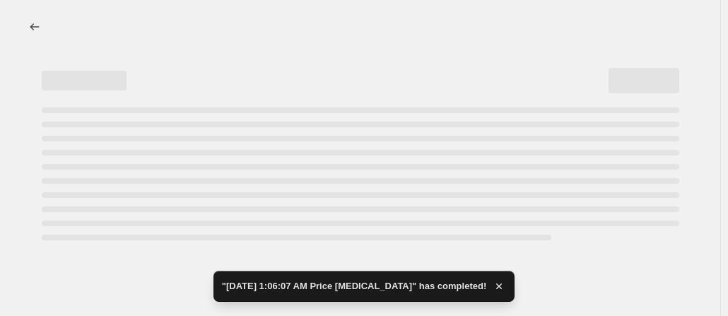
select select "percentage"
select select "collection"
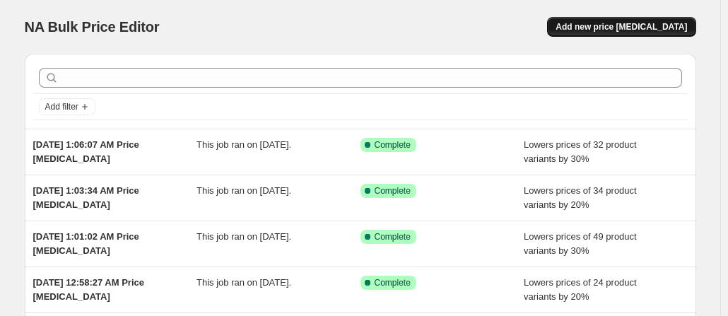
click at [593, 28] on span "Add new price [MEDICAL_DATA]" at bounding box center [620, 26] width 131 height 11
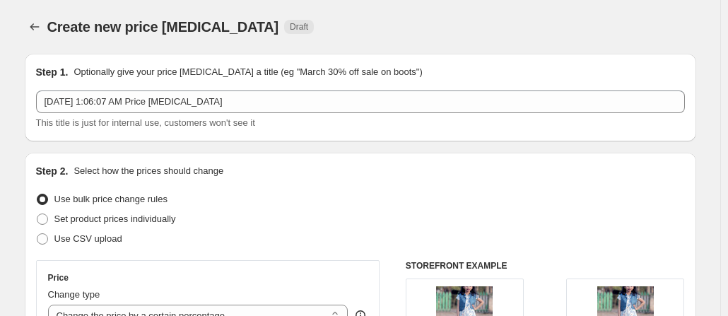
scroll to position [276, 0]
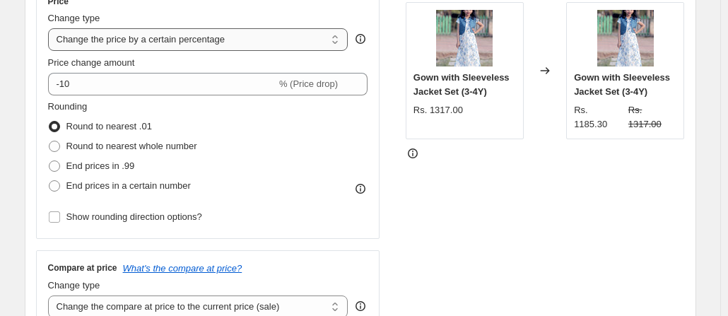
click at [232, 40] on select "Change the price to a certain amount Change the price by a certain amount Chang…" at bounding box center [198, 39] width 300 height 23
select select "to"
click at [51, 28] on select "Change the price to a certain amount Change the price by a certain amount Chang…" at bounding box center [198, 39] width 300 height 23
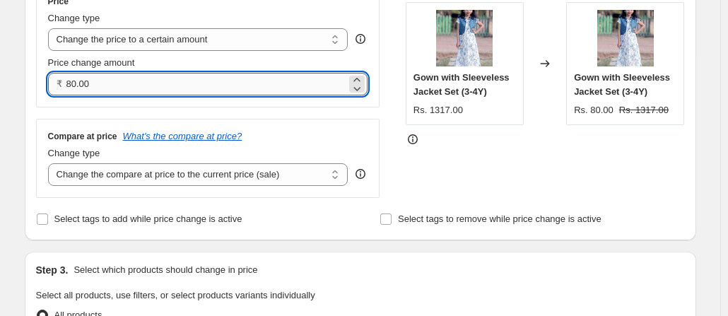
click at [182, 83] on input "80.00" at bounding box center [206, 84] width 280 height 23
type input "1000.00"
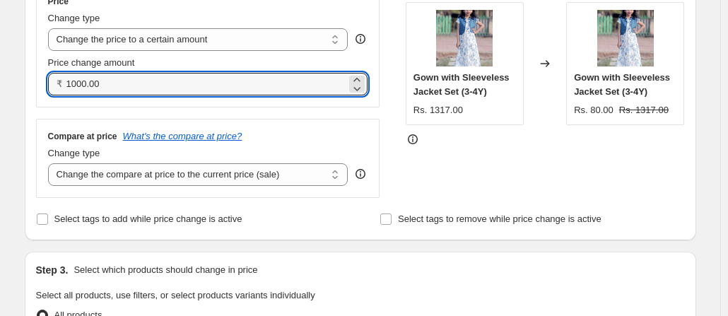
click at [256, 107] on div "Price Change type Change the price to a certain amount Change the price by a ce…" at bounding box center [208, 91] width 344 height 214
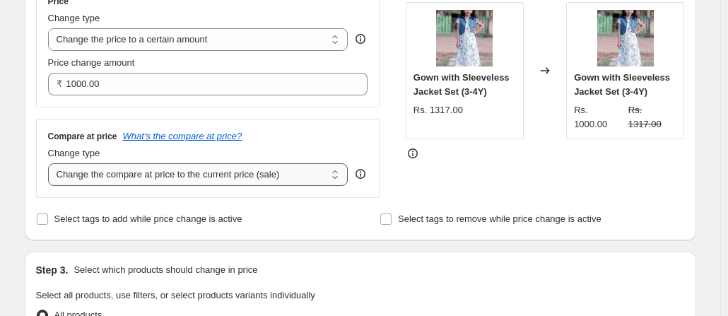
click at [288, 175] on select "Change the compare at price to the current price (sale) Change the compare at p…" at bounding box center [198, 174] width 300 height 23
select select "remove"
click at [51, 163] on select "Change the compare at price to the current price (sale) Change the compare at p…" at bounding box center [198, 174] width 300 height 23
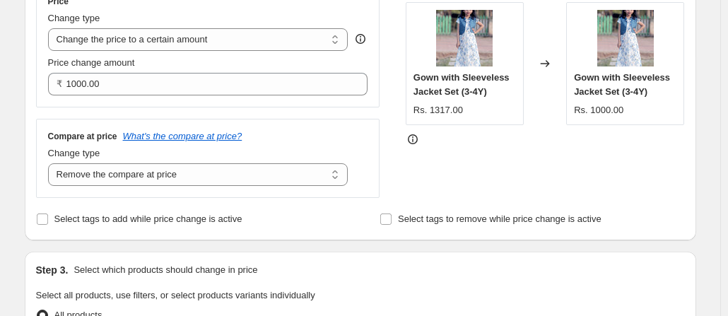
click at [283, 158] on div "Change type" at bounding box center [198, 153] width 300 height 14
click at [555, 158] on div "STOREFRONT EXAMPLE Gown with Sleeveless Jacket Set (3-4Y) Rs. 1317.00 Changed t…" at bounding box center [545, 91] width 279 height 214
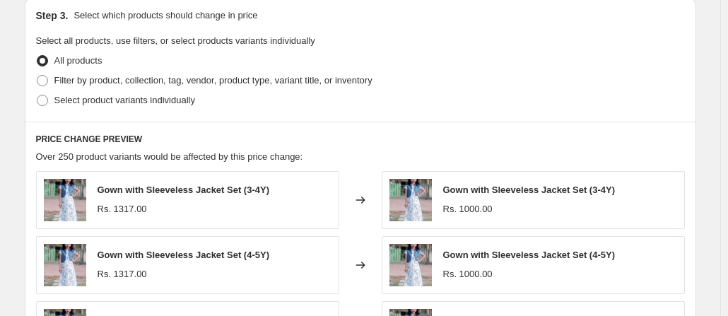
scroll to position [561, 0]
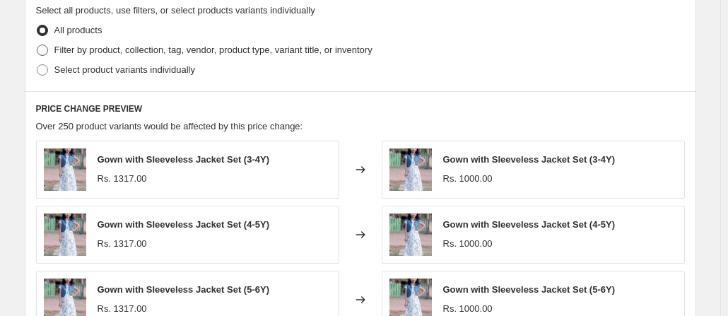
click at [335, 49] on span "Filter by product, collection, tag, vendor, product type, variant title, or inv…" at bounding box center [213, 50] width 318 height 11
click at [37, 45] on input "Filter by product, collection, tag, vendor, product type, variant title, or inv…" at bounding box center [37, 45] width 1 height 1
radio input "true"
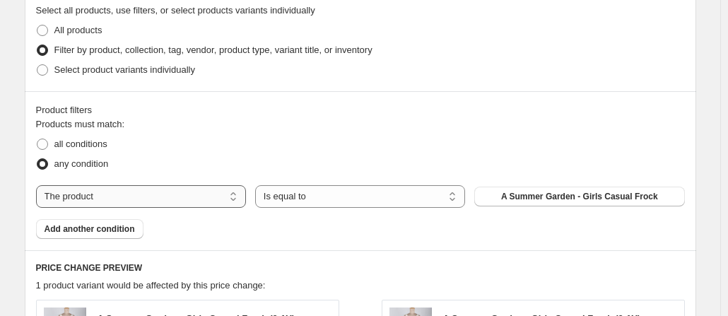
click at [155, 194] on select "The product The product's collection The product's tag The product's vendor The…" at bounding box center [141, 196] width 210 height 23
select select "collection"
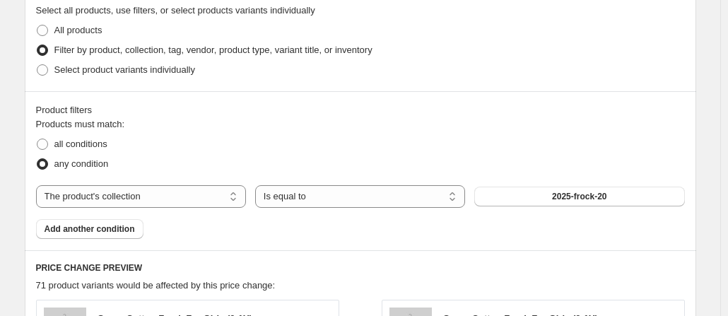
click at [569, 191] on span "2025-frock-20" at bounding box center [579, 196] width 54 height 11
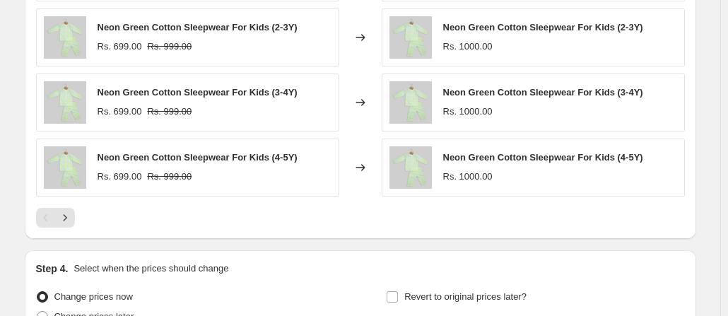
scroll to position [996, 0]
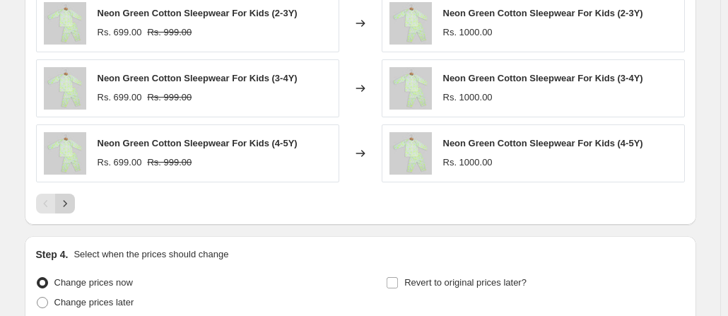
click at [75, 199] on button "Next" at bounding box center [65, 204] width 20 height 20
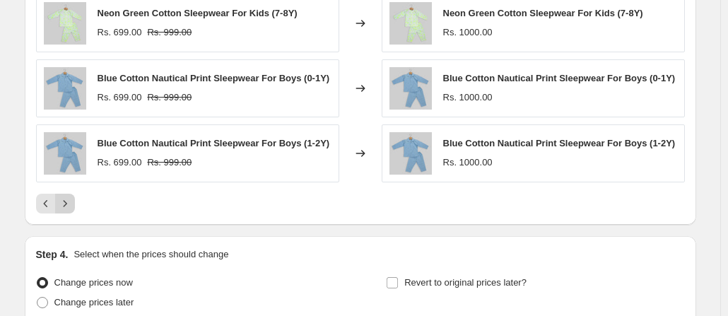
click at [75, 199] on div "Pagination" at bounding box center [65, 204] width 20 height 20
click at [72, 203] on icon "Next" at bounding box center [65, 203] width 14 height 14
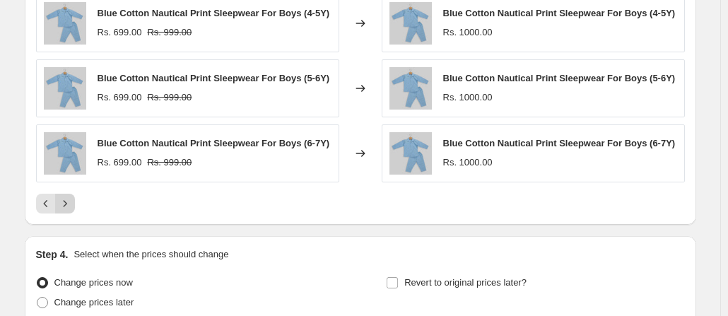
click at [73, 203] on div "Blue Cotton Nautical Print Sleepwear For Boys (2-3Y) Rs. 699.00 Rs. 999.00 Chan…" at bounding box center [360, 38] width 649 height 349
click at [64, 211] on icon "Next" at bounding box center [65, 203] width 14 height 14
drag, startPoint x: 64, startPoint y: 223, endPoint x: 456, endPoint y: 203, distance: 393.4
click at [456, 203] on div "Blue Cotton Nautical Print Sleepwear For Boys (7-8Y) Rs. 699.00 Rs. 999.00 Chan…" at bounding box center [360, 38] width 649 height 349
click at [69, 211] on icon "Next" at bounding box center [65, 203] width 14 height 14
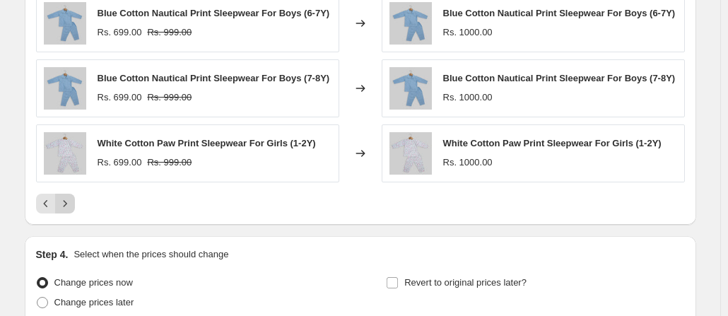
click at [69, 211] on icon "Next" at bounding box center [65, 203] width 14 height 14
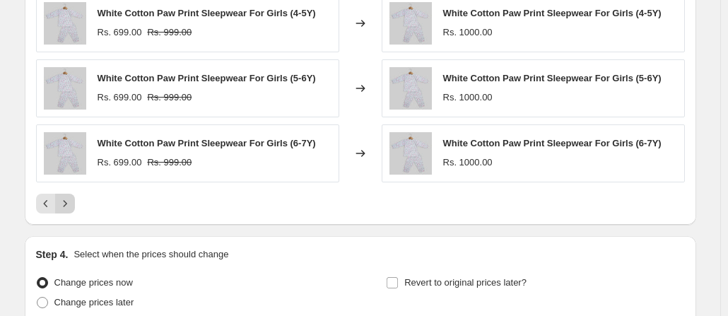
click at [68, 197] on icon "Next" at bounding box center [65, 203] width 14 height 14
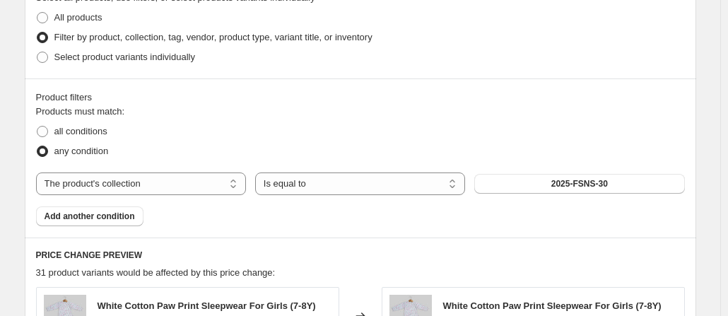
scroll to position [584, 0]
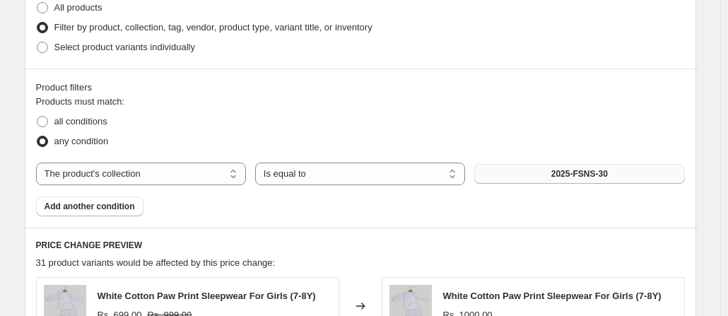
click at [645, 164] on button "2025-FSNS-30" at bounding box center [579, 174] width 210 height 20
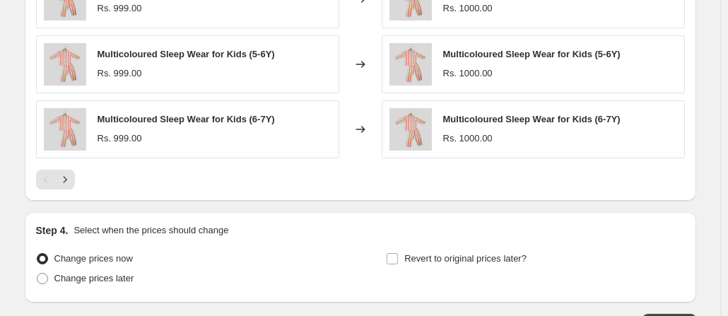
scroll to position [1027, 0]
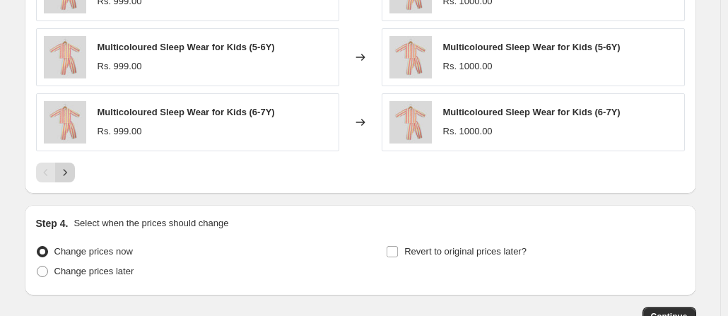
click at [59, 162] on button "Next" at bounding box center [65, 172] width 20 height 20
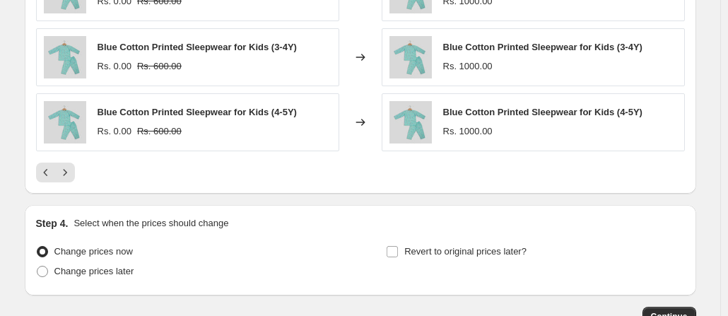
scroll to position [1119, 0]
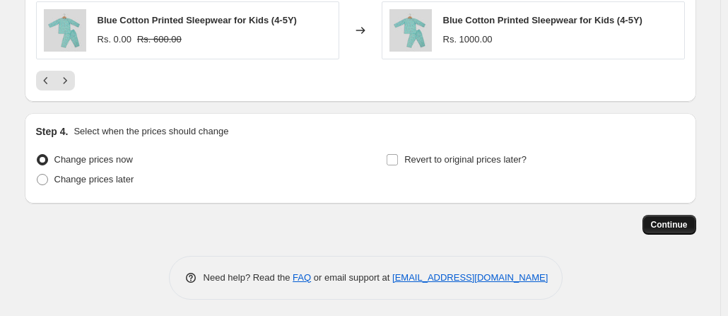
click at [658, 227] on button "Continue" at bounding box center [669, 225] width 54 height 20
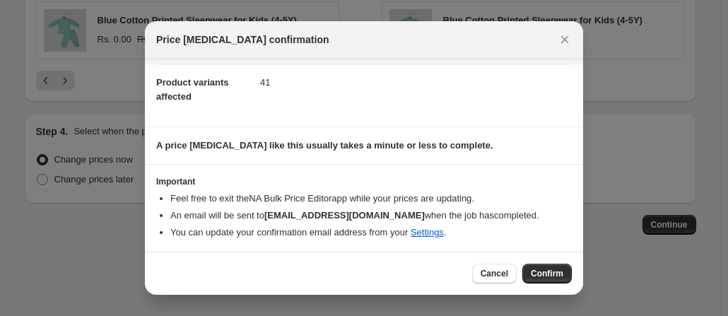
scroll to position [146, 0]
click at [541, 276] on span "Confirm" at bounding box center [547, 273] width 32 height 11
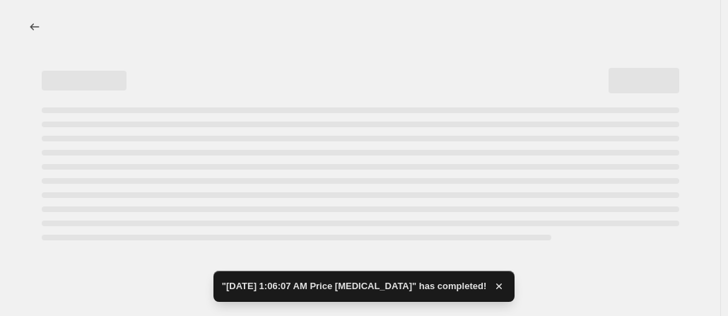
select select "remove"
select select "collection"
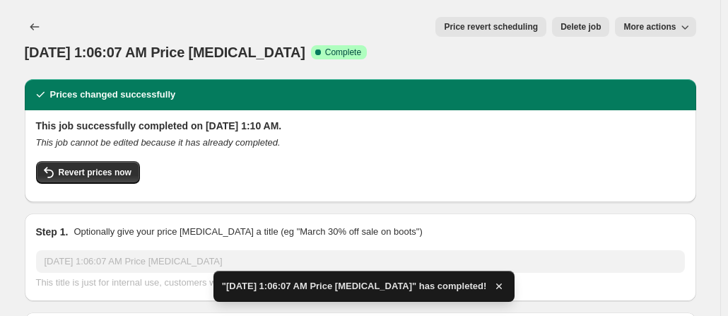
click at [625, 26] on button "More actions" at bounding box center [655, 27] width 81 height 20
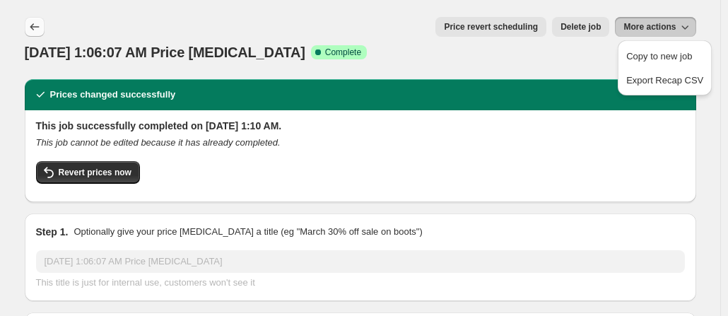
click at [42, 29] on icon "Price change jobs" at bounding box center [35, 27] width 14 height 14
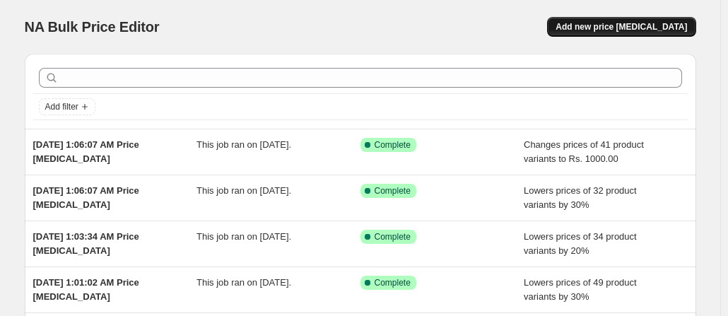
click at [608, 20] on button "Add new price [MEDICAL_DATA]" at bounding box center [621, 27] width 148 height 20
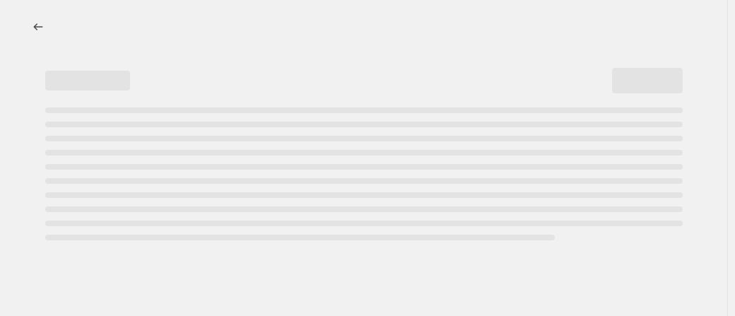
select select "percentage"
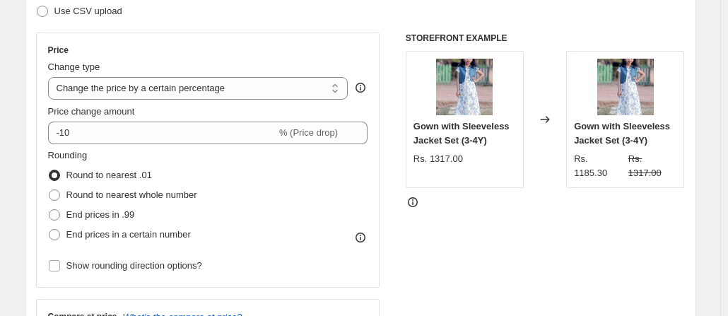
scroll to position [267, 0]
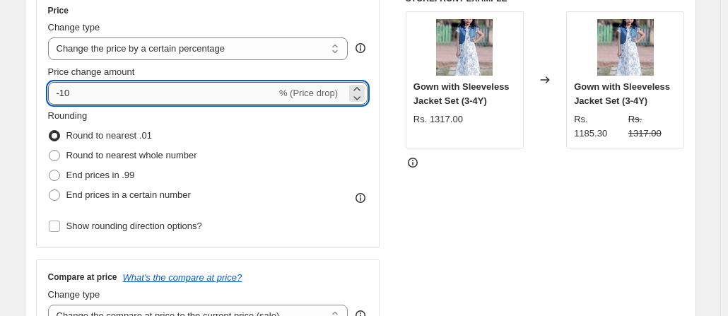
click at [213, 95] on input "-10" at bounding box center [162, 93] width 228 height 23
type input "-1"
type input "-3"
type input "-40"
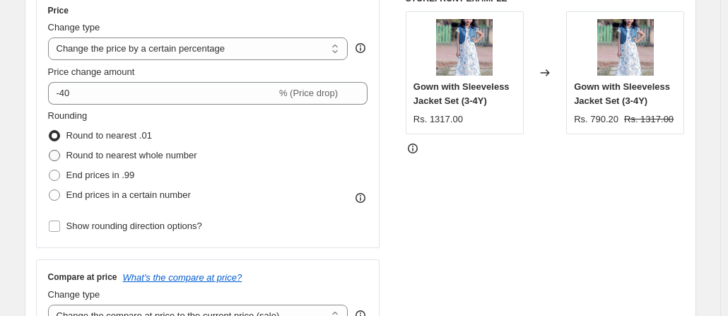
click at [162, 158] on span "Round to nearest whole number" at bounding box center [131, 155] width 131 height 11
click at [49, 150] on input "Round to nearest whole number" at bounding box center [49, 150] width 1 height 1
radio input "true"
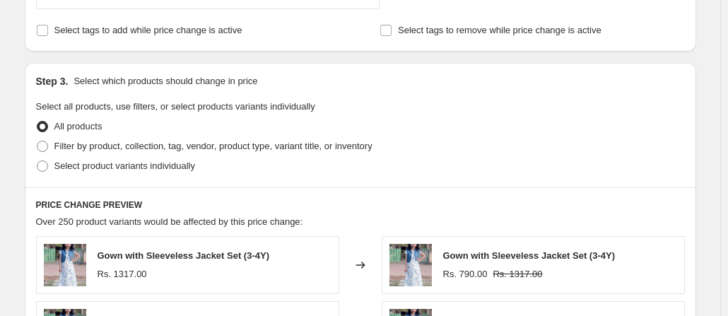
scroll to position [606, 0]
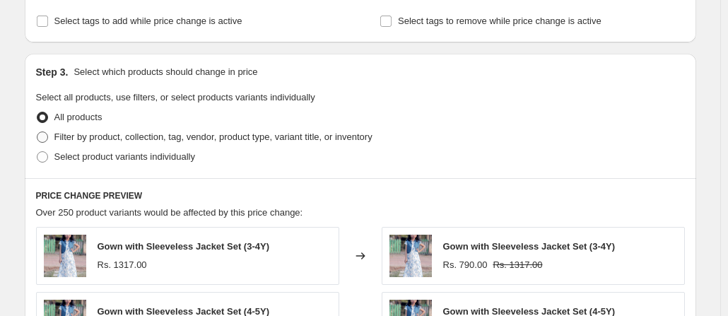
click at [285, 136] on span "Filter by product, collection, tag, vendor, product type, variant title, or inv…" at bounding box center [213, 136] width 318 height 11
click at [37, 132] on input "Filter by product, collection, tag, vendor, product type, variant title, or inv…" at bounding box center [37, 131] width 1 height 1
radio input "true"
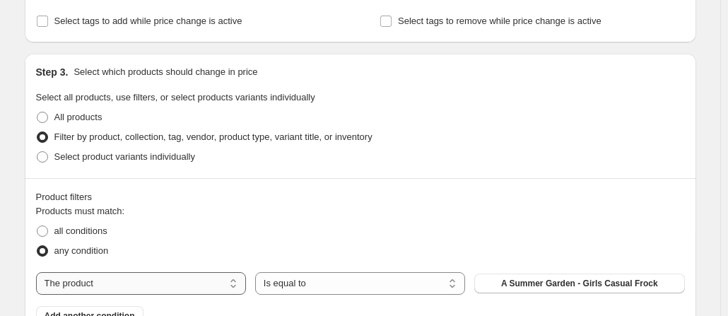
click at [232, 280] on select "The product The product's collection The product's tag The product's vendor The…" at bounding box center [141, 283] width 210 height 23
select select "collection"
click at [566, 289] on button "2025-frock-20" at bounding box center [579, 283] width 210 height 20
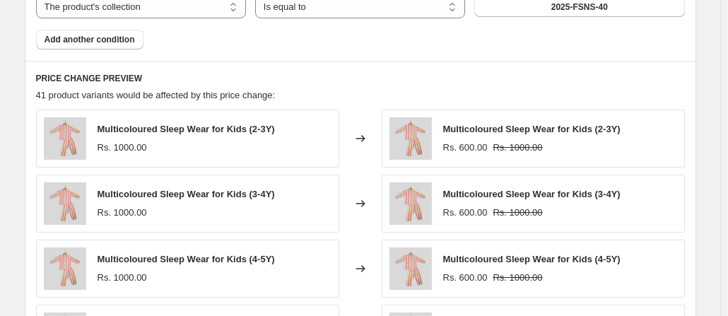
scroll to position [1159, 0]
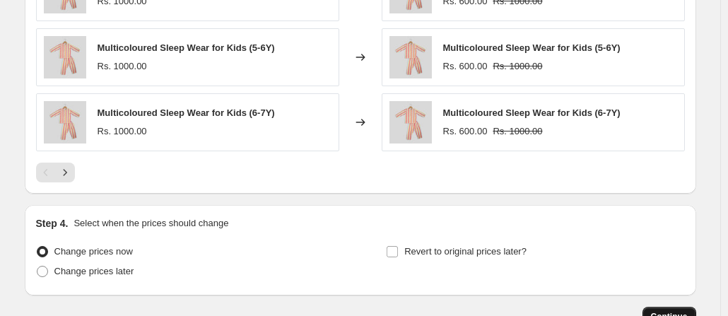
click at [661, 307] on button "Continue" at bounding box center [669, 317] width 54 height 20
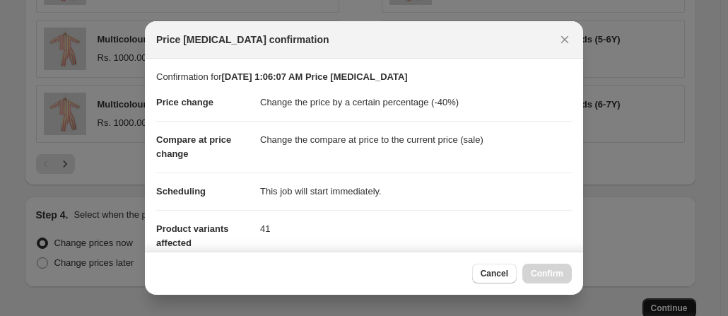
scroll to position [0, 0]
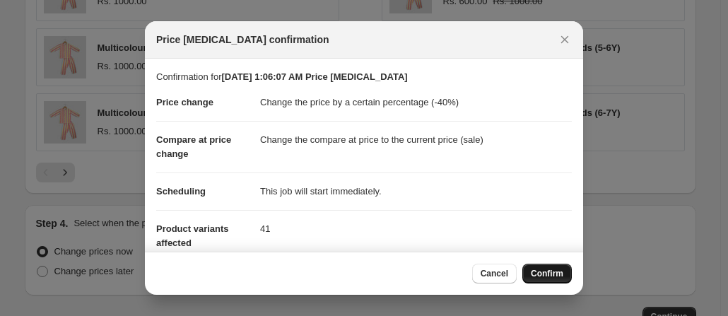
click at [537, 272] on span "Confirm" at bounding box center [547, 273] width 32 height 11
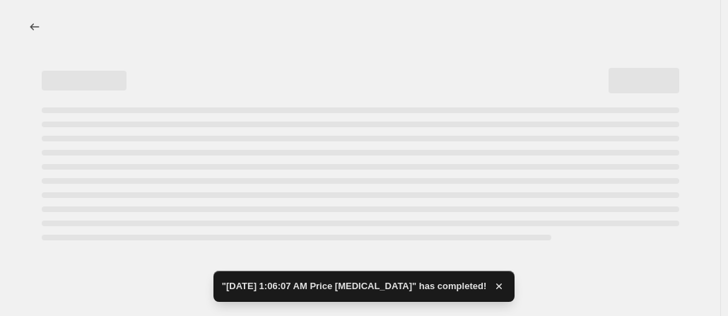
select select "percentage"
select select "collection"
